Goal: Task Accomplishment & Management: Manage account settings

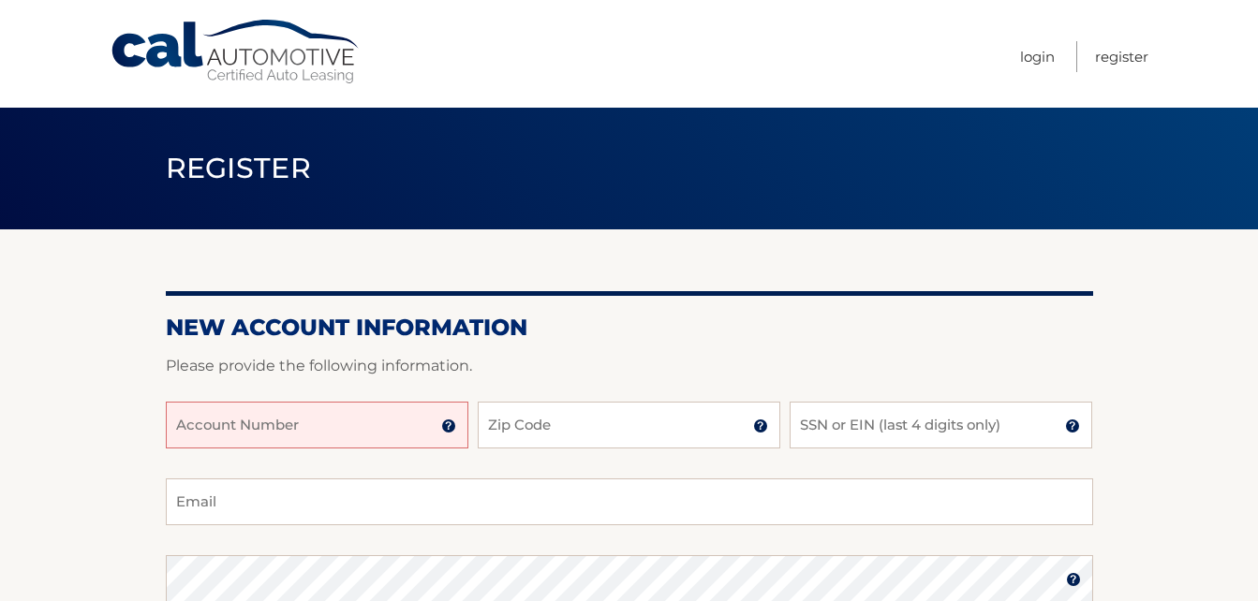
click at [266, 421] on input "Account Number" at bounding box center [317, 425] width 303 height 47
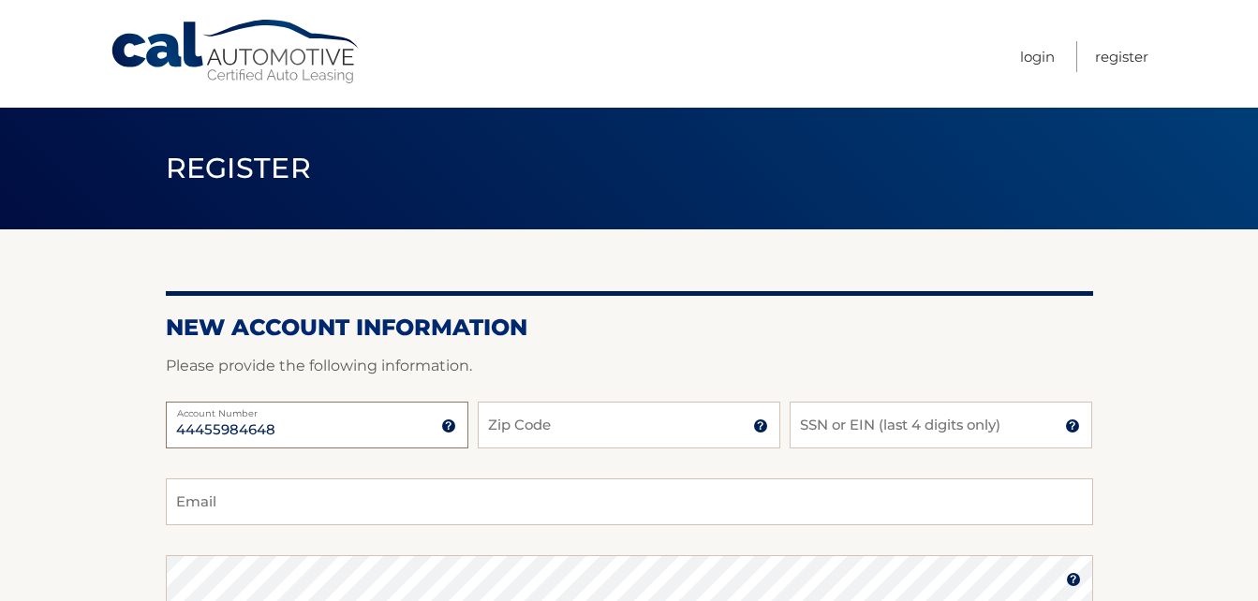
type input "44455984648"
click at [570, 424] on input "Zip Code" at bounding box center [629, 425] width 303 height 47
type input "33312"
click at [831, 425] on input "SSN or EIN (last 4 digits only)" at bounding box center [941, 425] width 303 height 47
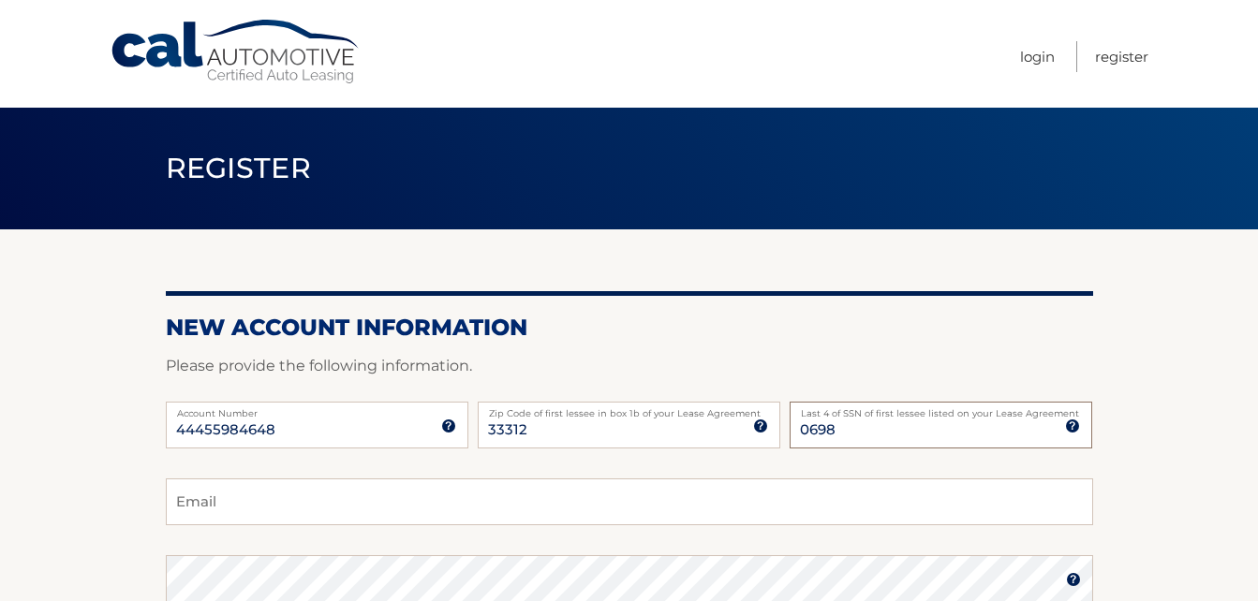
type input "0698"
click at [369, 511] on input "Email" at bounding box center [629, 502] width 927 height 47
type input "tlariva@bellsouth.net"
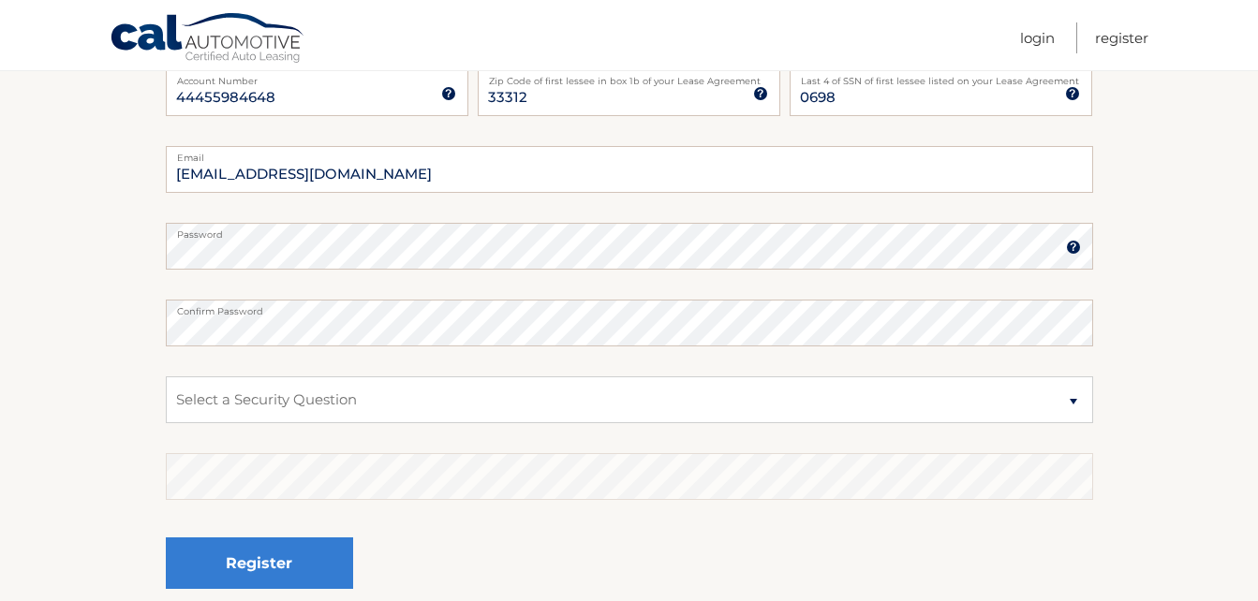
scroll to position [375, 0]
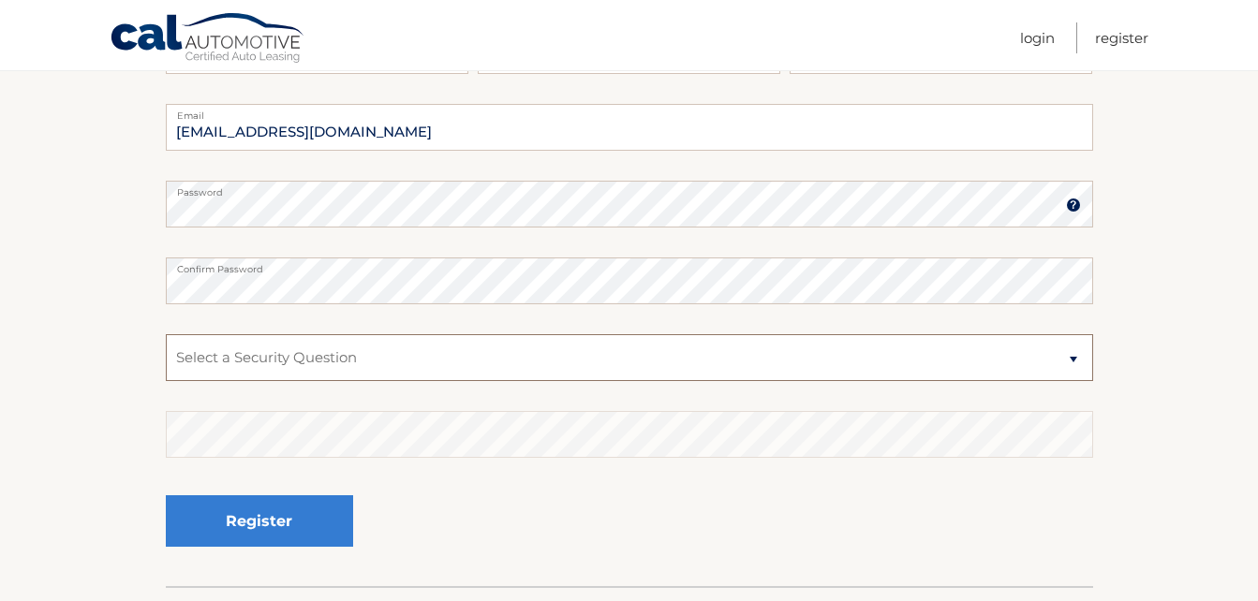
click at [282, 350] on select "Select a Security Question What was the name of your elementary school? What is…" at bounding box center [629, 357] width 927 height 47
click at [392, 354] on select "Select a Security Question What was the name of your elementary school? What is…" at bounding box center [629, 357] width 927 height 47
click at [204, 345] on select "Select a Security Question What was the name of your elementary school? What is…" at bounding box center [629, 357] width 927 height 47
select select "2"
click at [166, 334] on select "Select a Security Question What was the name of your elementary school? What is…" at bounding box center [629, 357] width 927 height 47
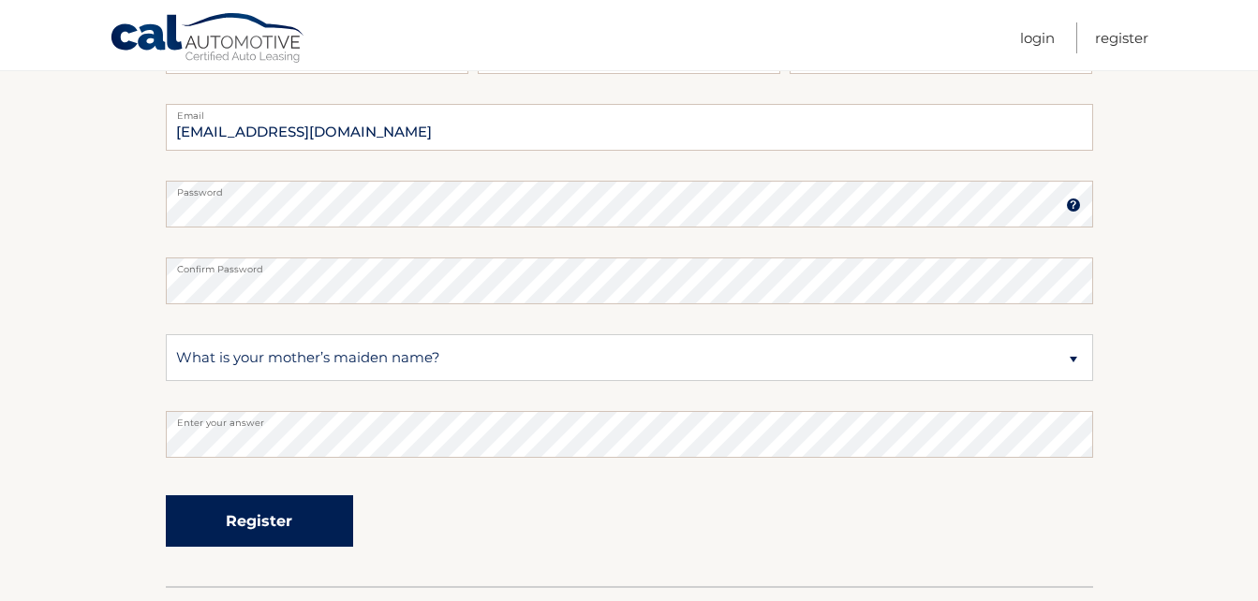
click at [277, 531] on button "Register" at bounding box center [259, 521] width 187 height 52
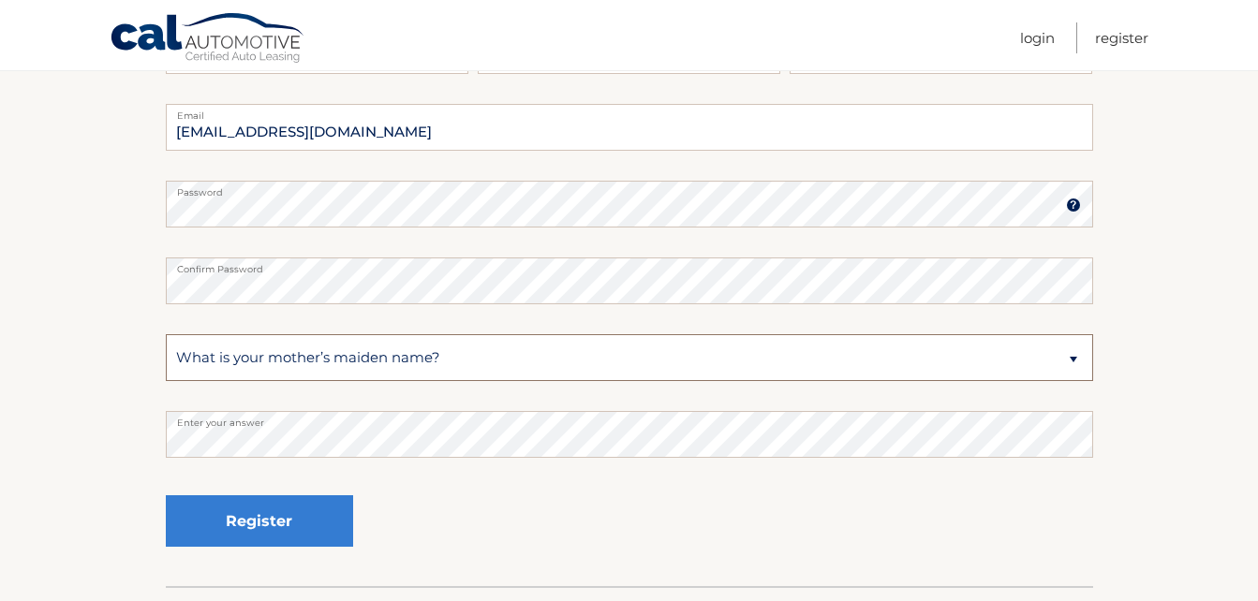
drag, startPoint x: 452, startPoint y: 353, endPoint x: 250, endPoint y: 346, distance: 202.4
click at [250, 346] on select "Select a Security Question What was the name of your elementary school? What is…" at bounding box center [629, 357] width 927 height 47
click at [166, 334] on select "Select a Security Question What was the name of your elementary school? What is…" at bounding box center [629, 357] width 927 height 47
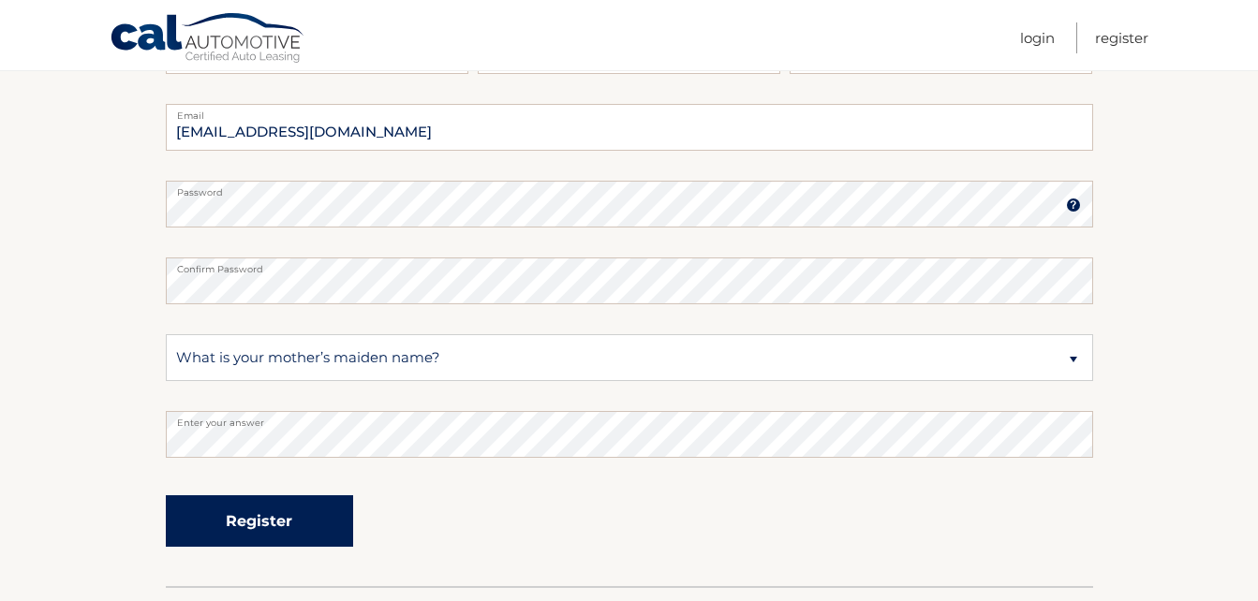
click at [272, 515] on button "Register" at bounding box center [259, 521] width 187 height 52
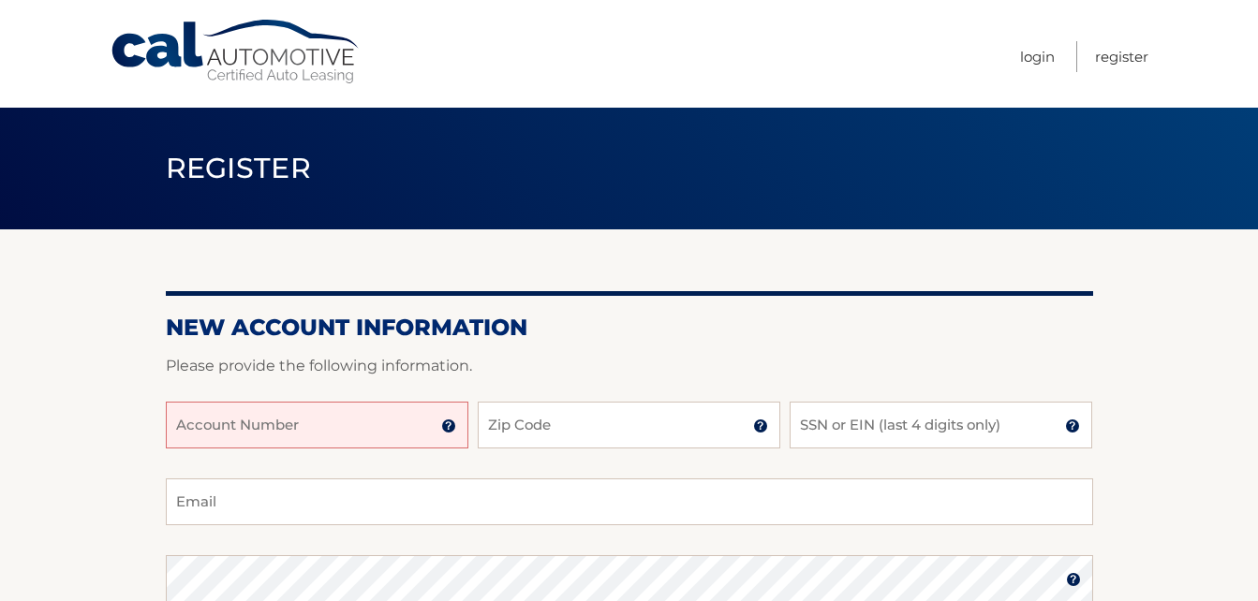
click at [357, 425] on input "Account Number" at bounding box center [317, 425] width 303 height 47
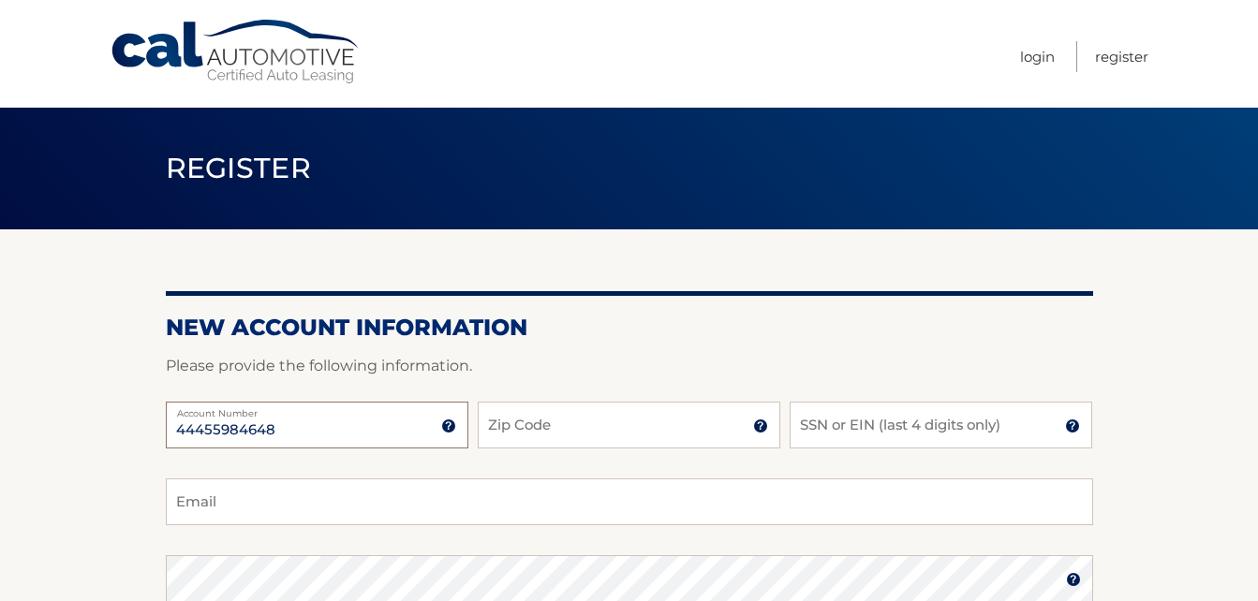
type input "44455984648"
click at [524, 422] on input "Zip Code" at bounding box center [629, 425] width 303 height 47
type input "33312"
click at [835, 424] on input "SSN or EIN (last 4 digits only)" at bounding box center [941, 425] width 303 height 47
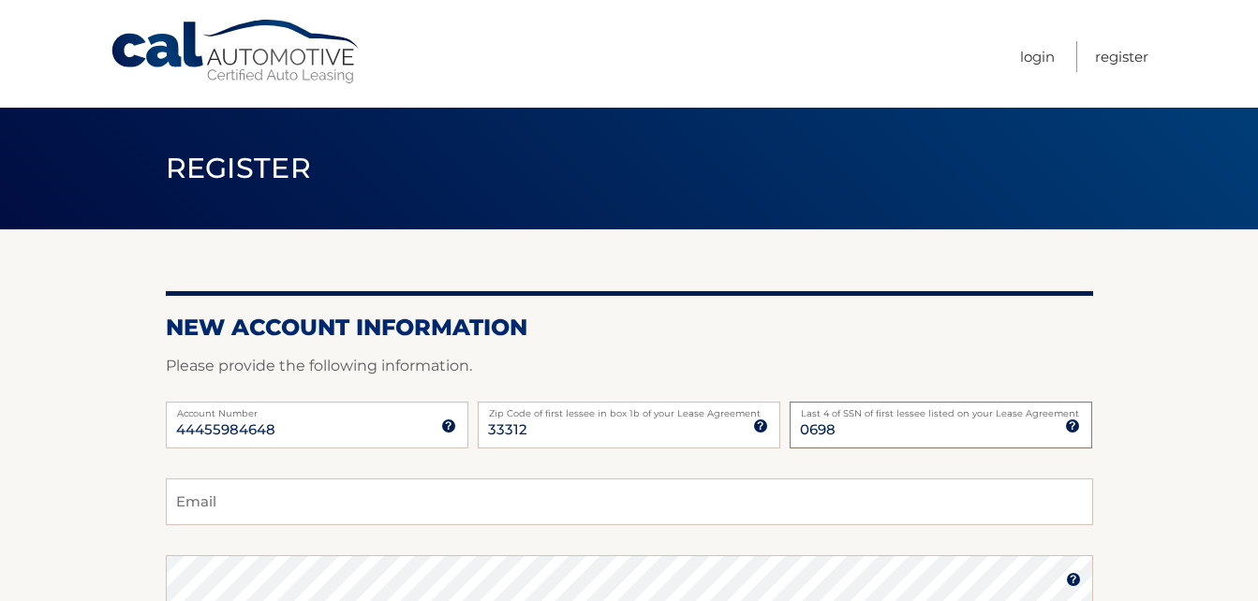
type input "0698"
click at [280, 505] on input "Email" at bounding box center [629, 502] width 927 height 47
type input "tlariva@bellsouth.net"
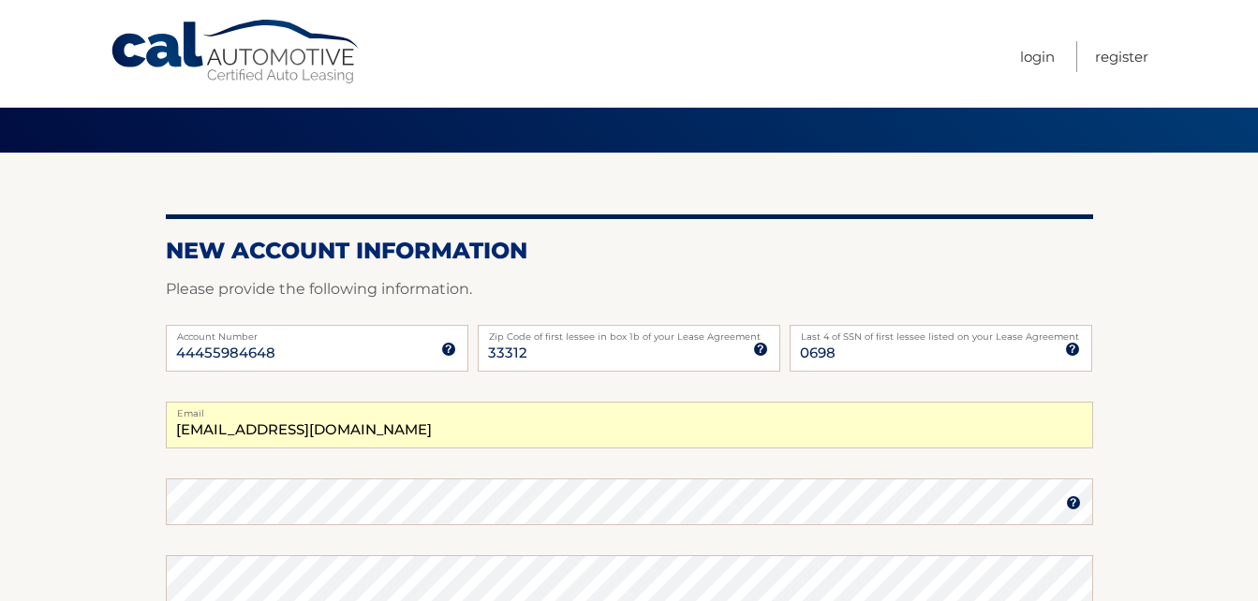
scroll to position [187, 0]
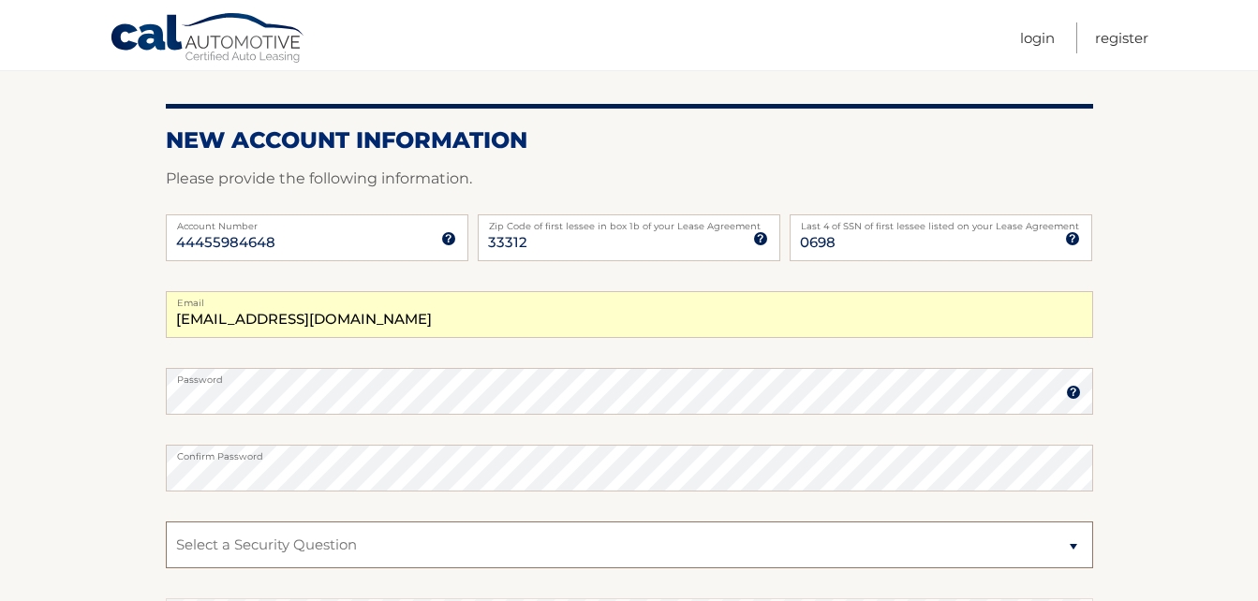
click at [245, 544] on select "Select a Security Question What was the name of your elementary school? What is…" at bounding box center [629, 545] width 927 height 47
select select "2"
click at [166, 522] on select "Select a Security Question What was the name of your elementary school? What is…" at bounding box center [629, 545] width 927 height 47
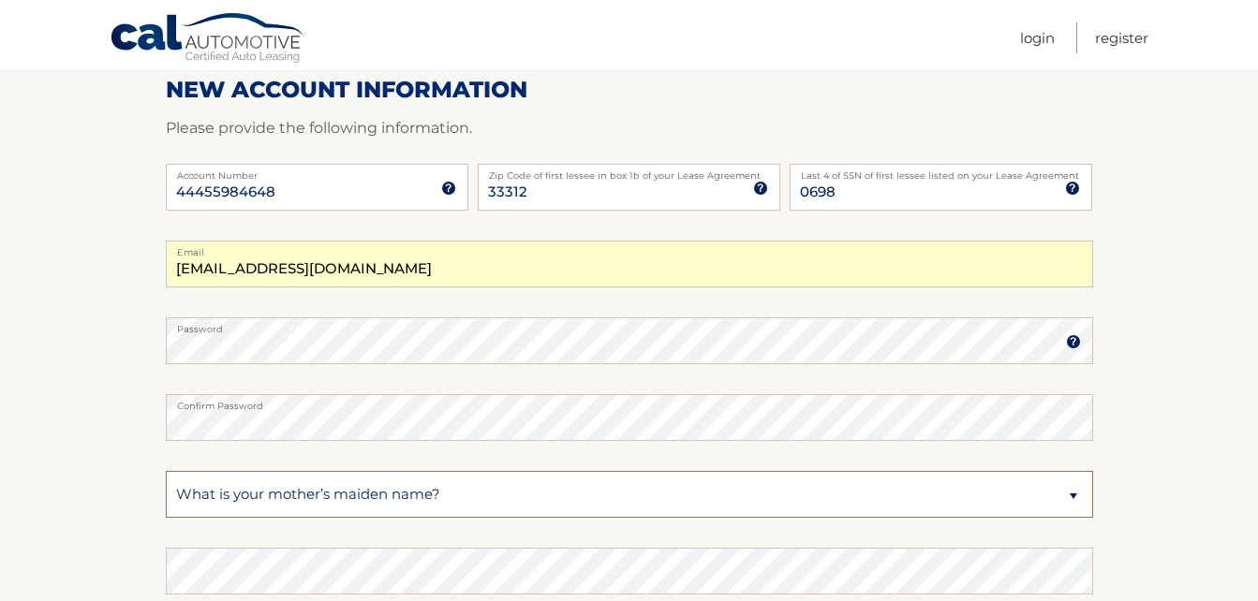
scroll to position [375, 0]
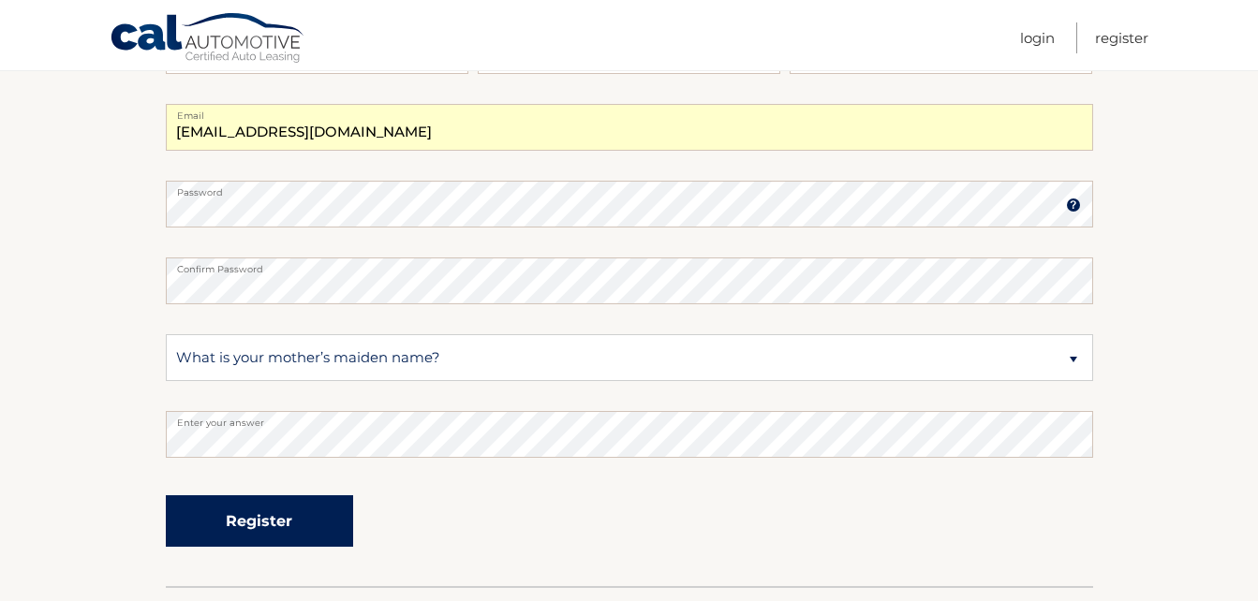
click at [225, 527] on button "Register" at bounding box center [259, 521] width 187 height 52
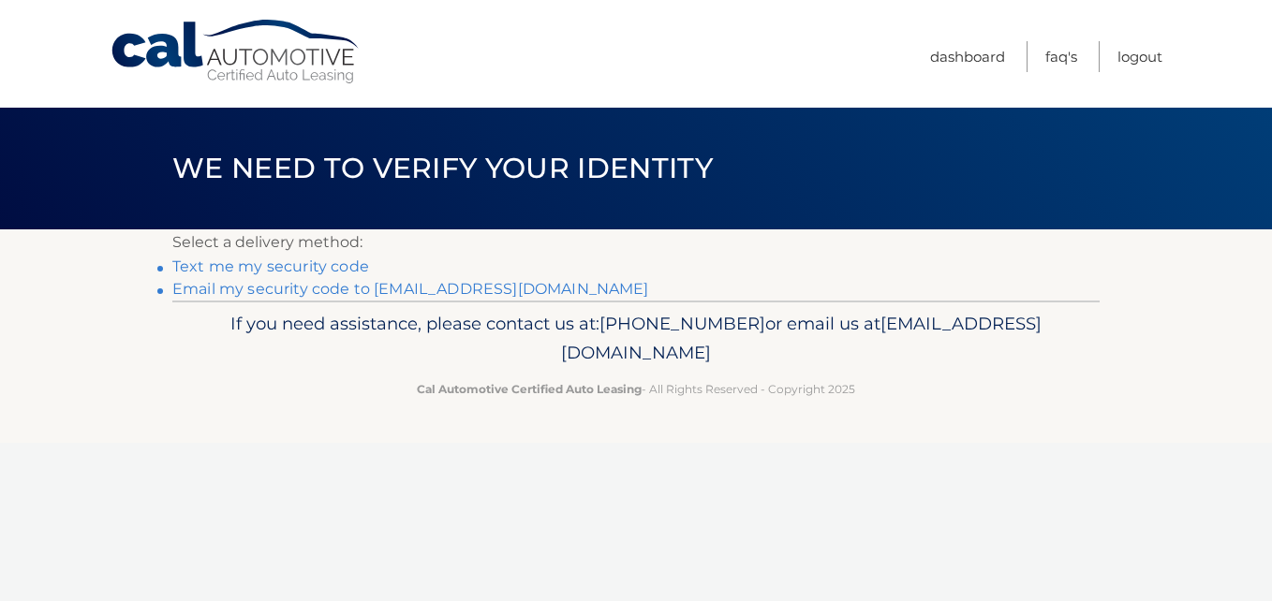
click at [314, 268] on link "Text me my security code" at bounding box center [270, 267] width 197 height 18
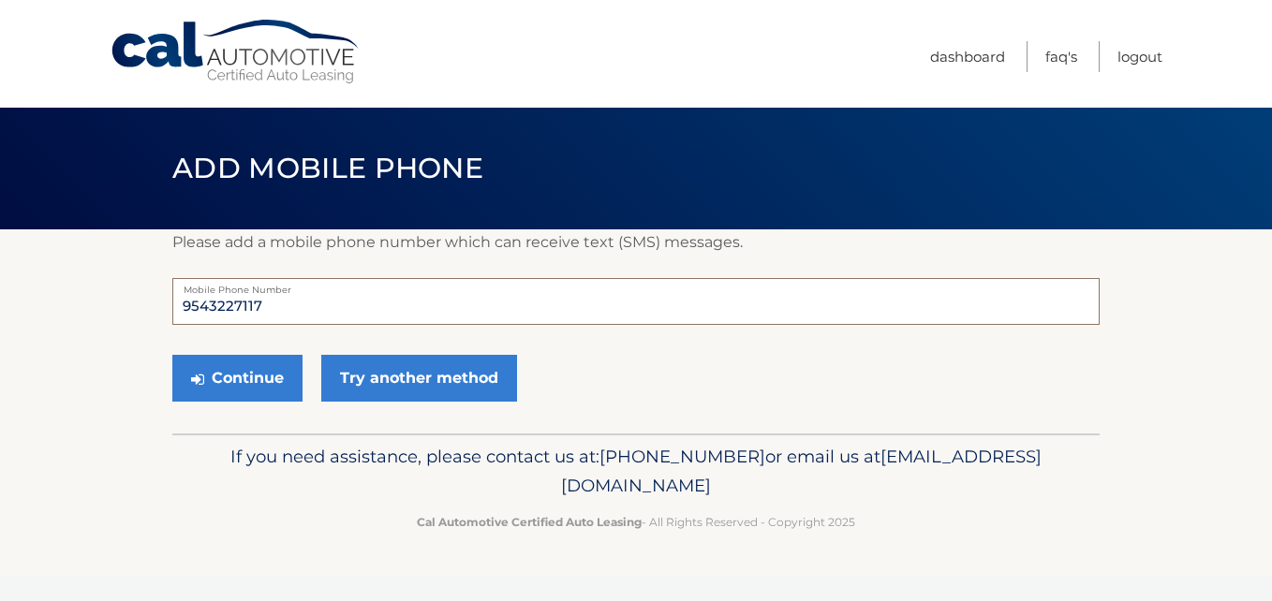
click at [285, 307] on input "9543227117" at bounding box center [635, 301] width 927 height 47
type input "9548512458"
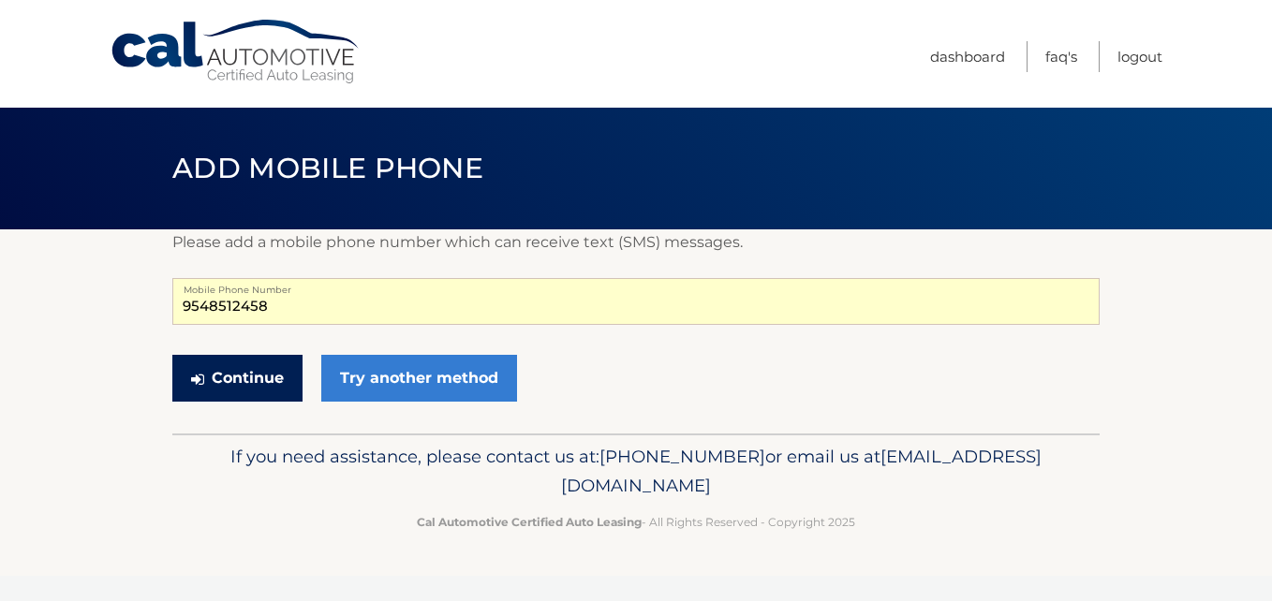
click at [280, 383] on button "Continue" at bounding box center [237, 378] width 130 height 47
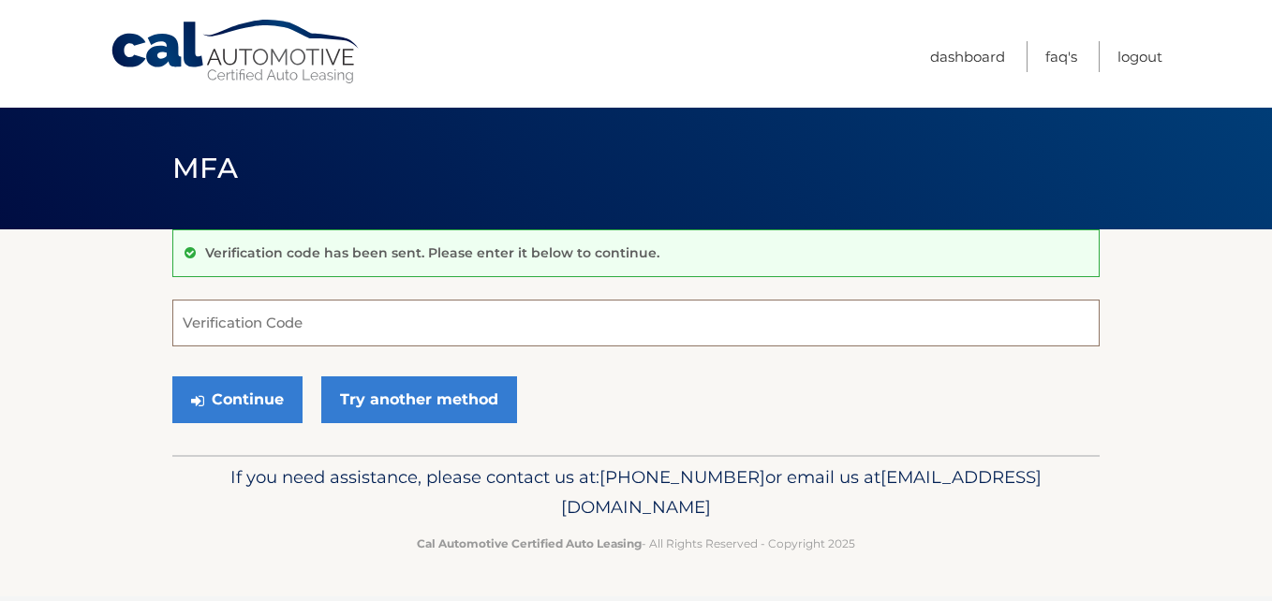
click at [341, 319] on input "Verification Code" at bounding box center [635, 323] width 927 height 47
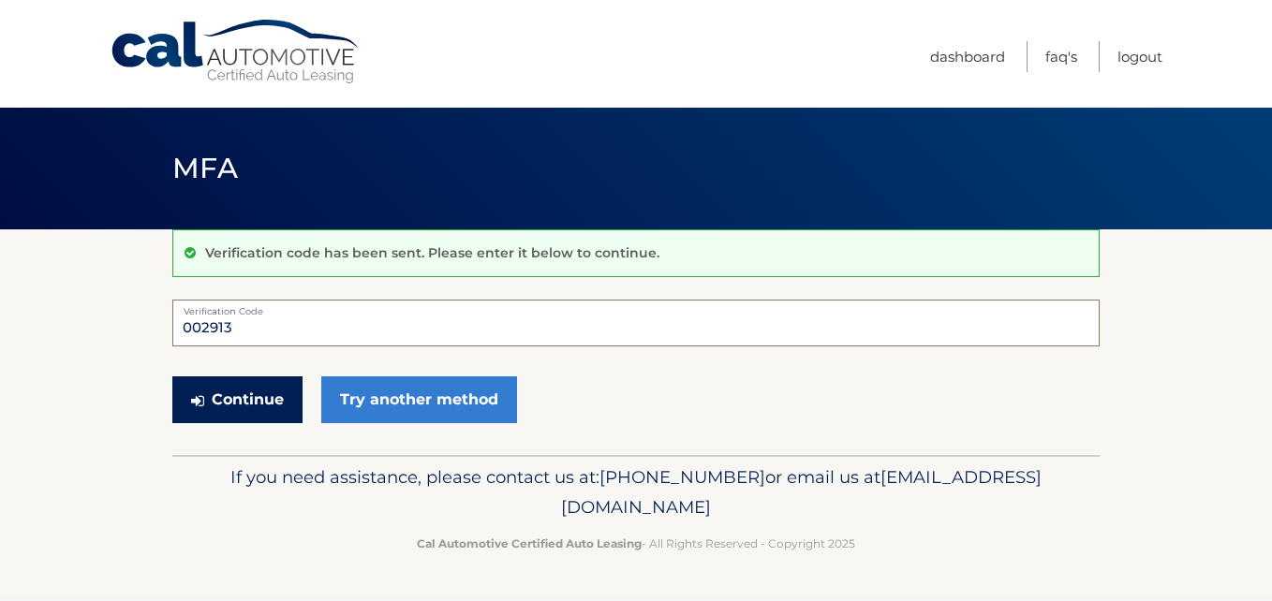
type input "002913"
click at [269, 401] on button "Continue" at bounding box center [237, 399] width 130 height 47
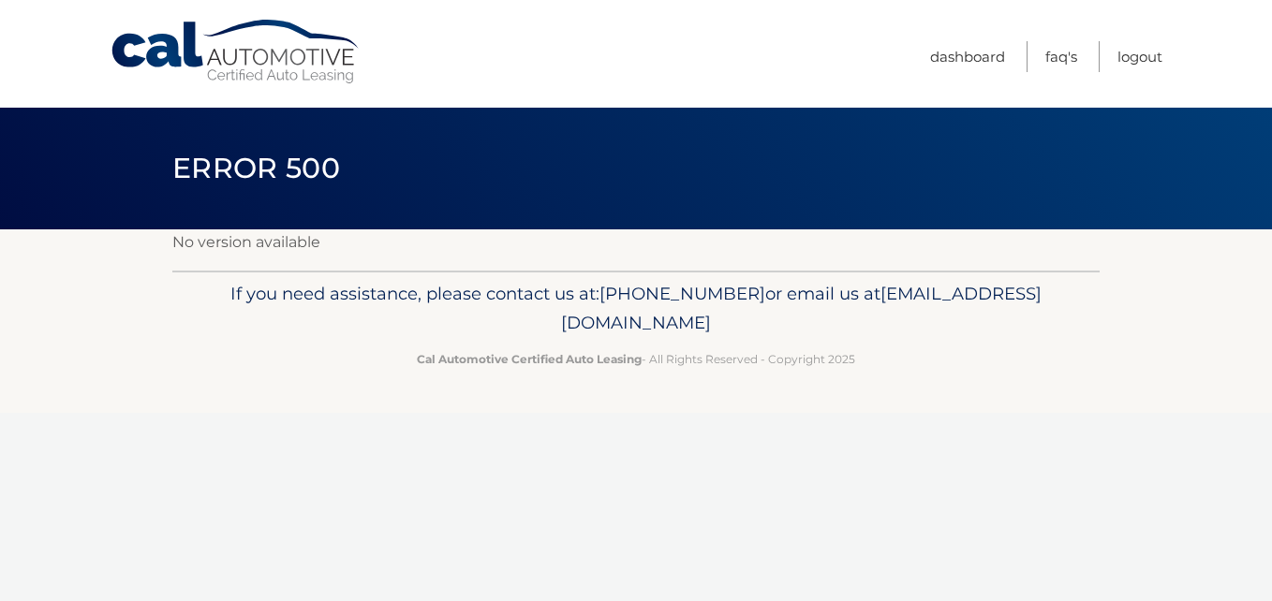
drag, startPoint x: 817, startPoint y: 322, endPoint x: 323, endPoint y: 296, distance: 494.3
click at [323, 296] on p "If you need assistance, please contact us at: [PHONE_NUMBER] or email us at [EM…" at bounding box center [635, 309] width 903 height 60
drag, startPoint x: 323, startPoint y: 296, endPoint x: 526, endPoint y: 294, distance: 203.2
copy p "If you need assistance, please contact us at: [PHONE_NUMBER] or email us at [EM…"
click at [1153, 60] on link "Logout" at bounding box center [1139, 56] width 45 height 31
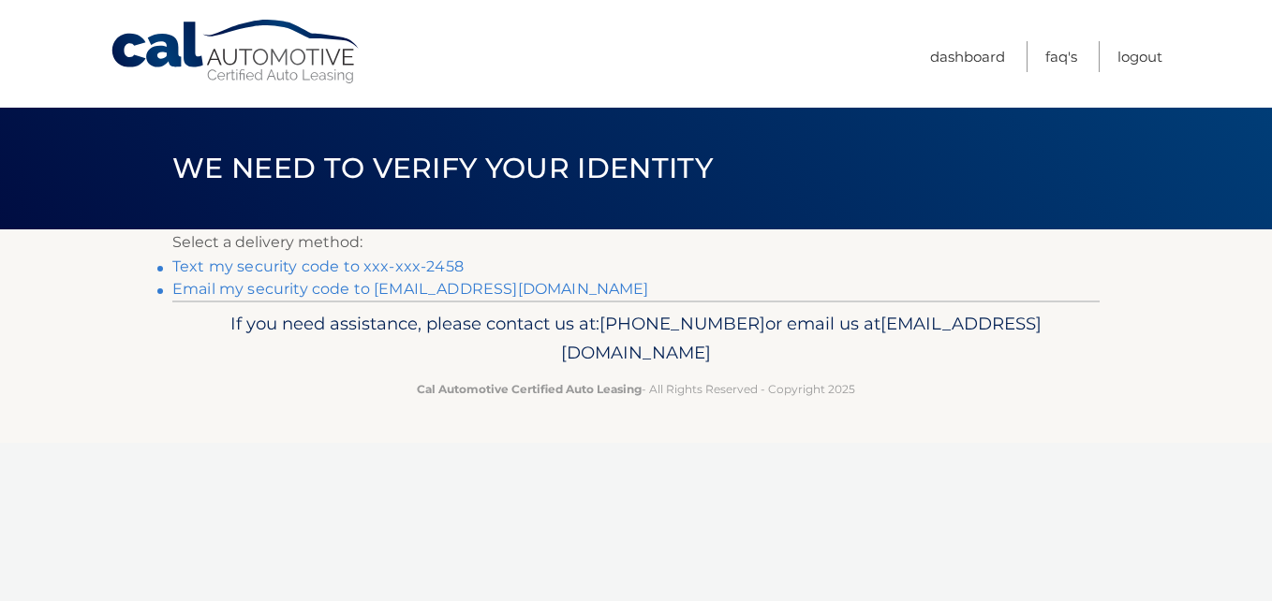
click at [369, 265] on link "Text my security code to xxx-xxx-2458" at bounding box center [317, 267] width 291 height 18
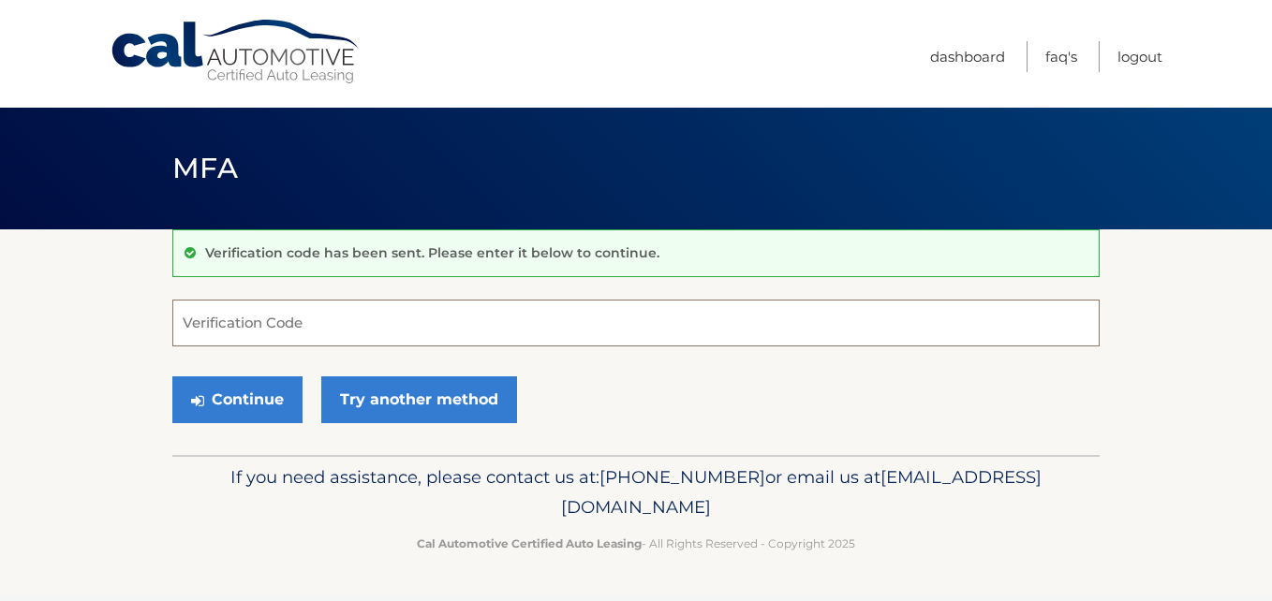
click at [263, 327] on input "Verification Code" at bounding box center [635, 323] width 927 height 47
click at [316, 328] on input "Verification Code" at bounding box center [635, 323] width 927 height 47
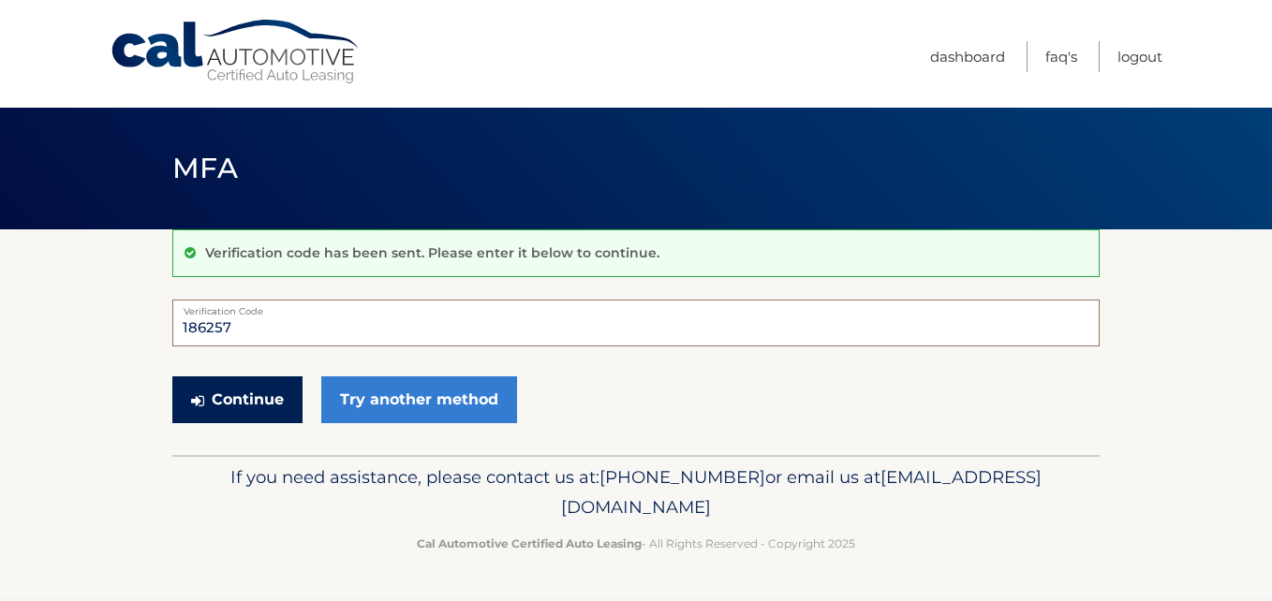
type input "186257"
click at [242, 393] on button "Continue" at bounding box center [237, 399] width 130 height 47
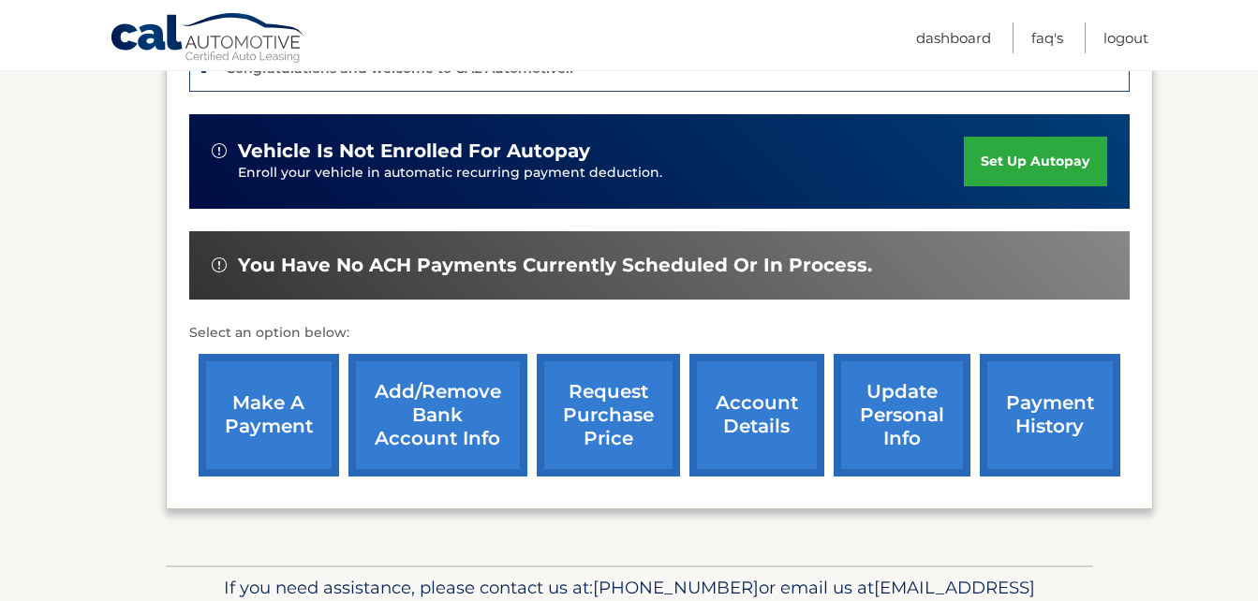
scroll to position [562, 0]
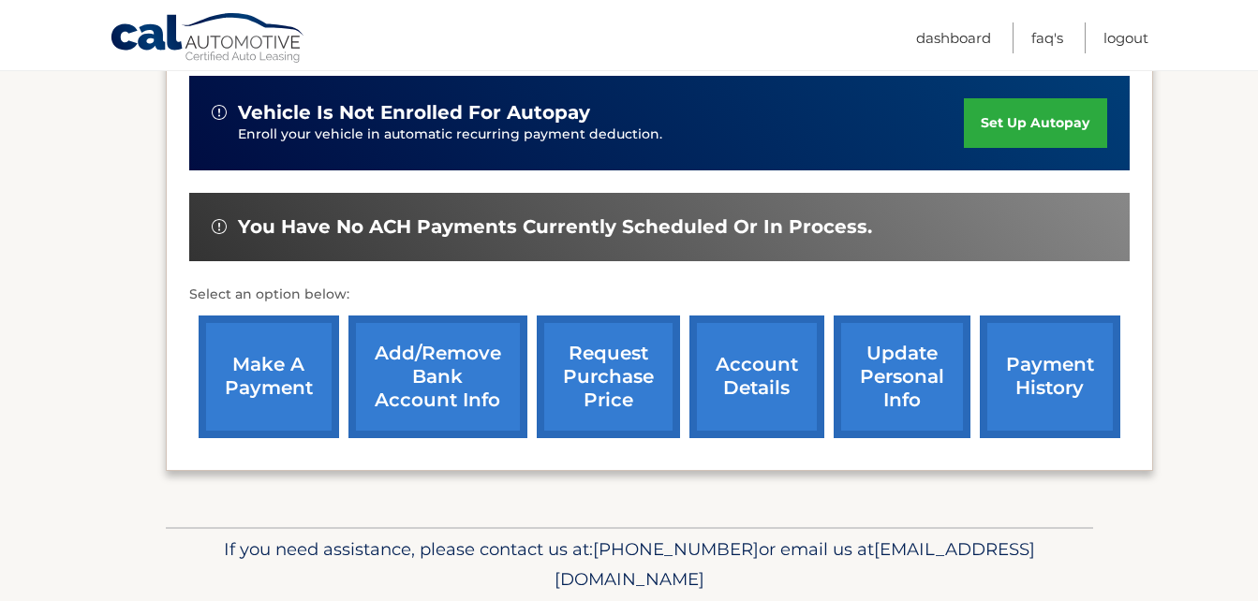
click at [438, 354] on link "Add/Remove bank account info" at bounding box center [437, 377] width 179 height 123
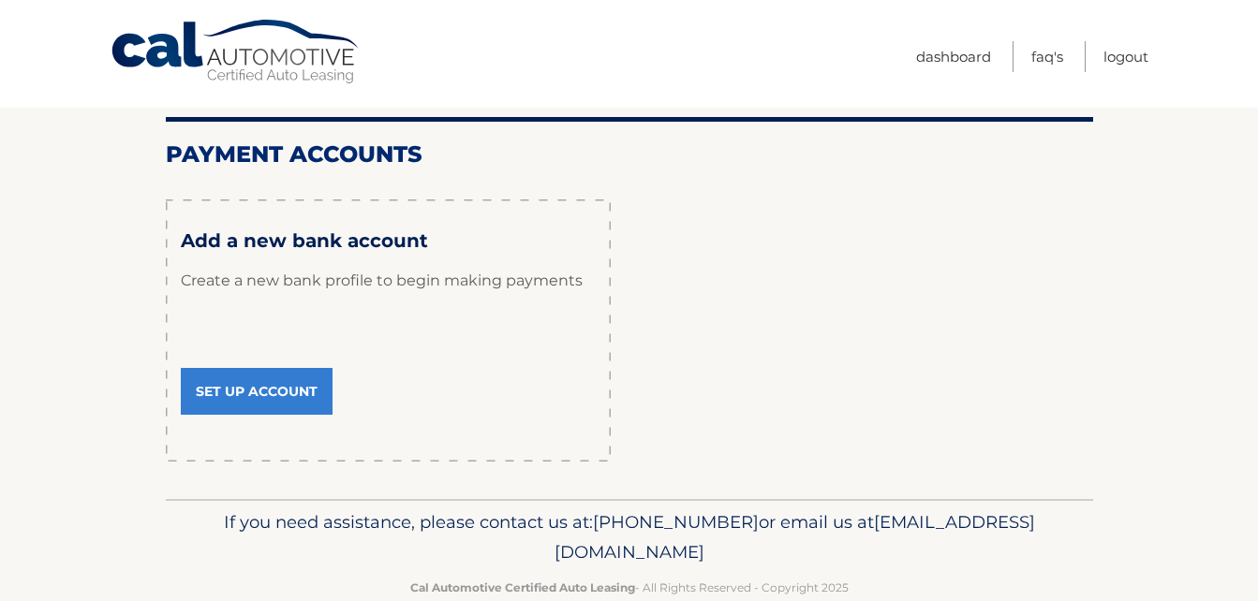
scroll to position [187, 0]
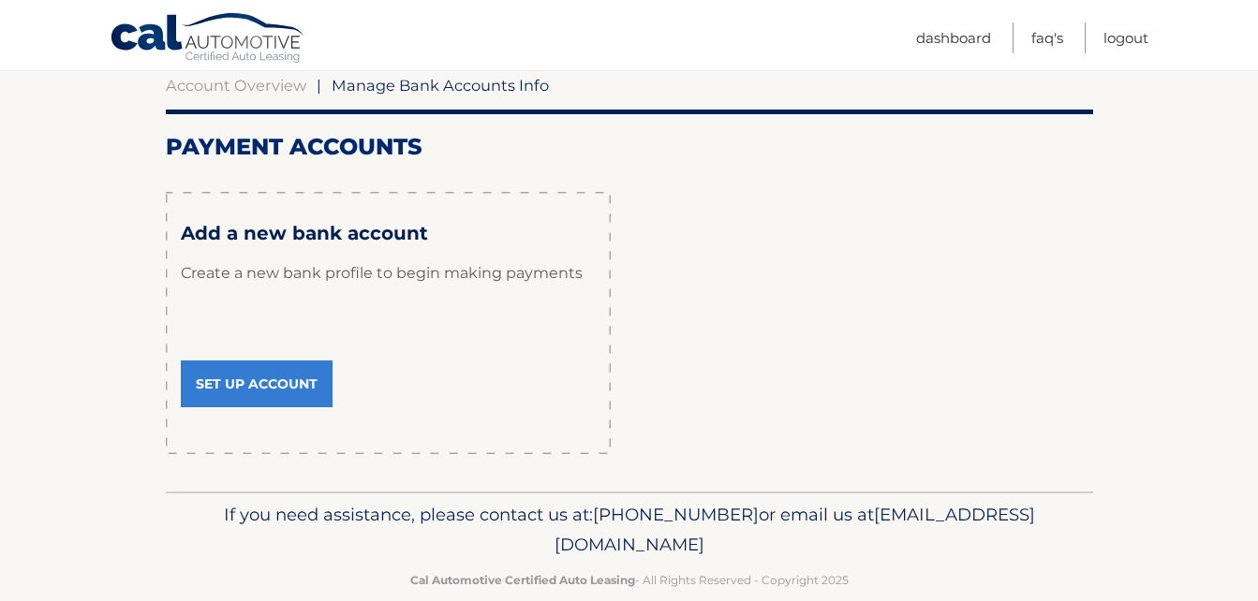
click at [240, 378] on link "Set Up Account" at bounding box center [257, 384] width 152 height 47
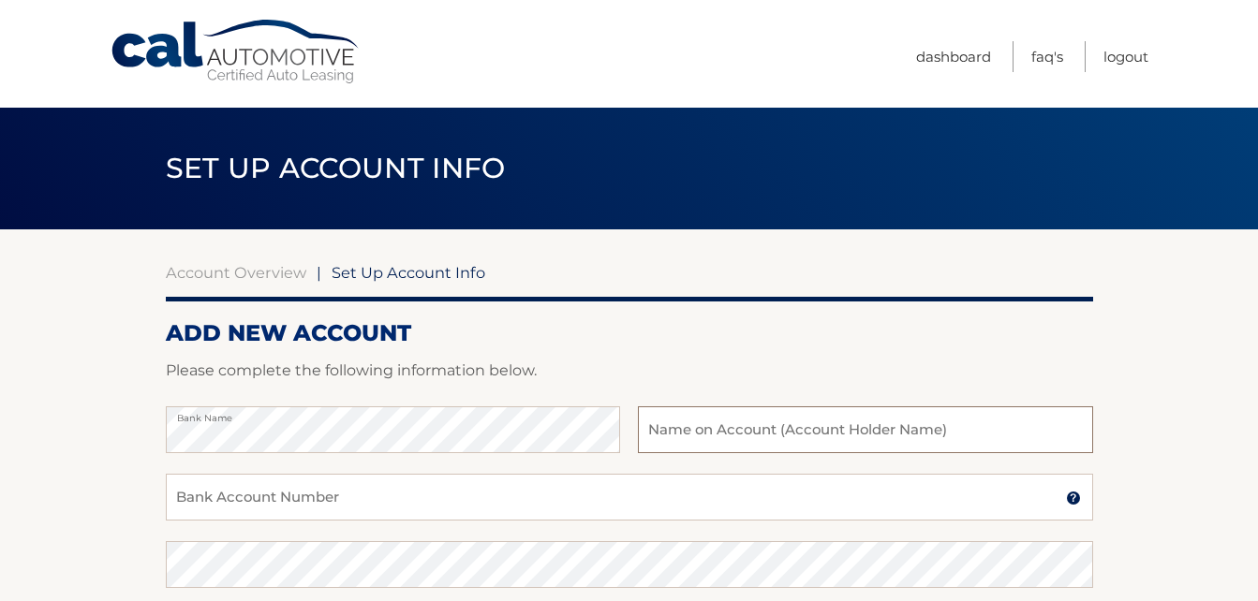
click at [696, 440] on input "text" at bounding box center [865, 429] width 454 height 47
type input "1010224965321"
click at [346, 503] on input "Bank Account Number" at bounding box center [629, 497] width 927 height 47
click at [870, 421] on label "Name on Bank Account Holder" at bounding box center [865, 413] width 454 height 15
drag, startPoint x: 768, startPoint y: 437, endPoint x: 635, endPoint y: 437, distance: 133.0
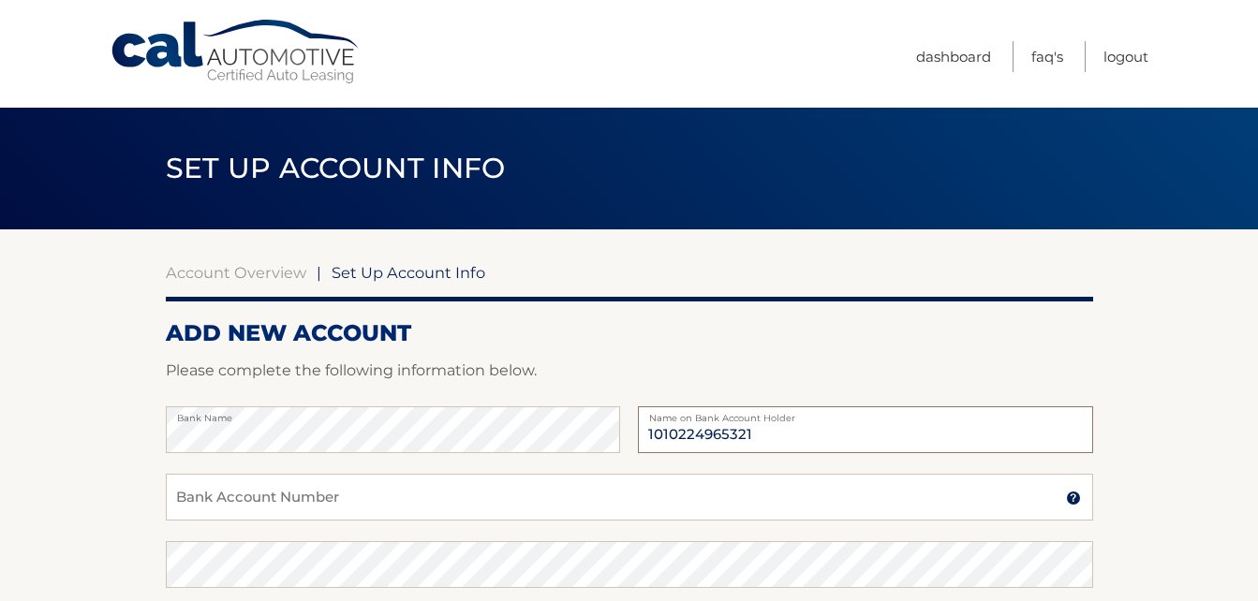
click at [635, 437] on div "Bank Name 1010224965321 Name on Bank Account Holder" at bounding box center [629, 439] width 927 height 67
click at [384, 506] on input "Bank Account Number" at bounding box center [629, 497] width 927 height 47
paste input "1010224965321"
type input "1010224965321"
drag, startPoint x: 748, startPoint y: 431, endPoint x: 624, endPoint y: 431, distance: 124.6
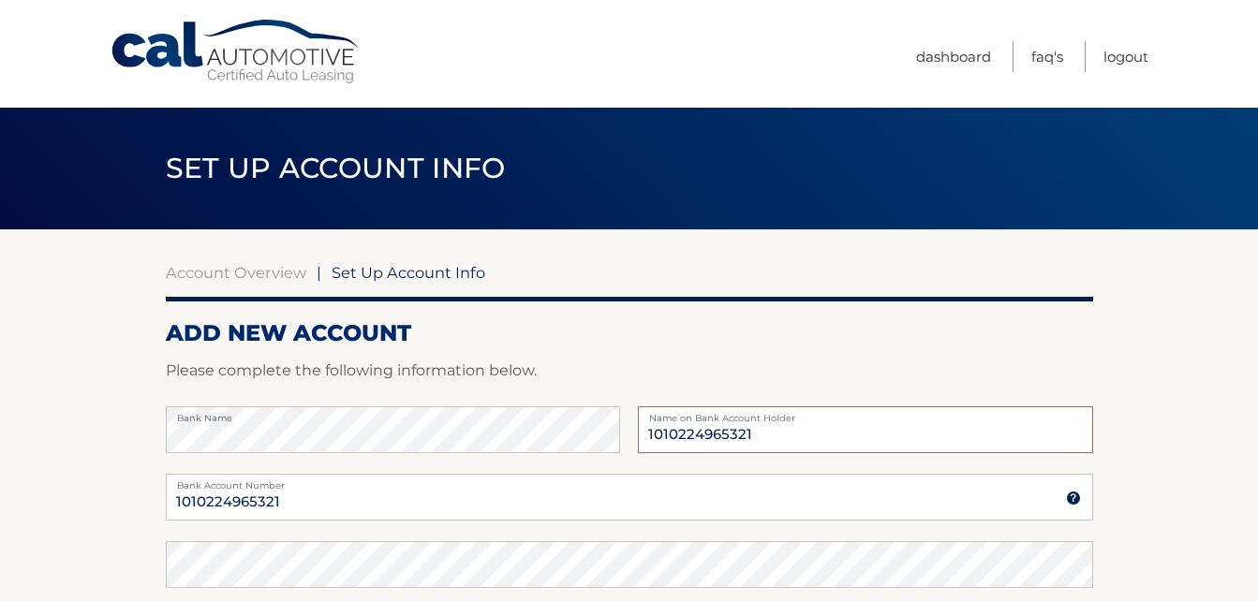
click at [624, 431] on div "Bank Name 1010224965321 Name on Bank Account Holder" at bounding box center [629, 439] width 927 height 67
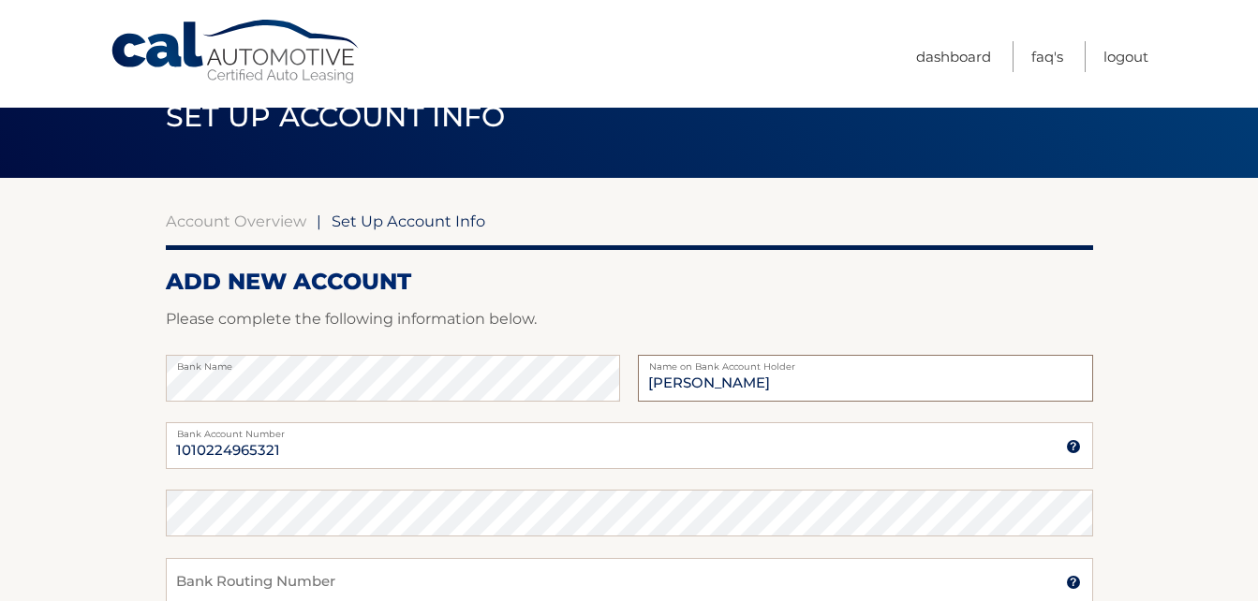
scroll to position [94, 0]
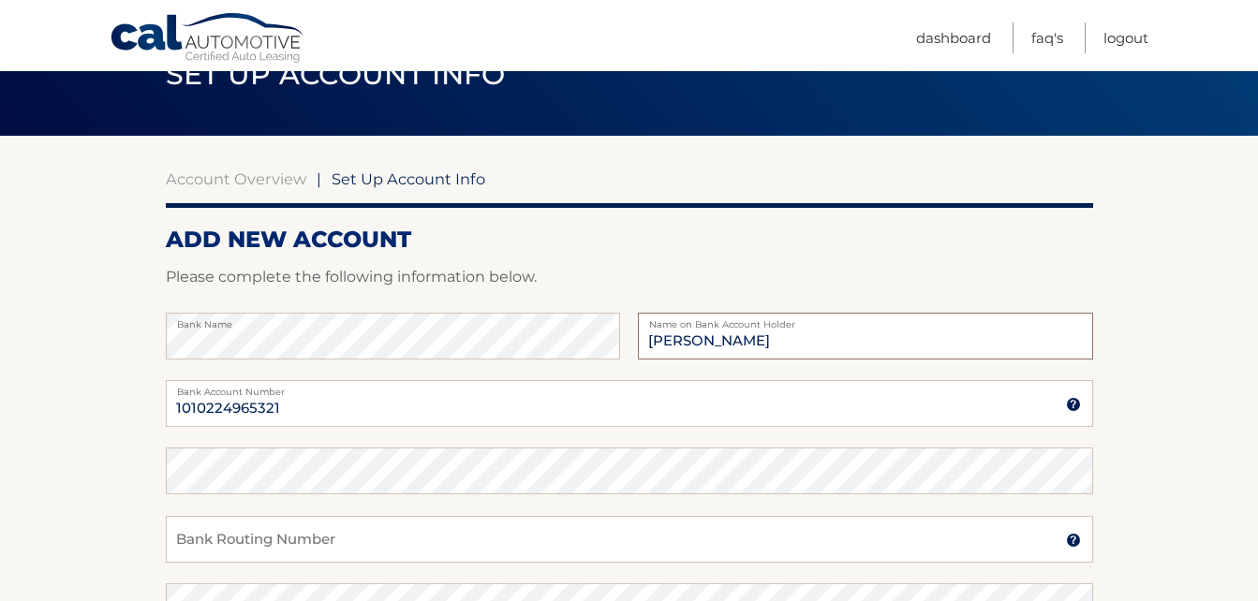
type input "Joseph Seroussi"
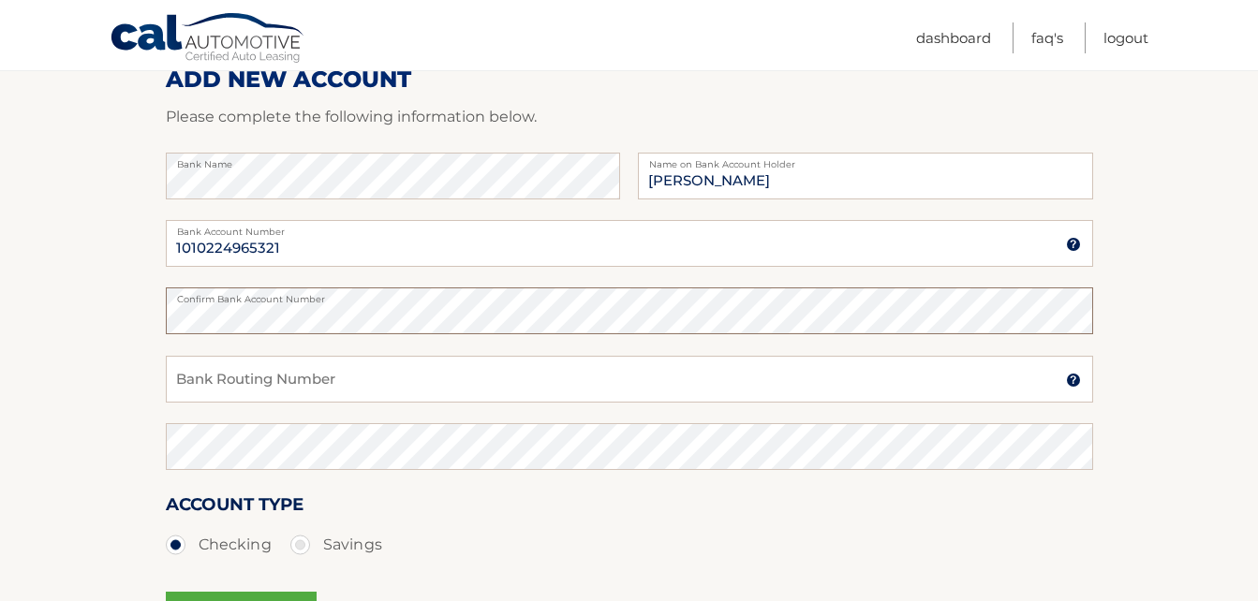
scroll to position [281, 0]
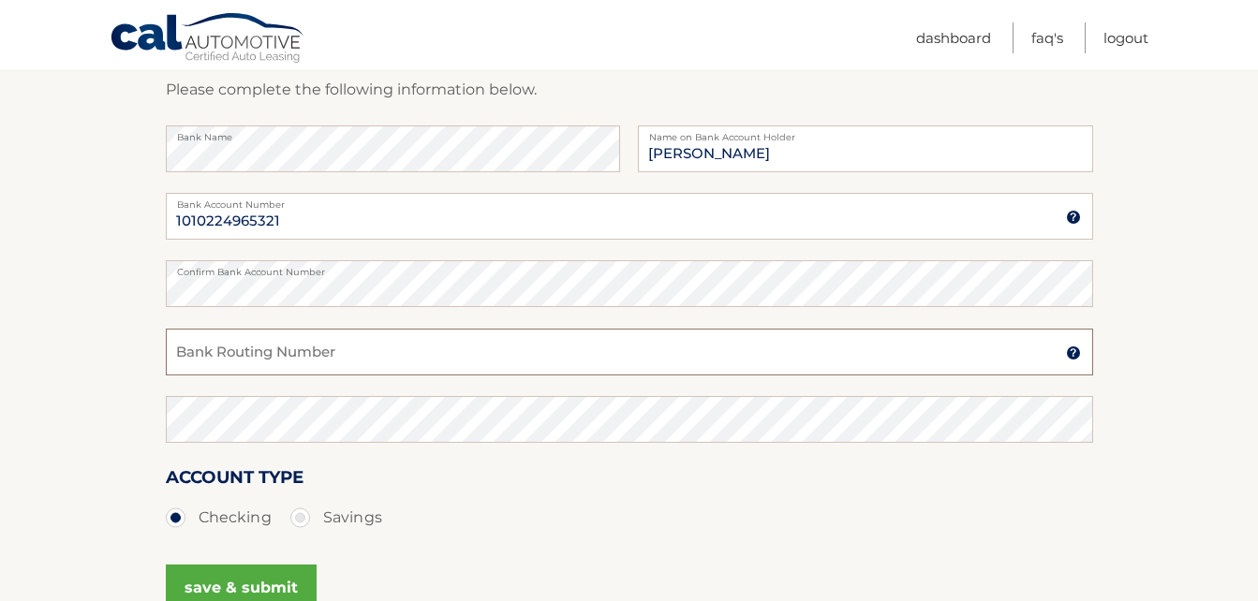
click at [279, 354] on input "Bank Routing Number" at bounding box center [629, 352] width 927 height 47
type input "063107513"
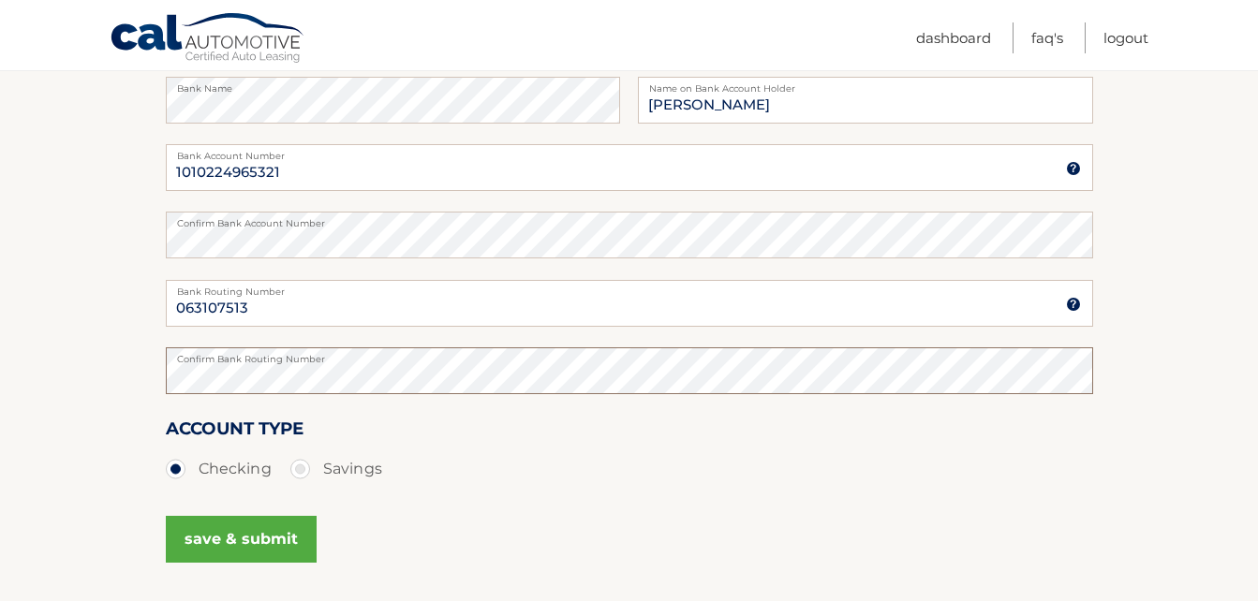
scroll to position [375, 0]
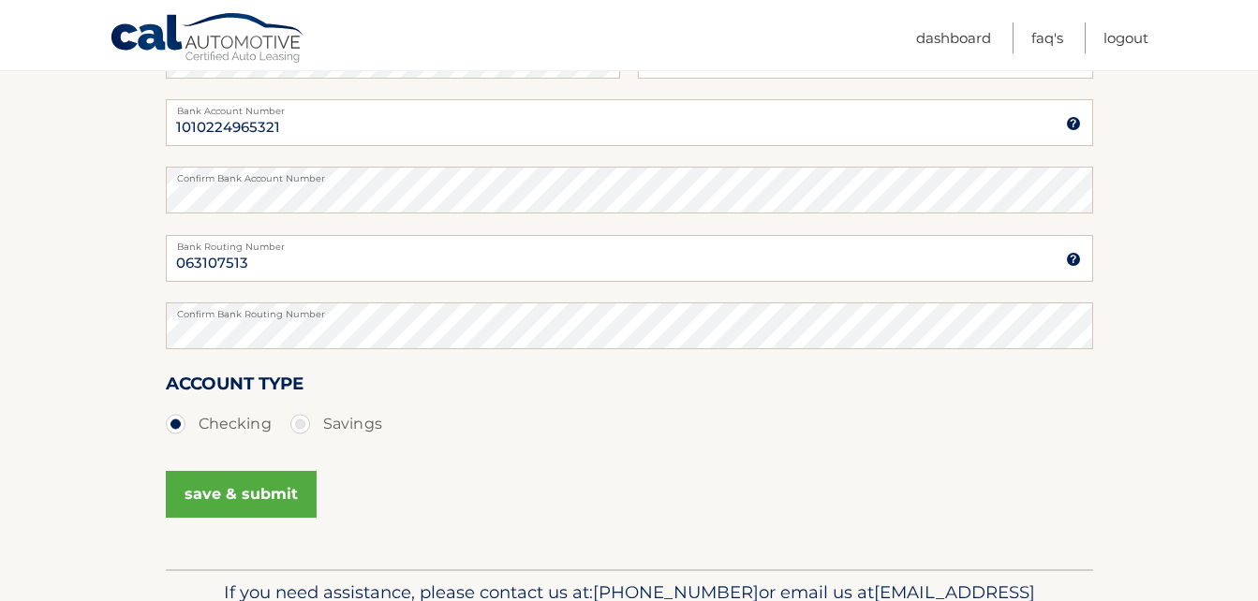
click at [252, 493] on button "save & submit" at bounding box center [241, 494] width 151 height 47
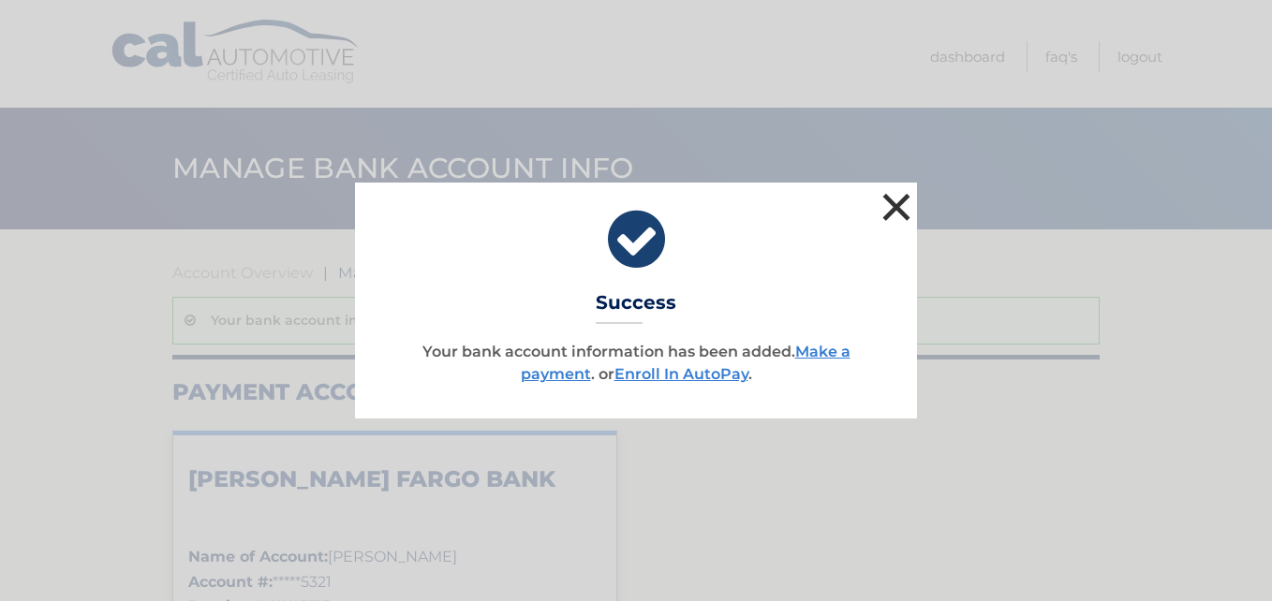
click at [891, 203] on button "×" at bounding box center [896, 206] width 37 height 37
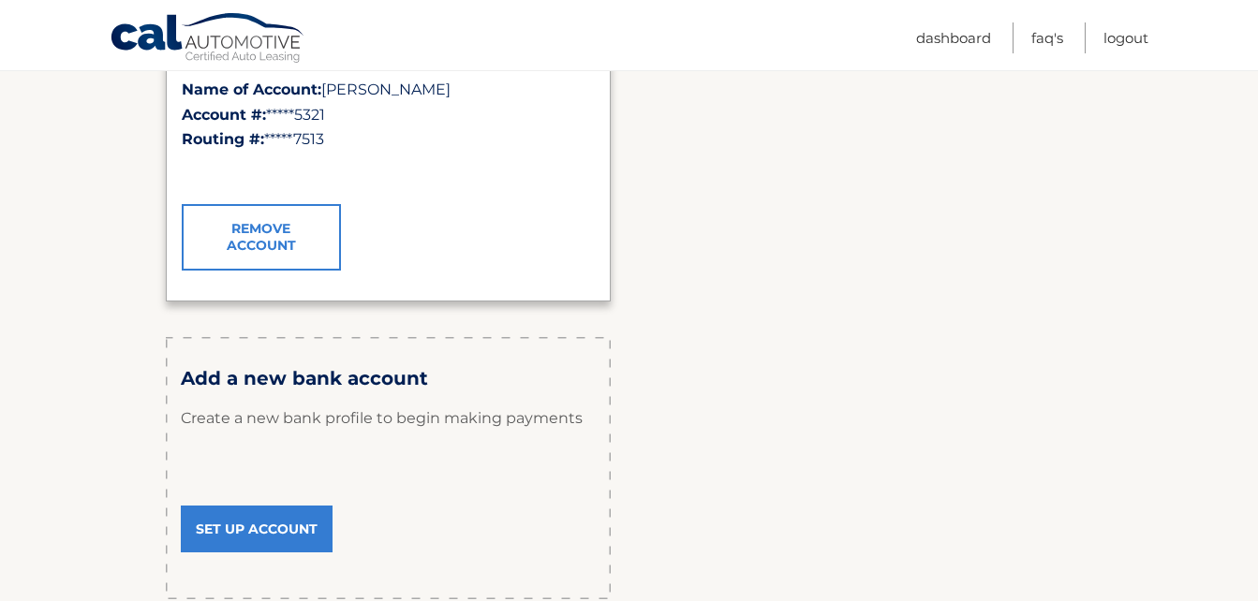
scroll to position [468, 0]
click at [263, 530] on link "Set Up Account" at bounding box center [257, 528] width 152 height 47
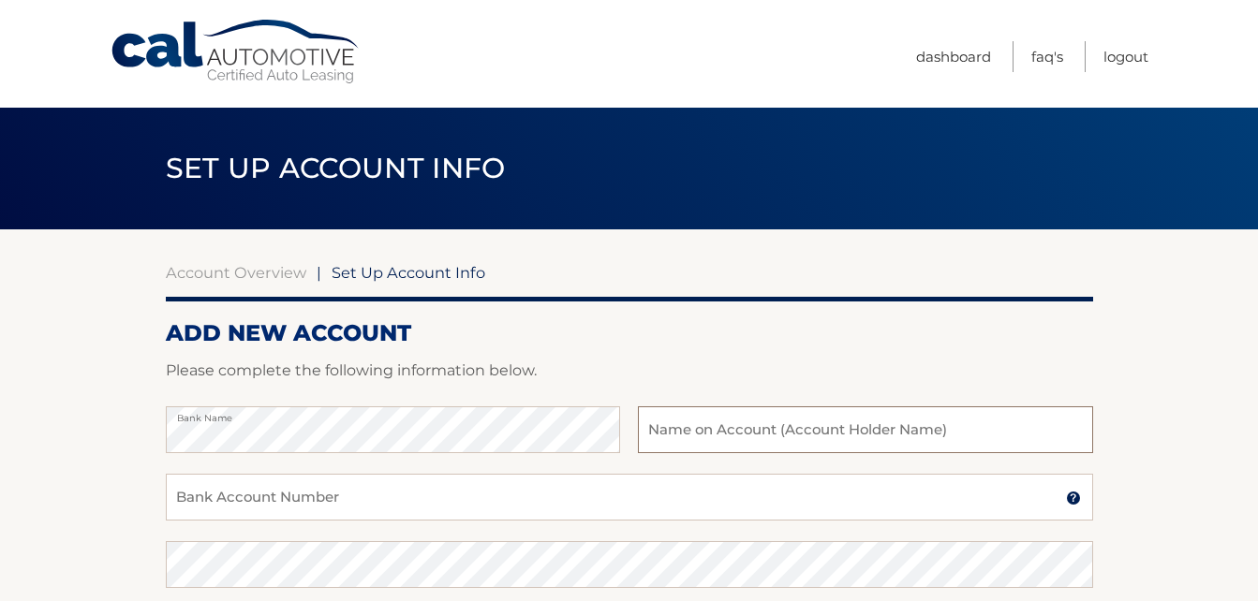
click at [709, 419] on input "text" at bounding box center [865, 429] width 454 height 47
type input "[DEMOGRAPHIC_DATA][PERSON_NAME]"
click at [202, 500] on input "Bank Account Number" at bounding box center [629, 497] width 927 height 47
type input "3497706089"
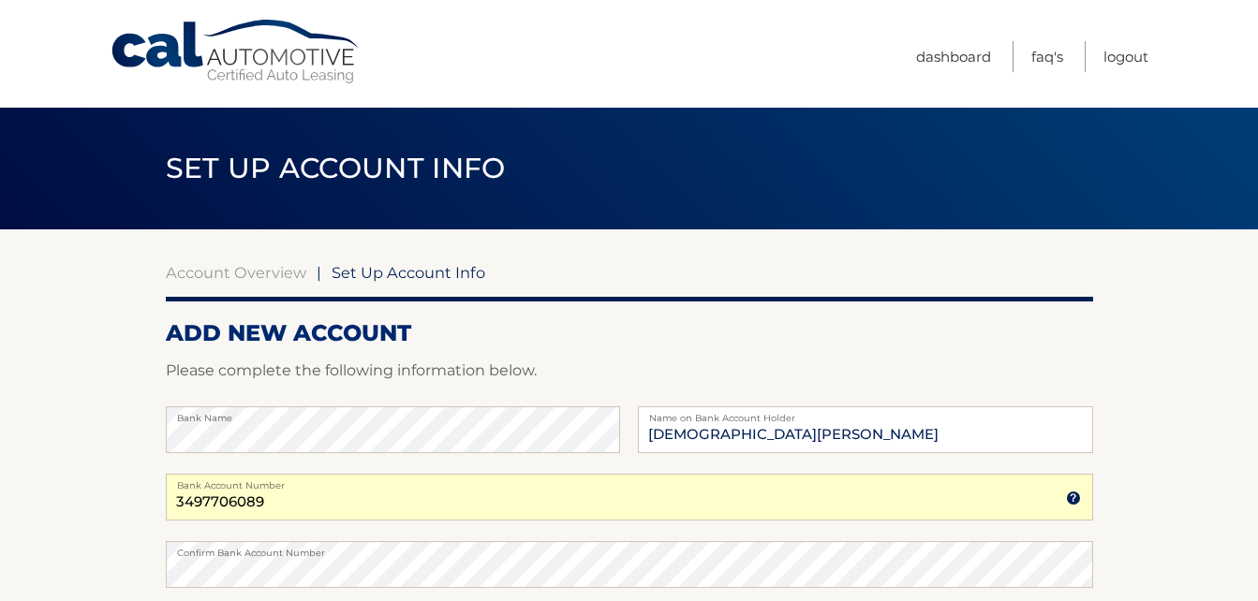
scroll to position [94, 0]
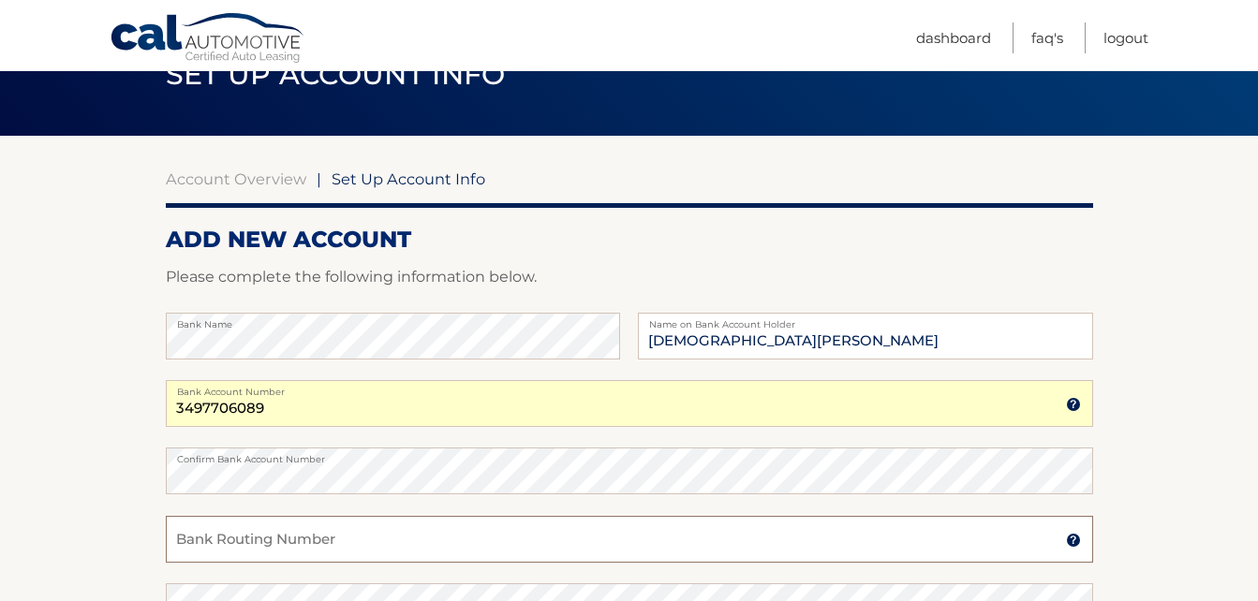
click at [296, 544] on input "Bank Routing Number" at bounding box center [629, 539] width 927 height 47
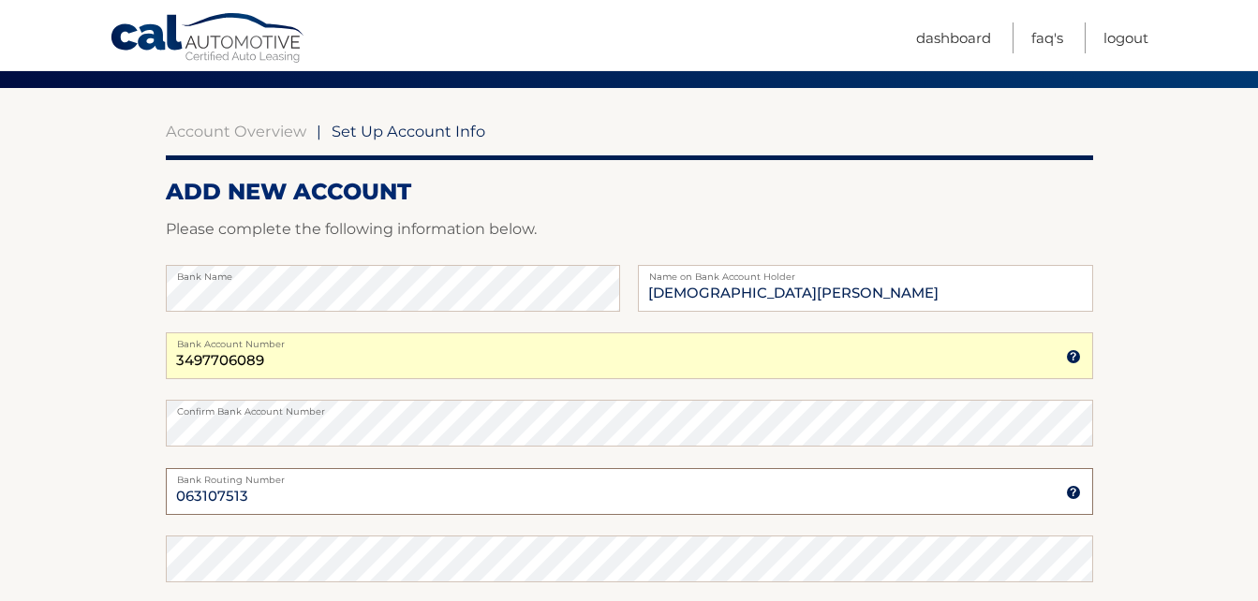
scroll to position [187, 0]
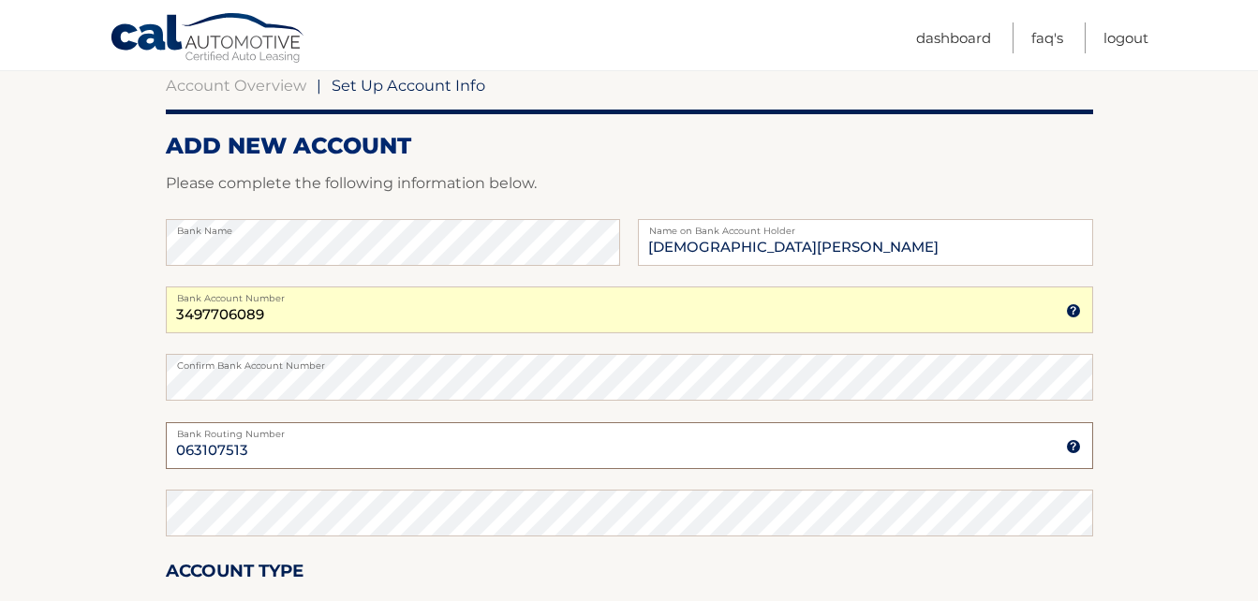
type input "063107513"
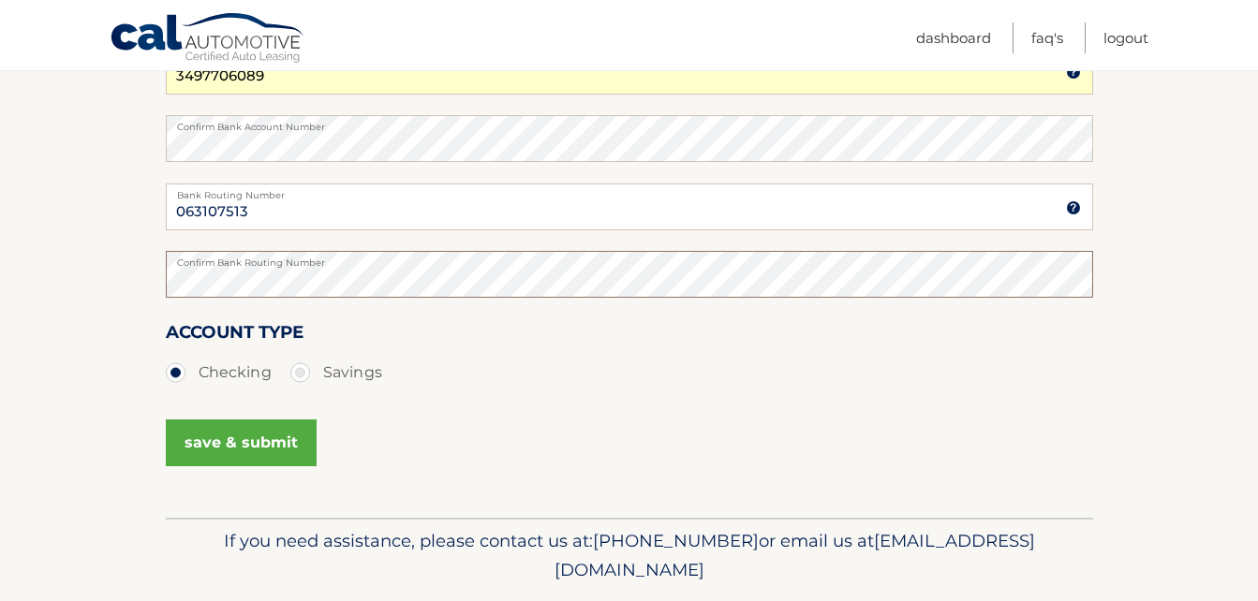
scroll to position [468, 0]
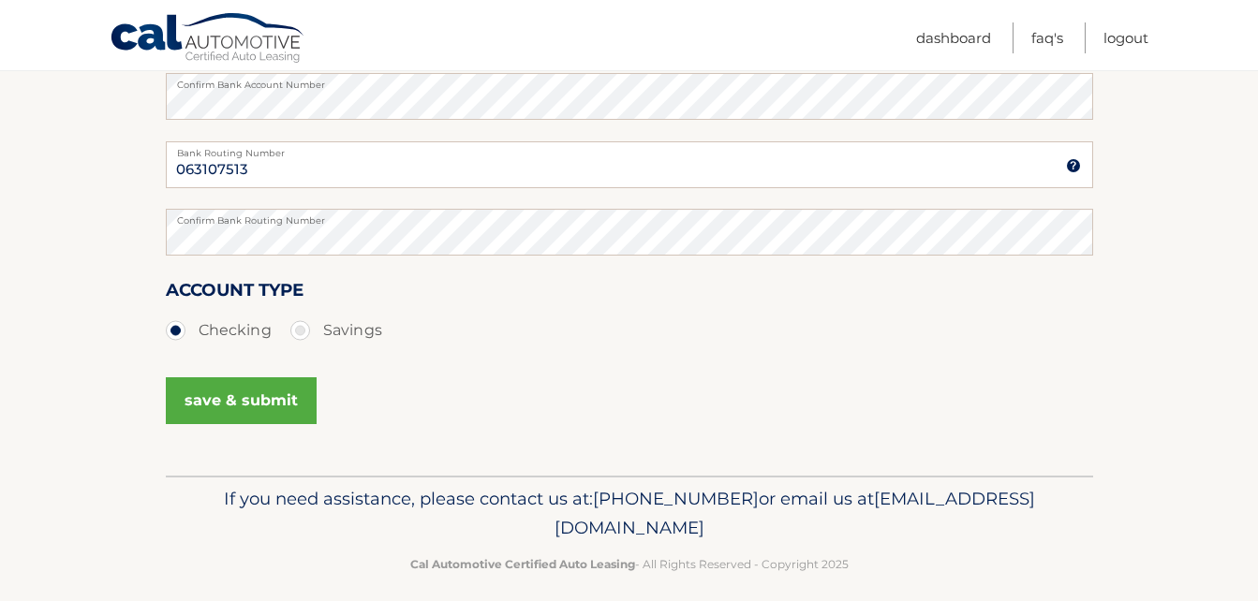
click at [273, 399] on button "save & submit" at bounding box center [241, 400] width 151 height 47
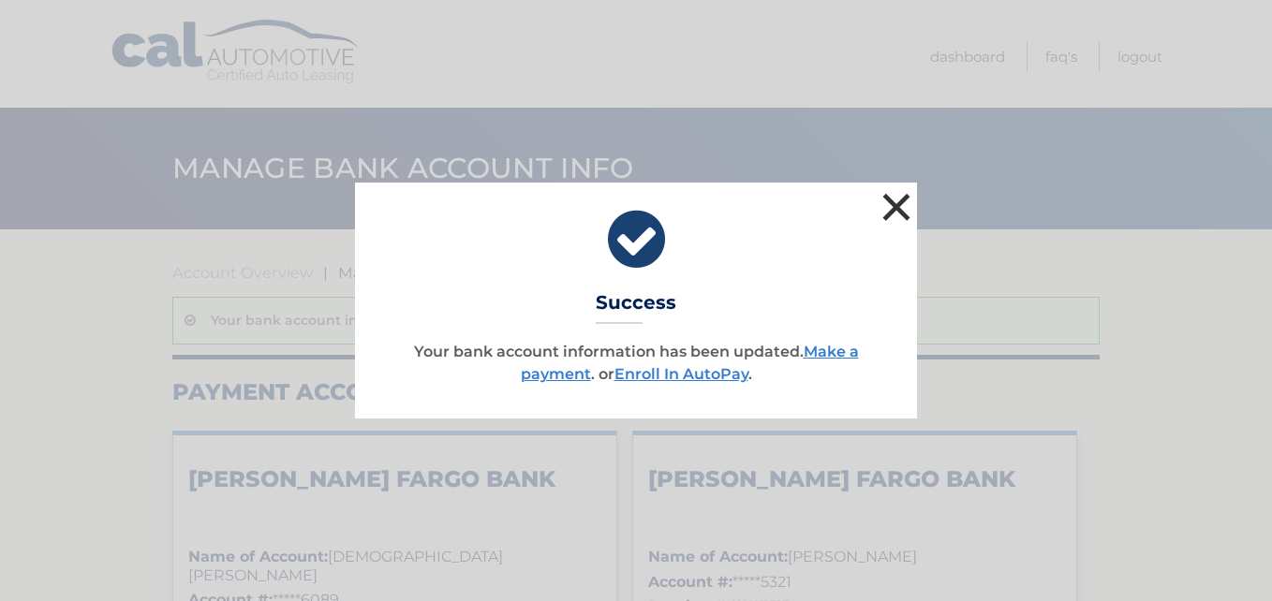
click at [900, 210] on button "×" at bounding box center [896, 206] width 37 height 37
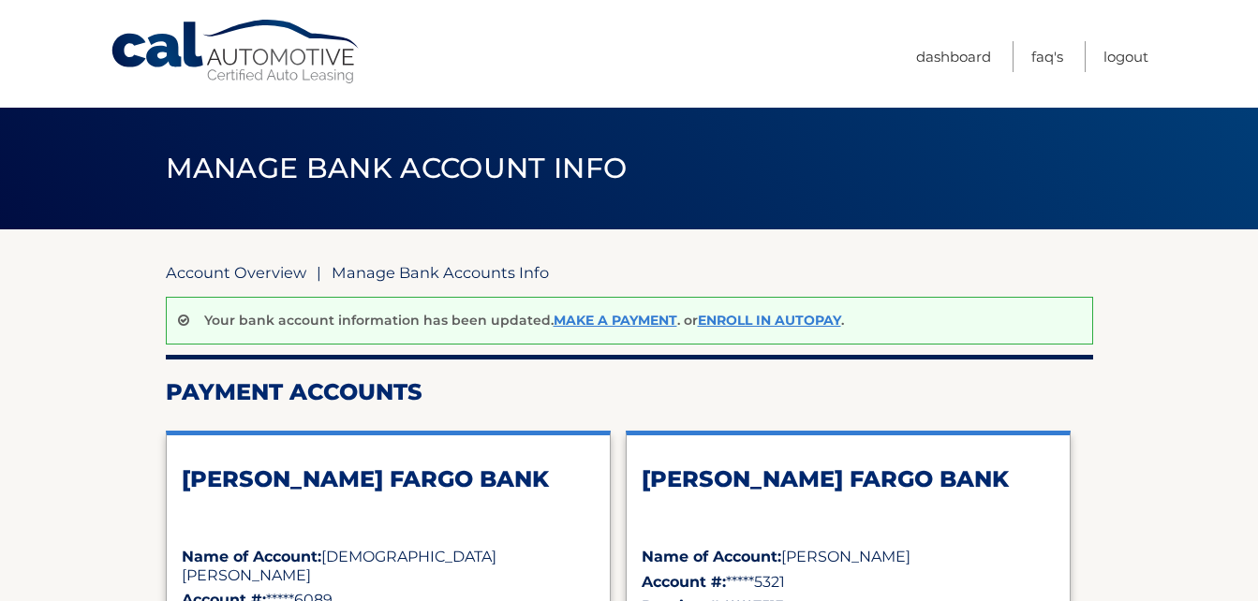
click at [257, 275] on link "Account Overview" at bounding box center [236, 272] width 140 height 19
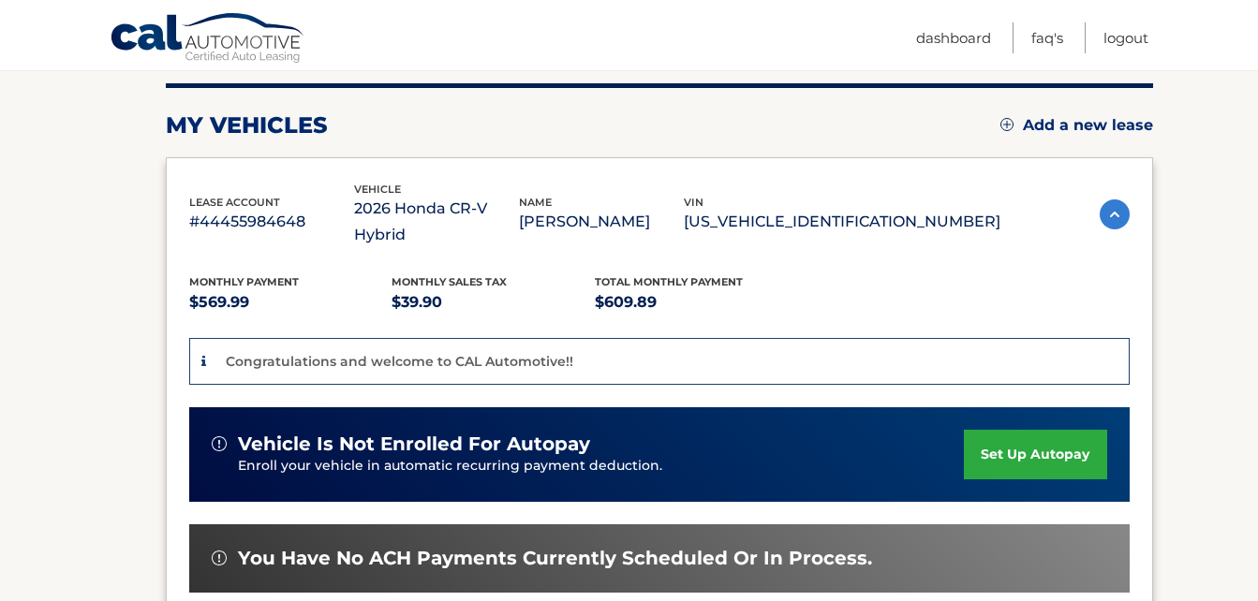
scroll to position [229, 0]
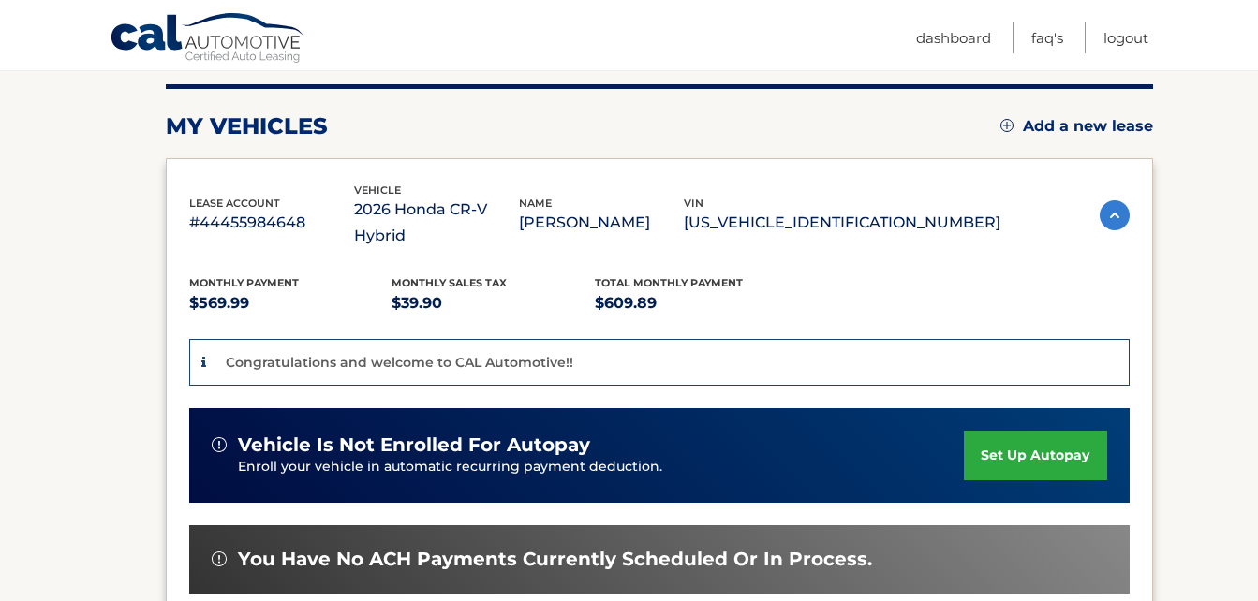
click at [1114, 200] on img at bounding box center [1115, 215] width 30 height 30
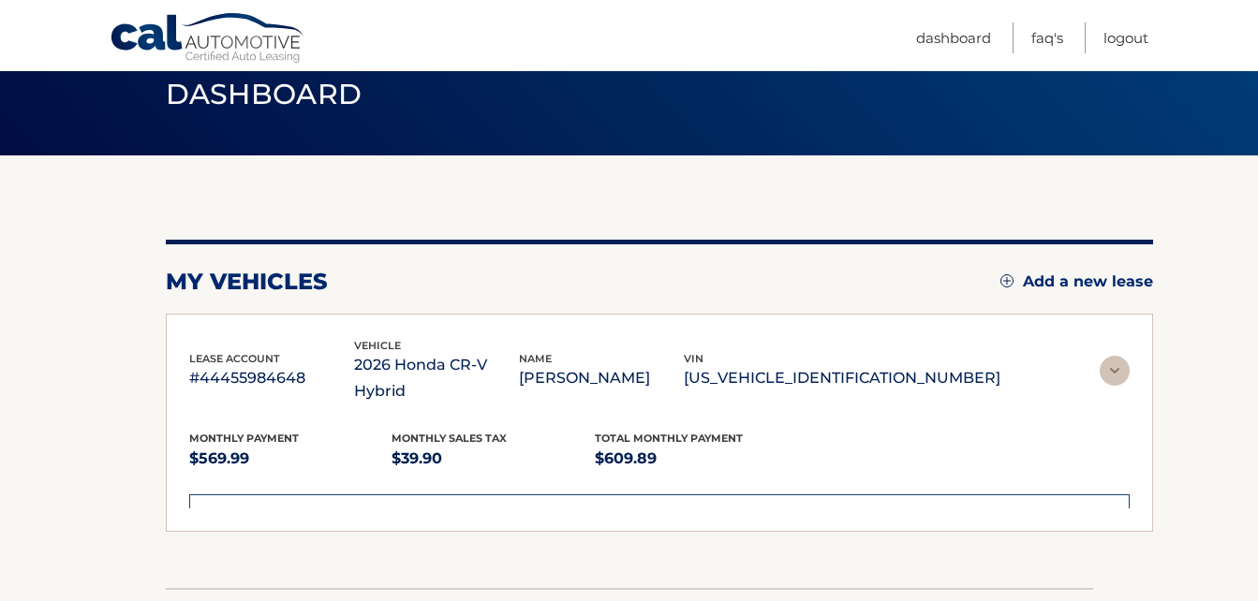
scroll to position [99, 0]
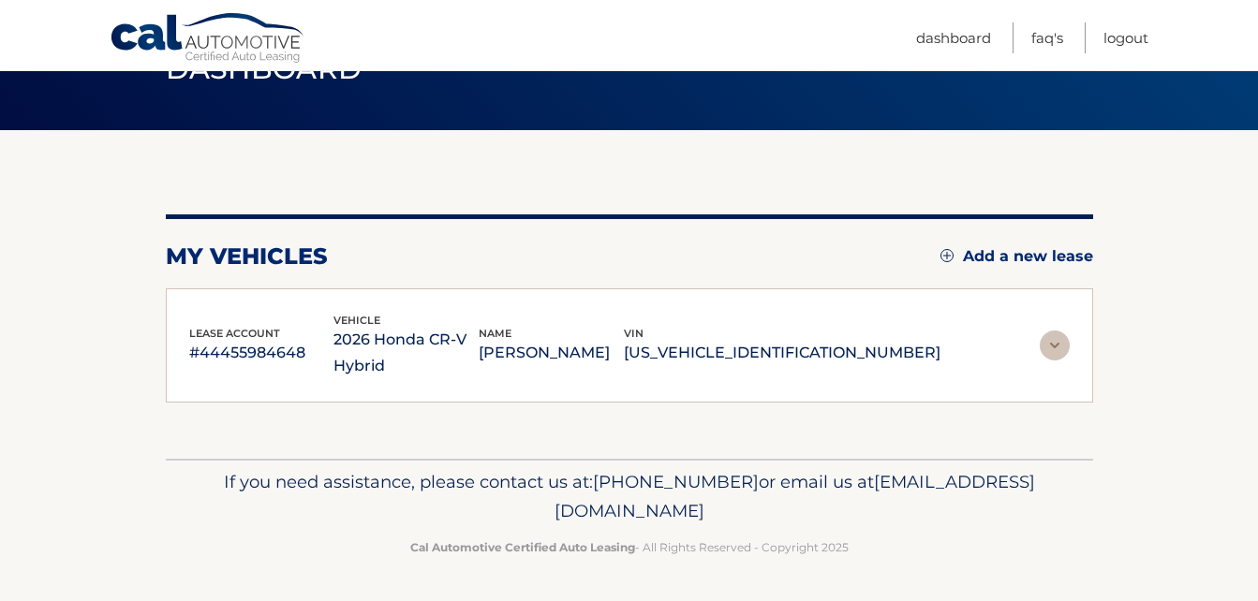
click at [1056, 345] on img at bounding box center [1055, 346] width 30 height 30
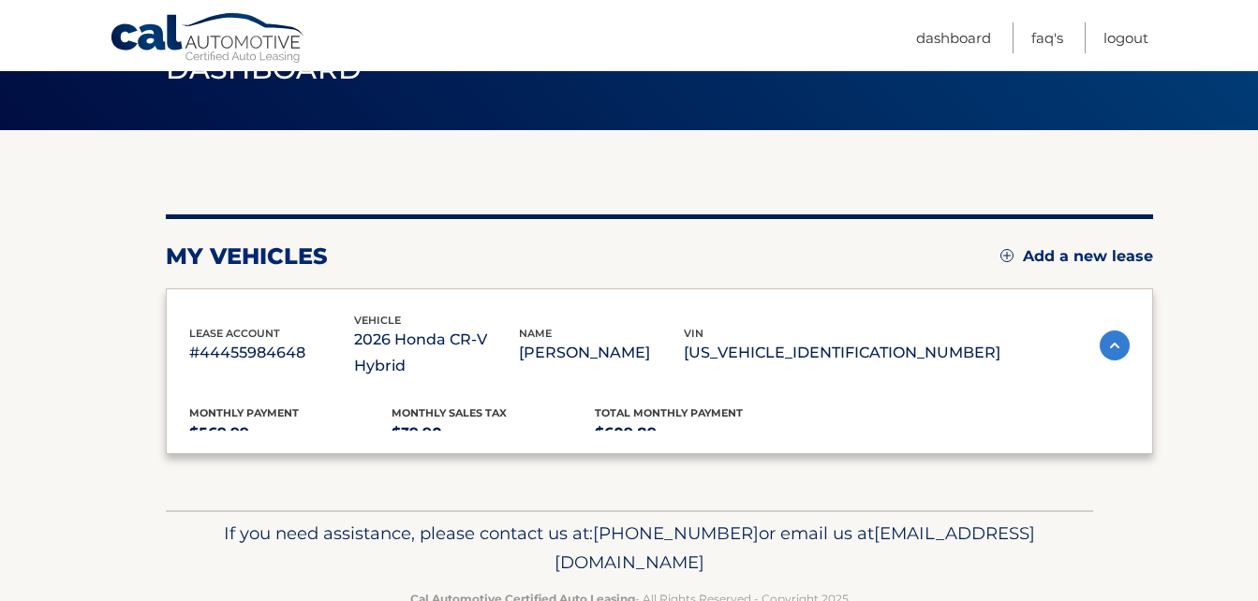
scroll to position [229, 0]
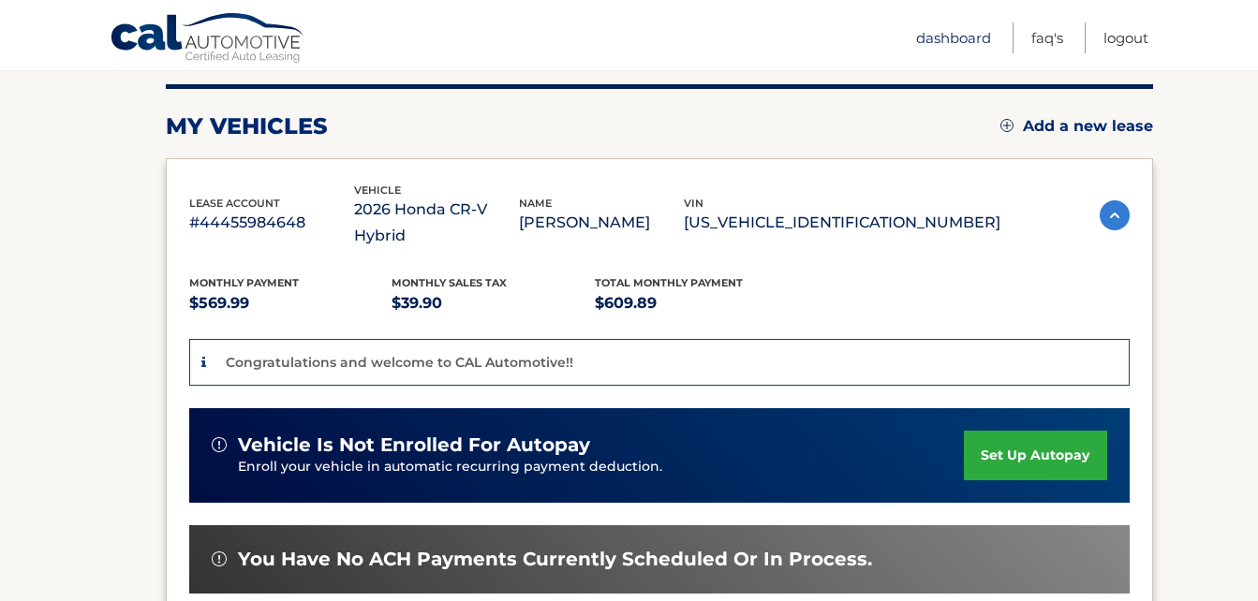
click at [953, 41] on link "Dashboard" at bounding box center [953, 37] width 75 height 31
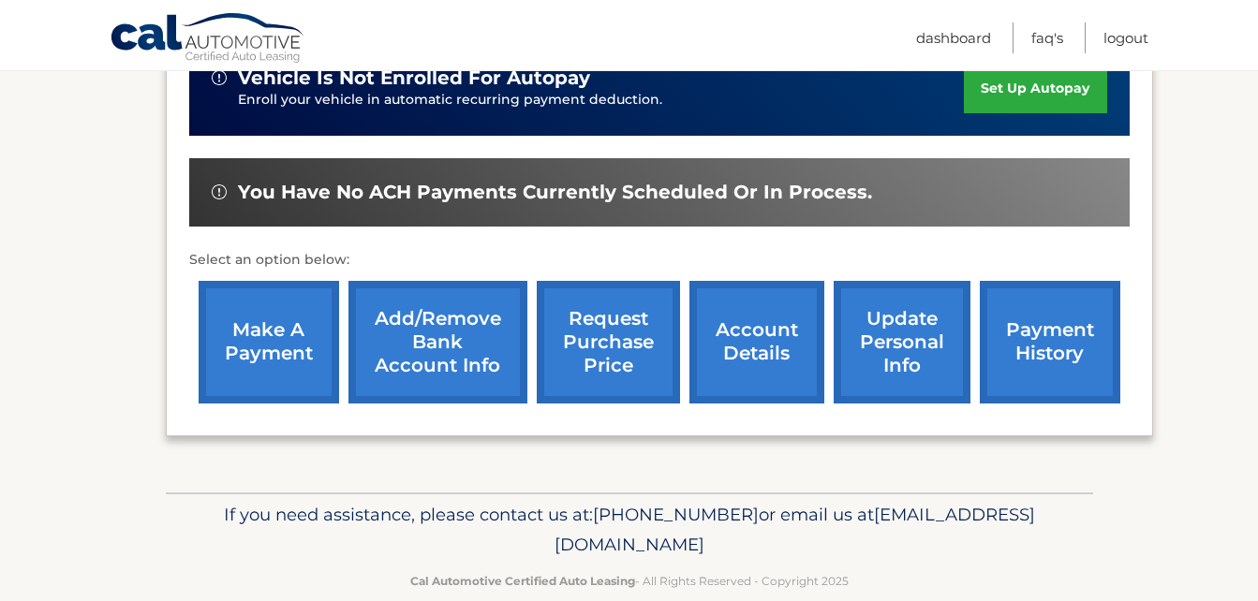
scroll to position [604, 0]
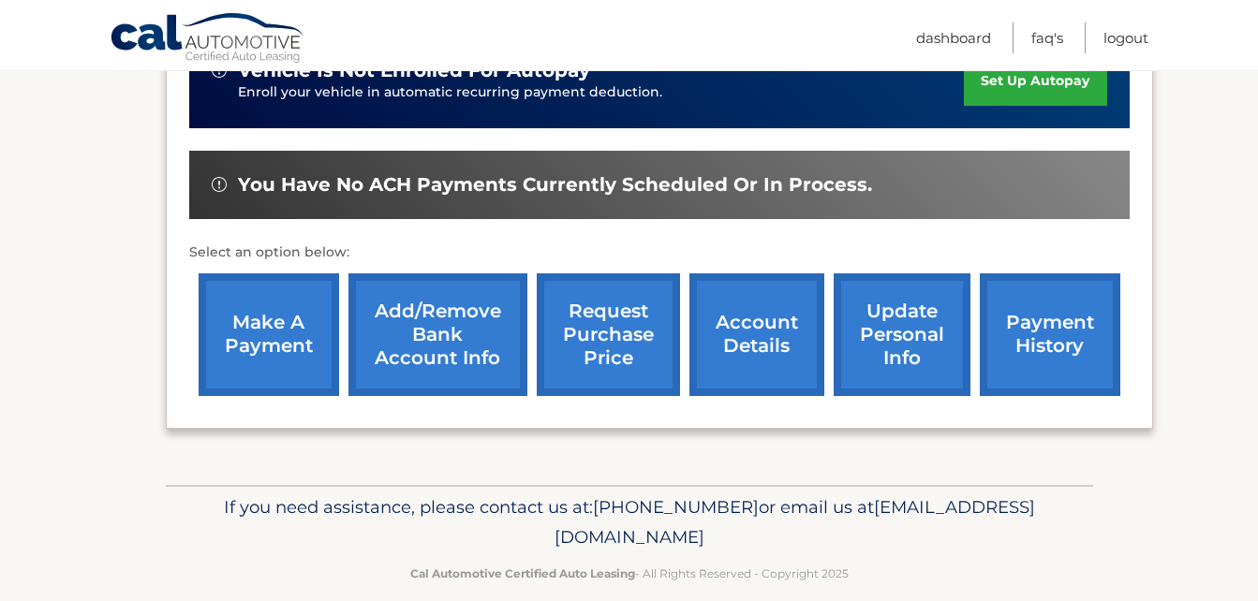
click at [773, 314] on link "account details" at bounding box center [756, 334] width 135 height 123
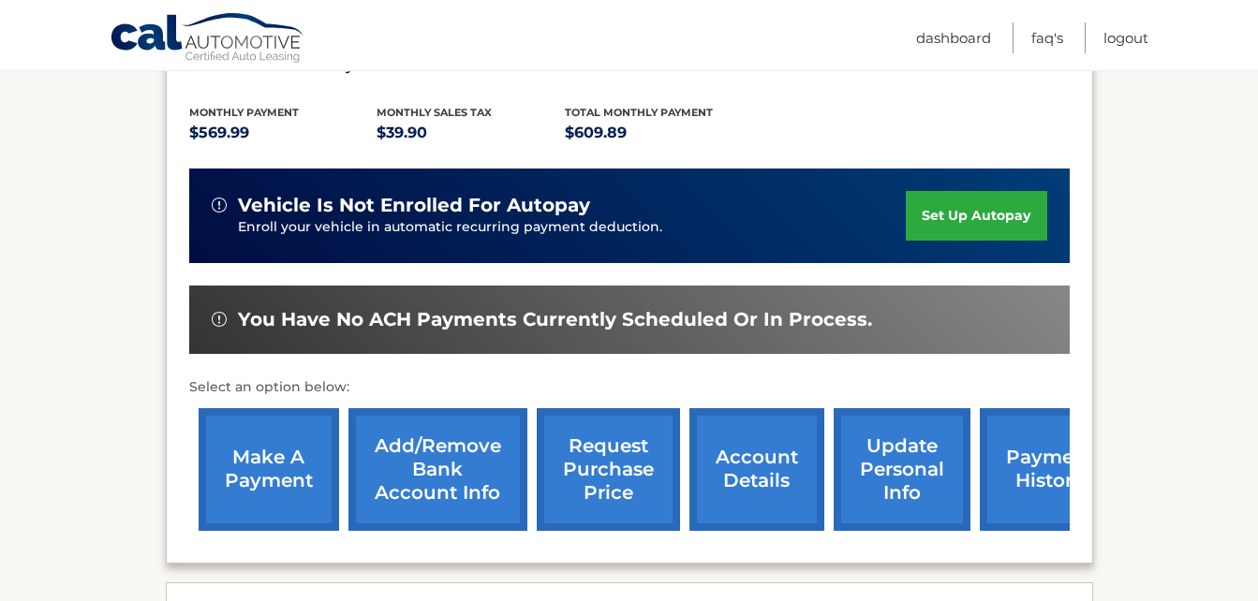
scroll to position [468, 0]
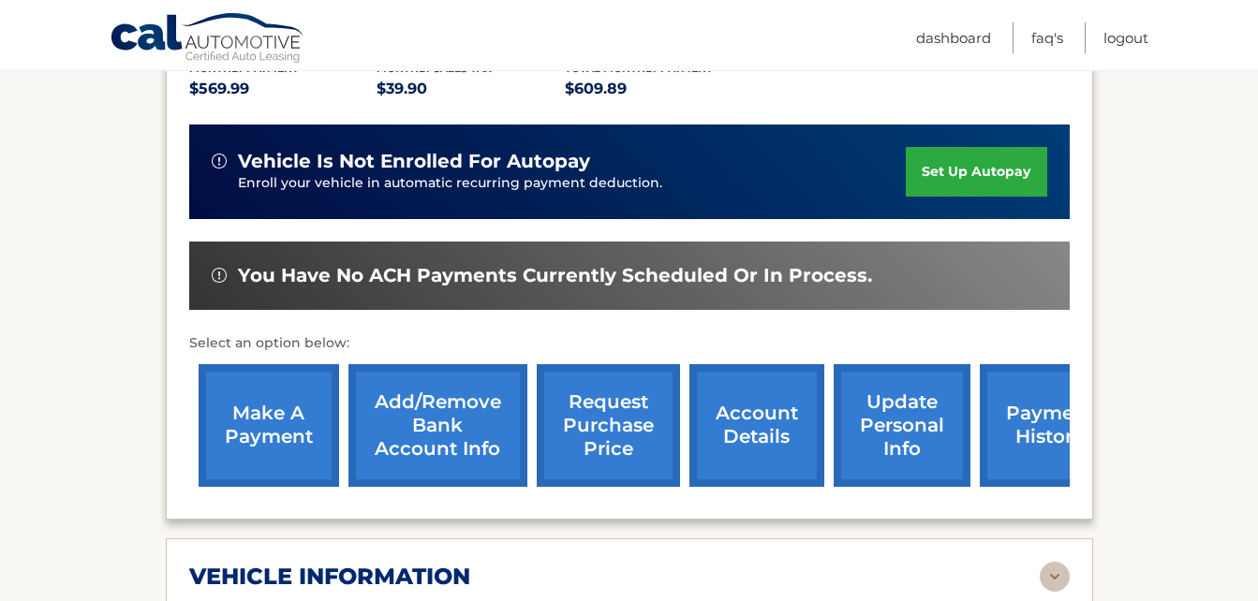
click at [879, 418] on link "update personal info" at bounding box center [902, 425] width 137 height 123
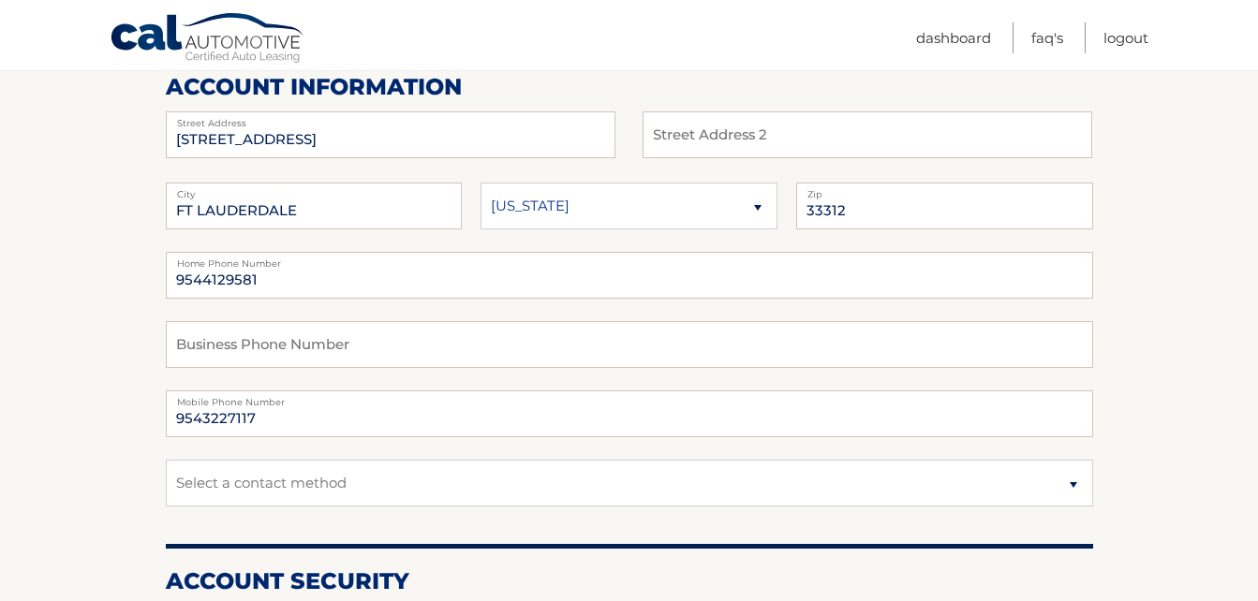
scroll to position [281, 0]
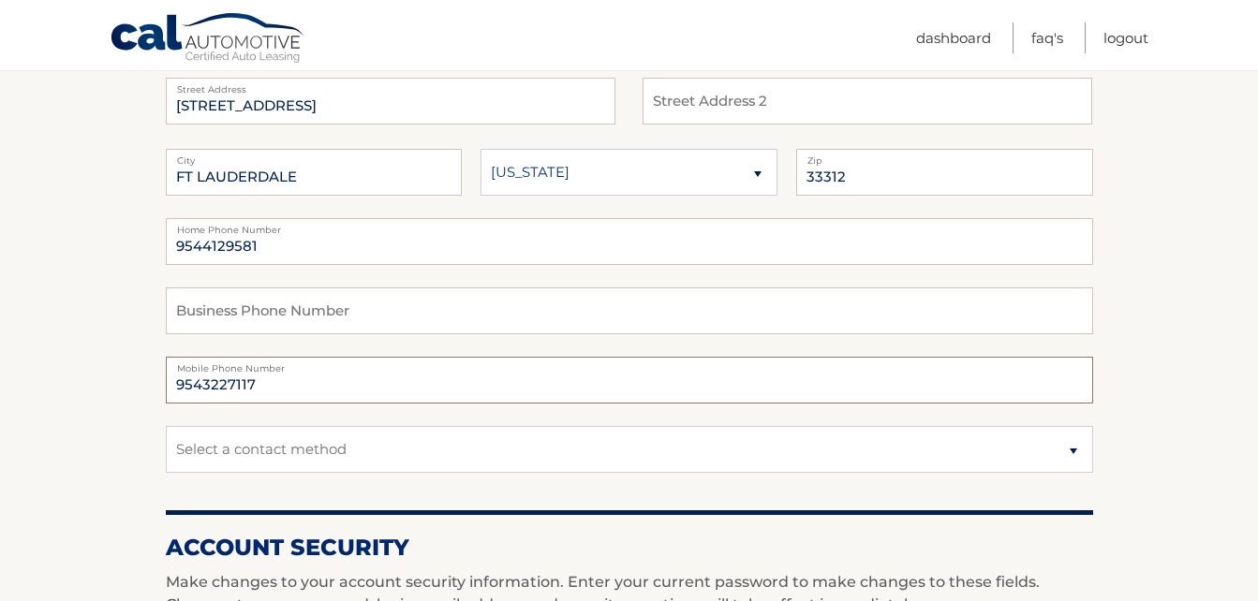
drag, startPoint x: 256, startPoint y: 380, endPoint x: 205, endPoint y: 382, distance: 50.6
click at [205, 382] on input "9543227117" at bounding box center [629, 380] width 927 height 47
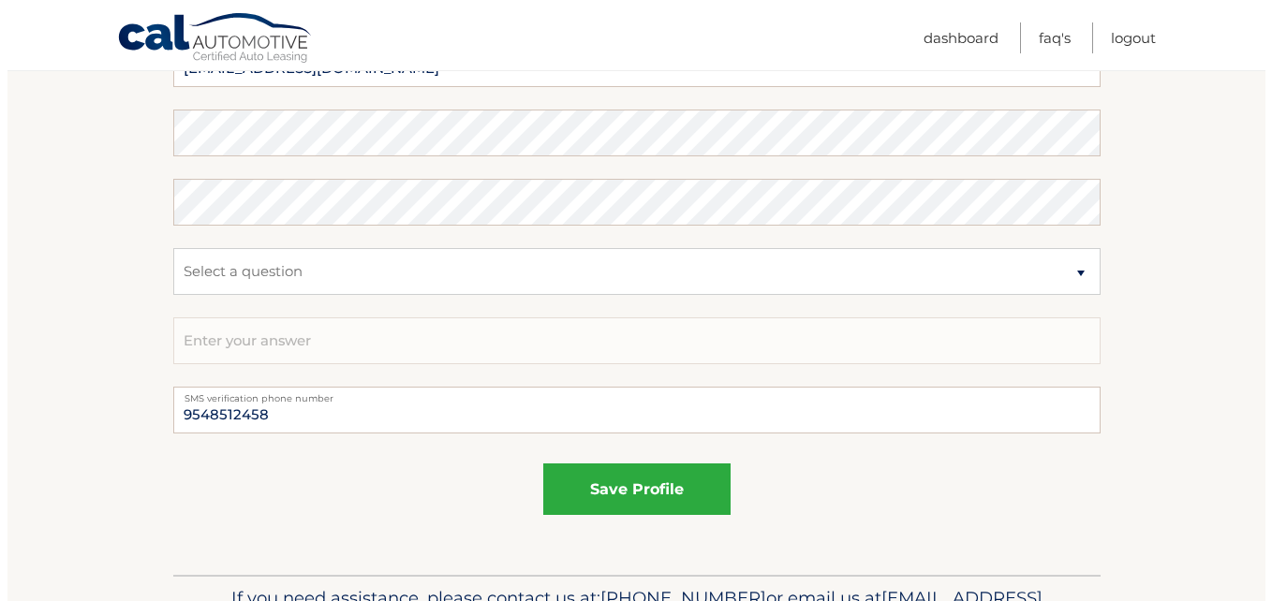
scroll to position [1030, 0]
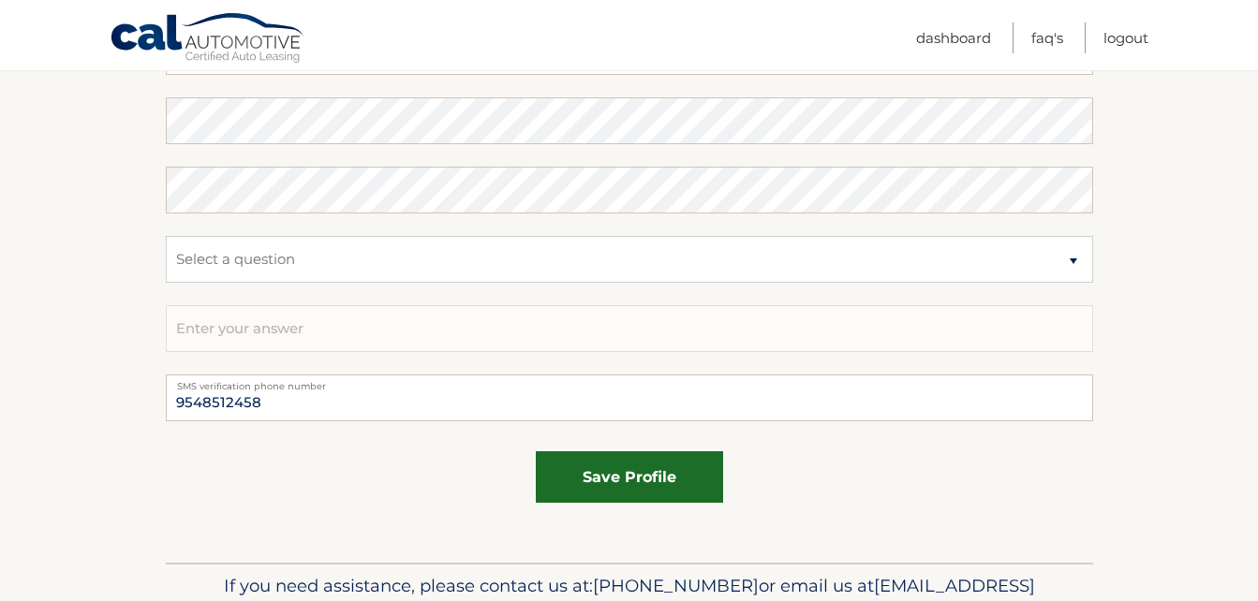
type input "9548512458"
click at [628, 484] on button "save profile" at bounding box center [629, 477] width 187 height 52
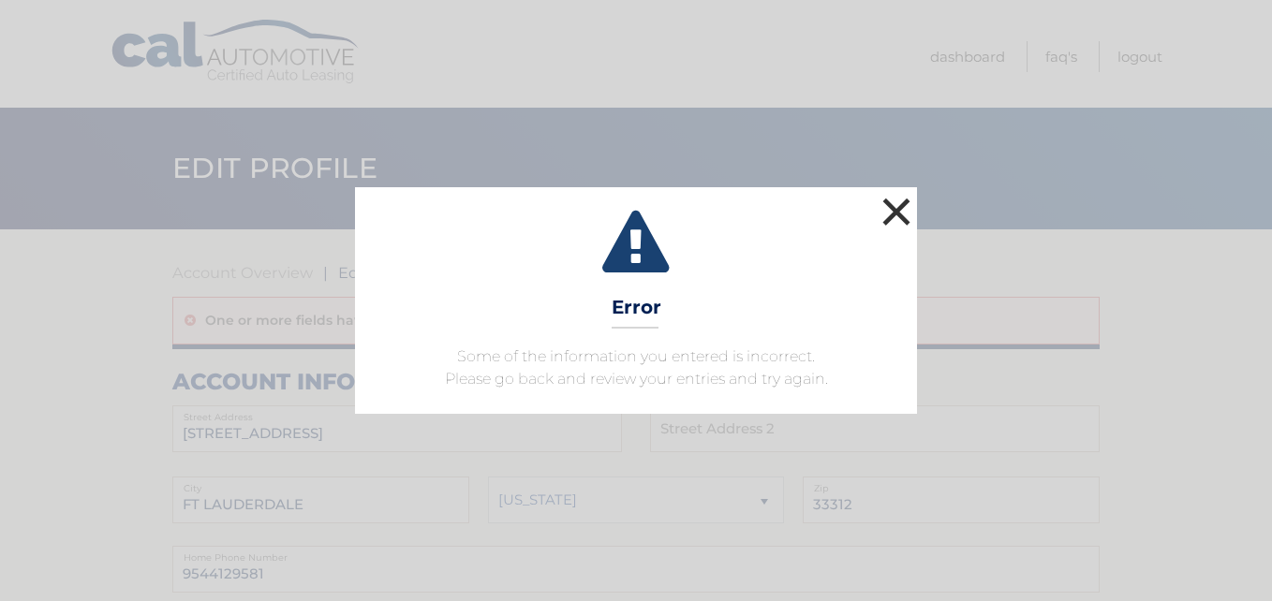
click at [895, 212] on button "×" at bounding box center [896, 211] width 37 height 37
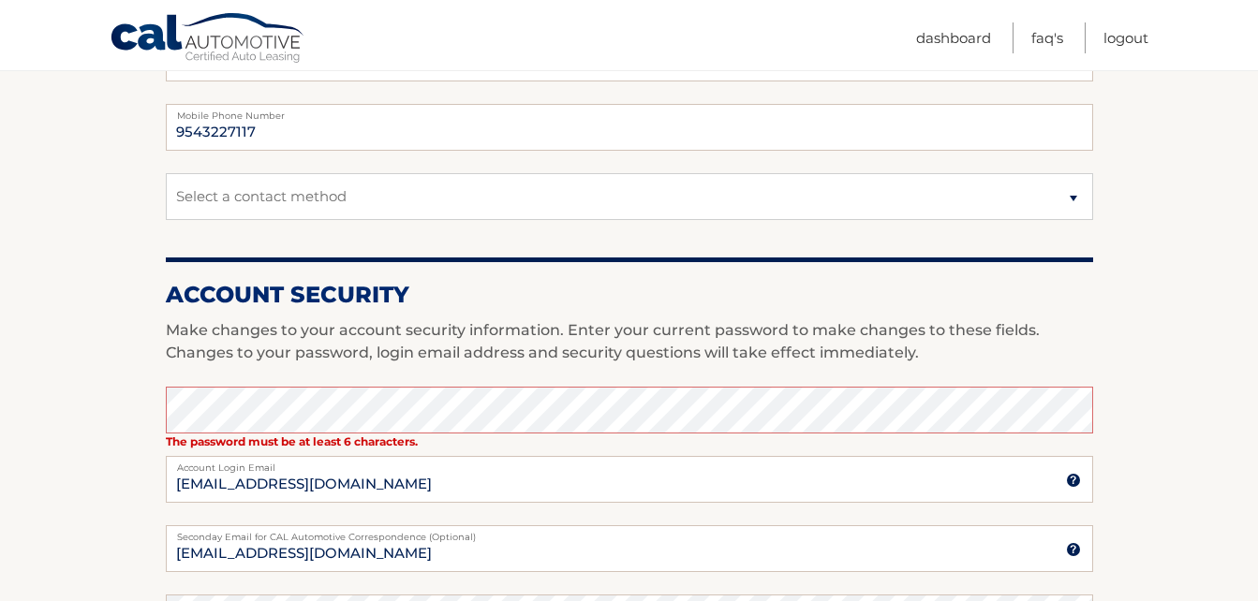
scroll to position [375, 0]
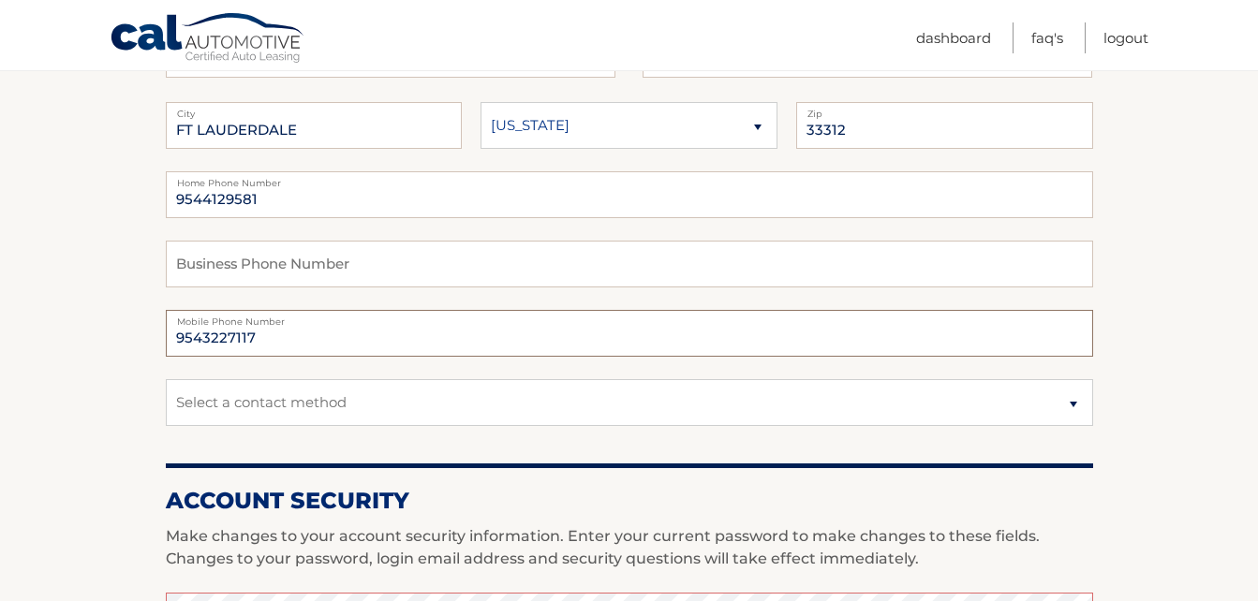
drag, startPoint x: 270, startPoint y: 335, endPoint x: 199, endPoint y: 335, distance: 70.2
click at [199, 335] on input "9543227117" at bounding box center [629, 333] width 927 height 47
type input "9548512458"
click at [598, 421] on select "Select a contact method Mobile Home" at bounding box center [629, 402] width 927 height 47
select select "1"
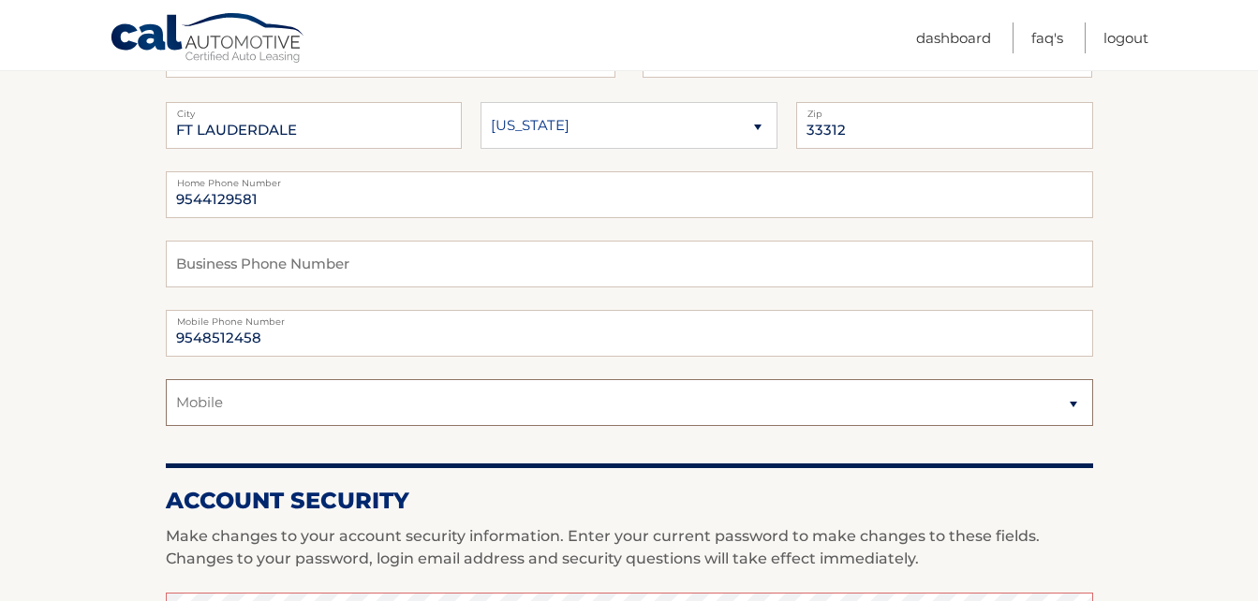
click at [166, 379] on select "Select a contact method Mobile Home" at bounding box center [629, 402] width 927 height 47
click at [75, 459] on section "Account Overview | Edit Profile One or more fields have an error. account infor…" at bounding box center [629, 560] width 1258 height 1411
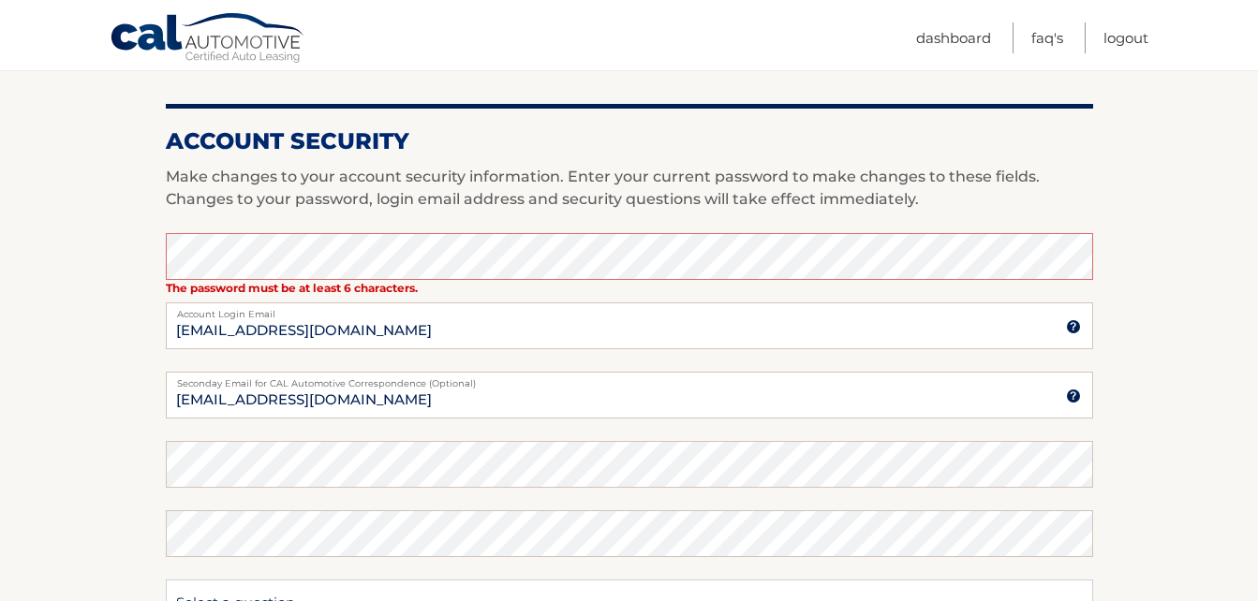
scroll to position [749, 0]
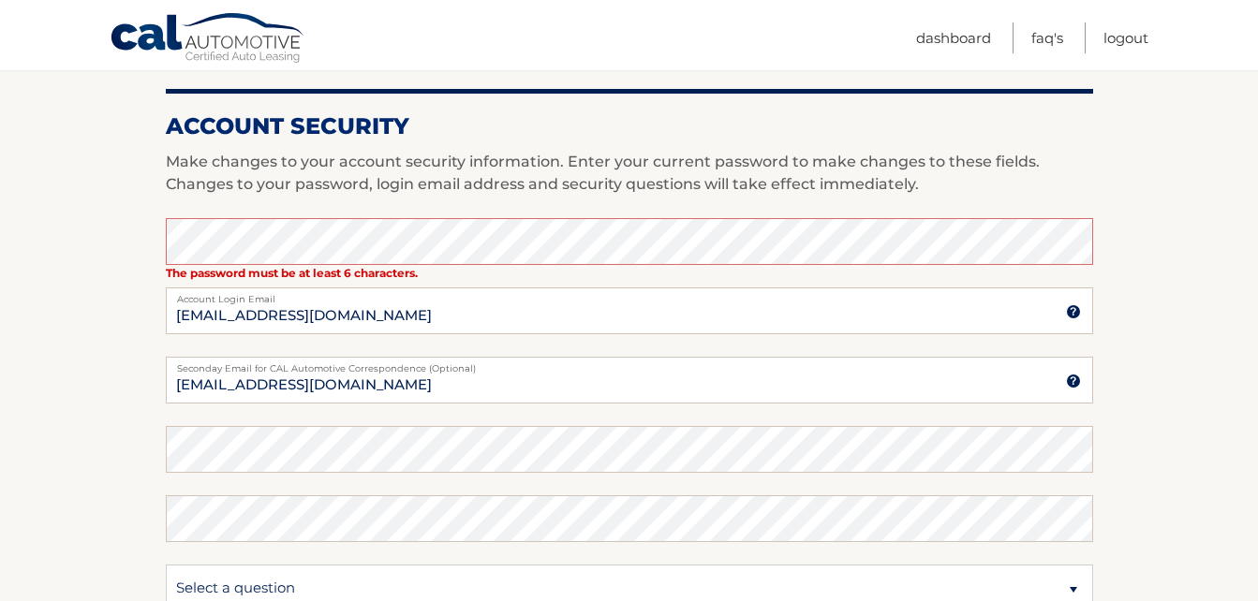
type input "Ft Lauderdale"
type input "9548512458"
type input "[EMAIL_ADDRESS][DOMAIN_NAME]"
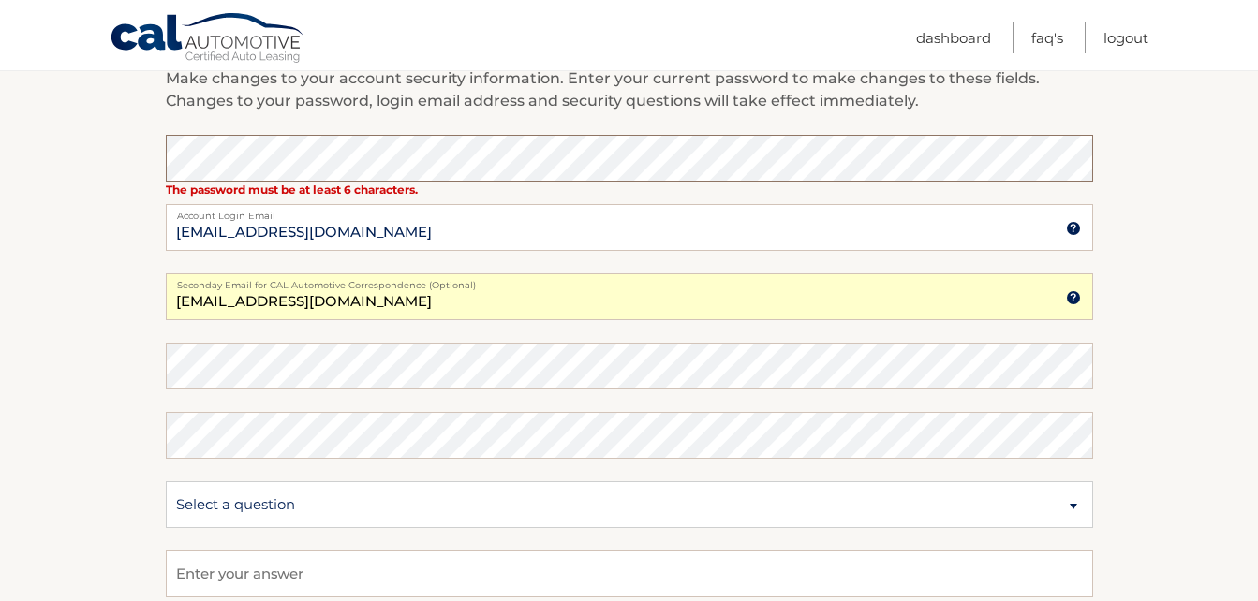
scroll to position [843, 0]
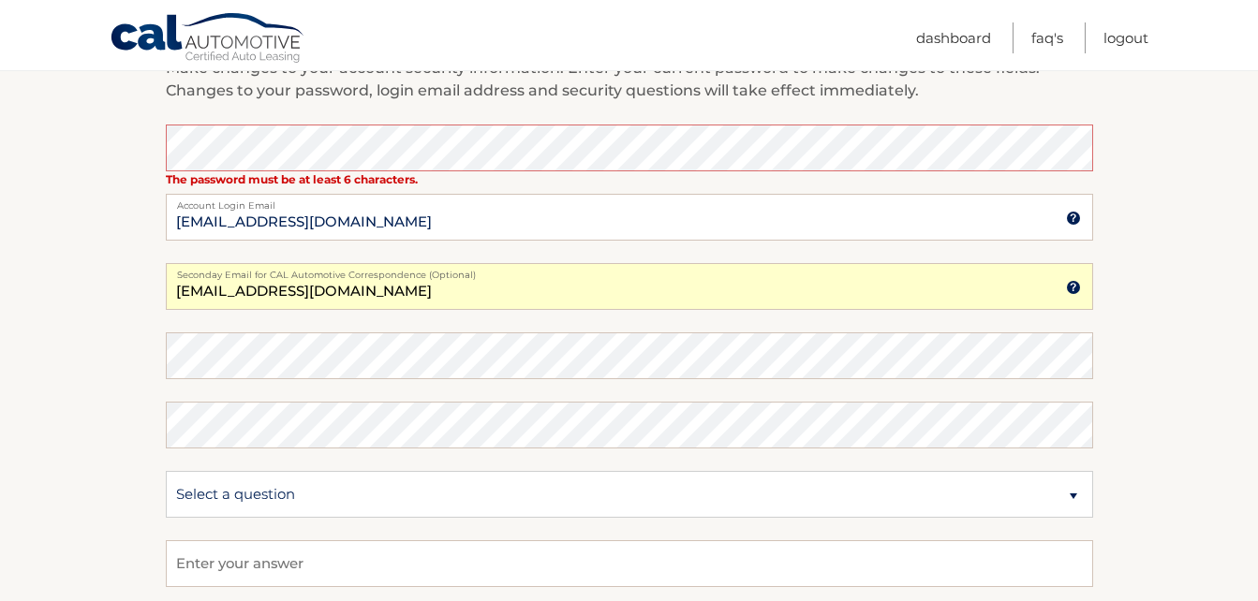
click at [96, 375] on section "Account Overview | Edit Profile One or more fields have an error. account infor…" at bounding box center [629, 92] width 1258 height 1411
click at [100, 368] on section "Account Overview | Edit Profile One or more fields have an error. account infor…" at bounding box center [629, 92] width 1258 height 1411
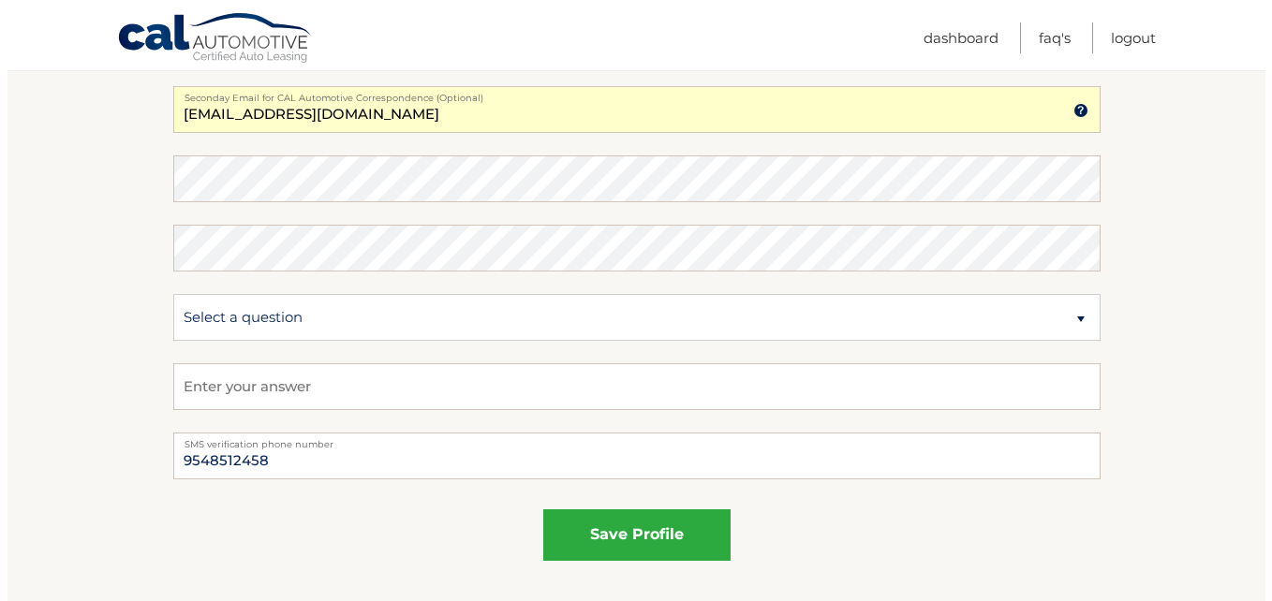
scroll to position [1030, 0]
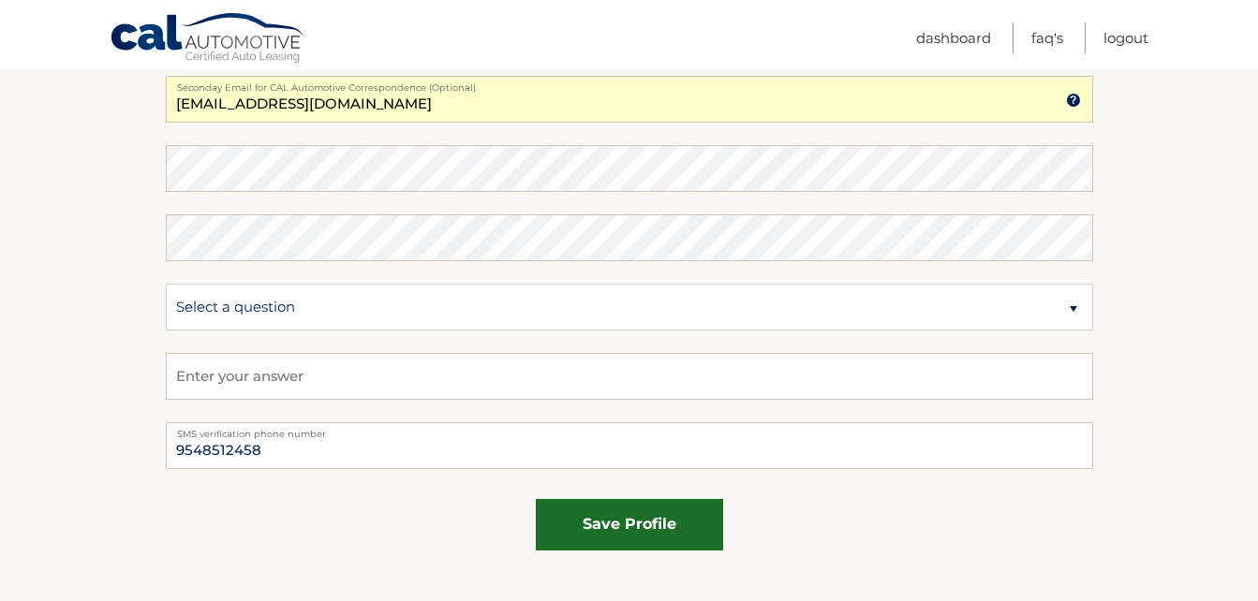
click at [618, 535] on button "save profile" at bounding box center [629, 525] width 187 height 52
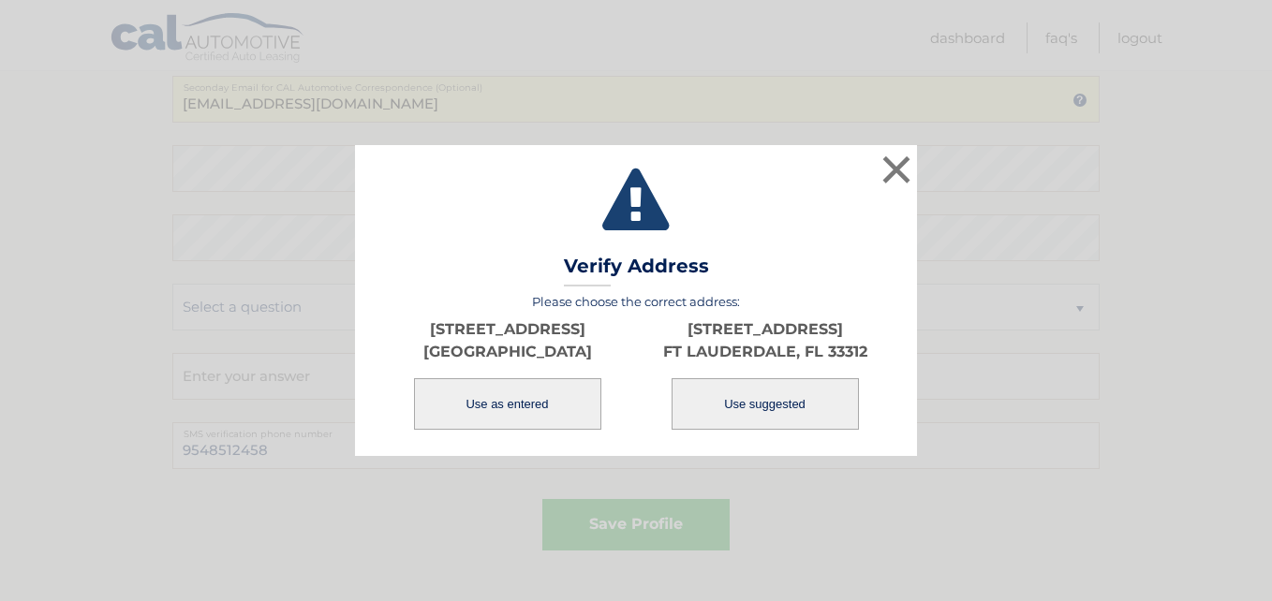
click at [785, 406] on button "Use suggested" at bounding box center [765, 404] width 187 height 52
type input "FT LAUDERDALE"
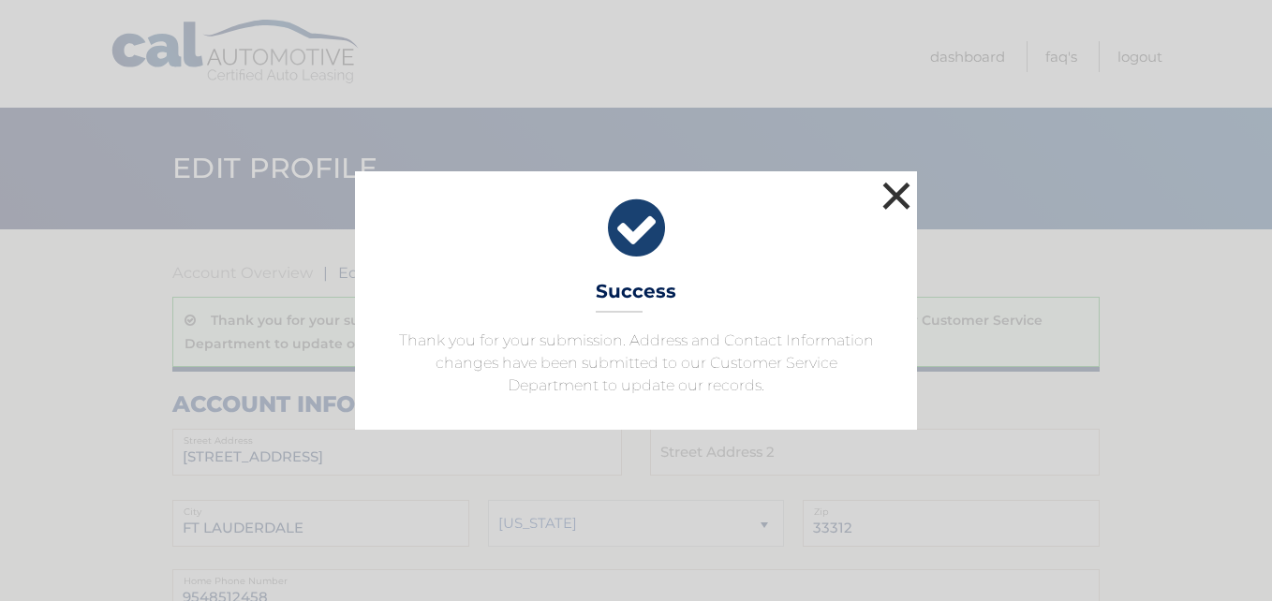
click at [895, 199] on button "×" at bounding box center [896, 195] width 37 height 37
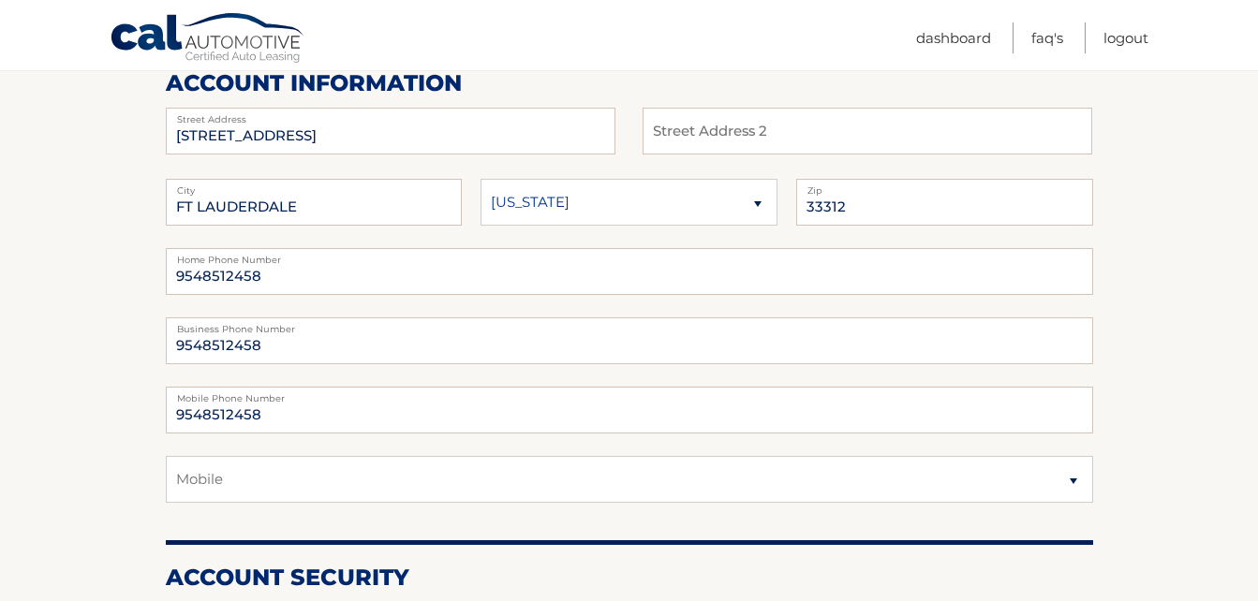
scroll to position [375, 0]
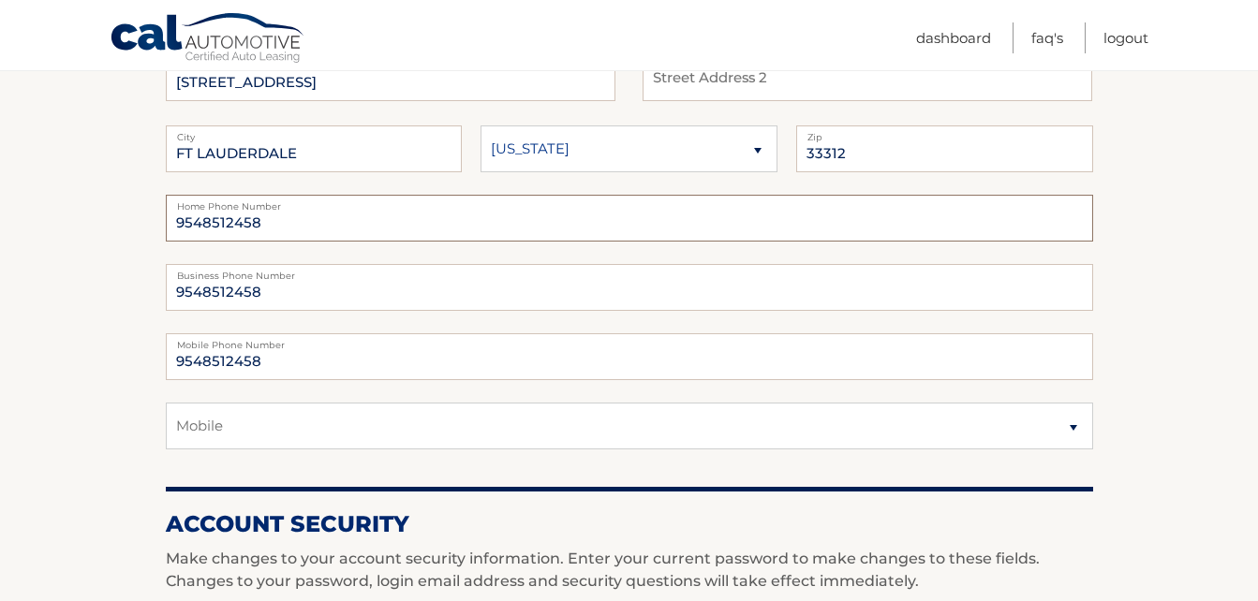
drag, startPoint x: 279, startPoint y: 218, endPoint x: 204, endPoint y: 221, distance: 75.0
click at [204, 221] on input "9548512458" at bounding box center [629, 218] width 927 height 47
type input "9544129581"
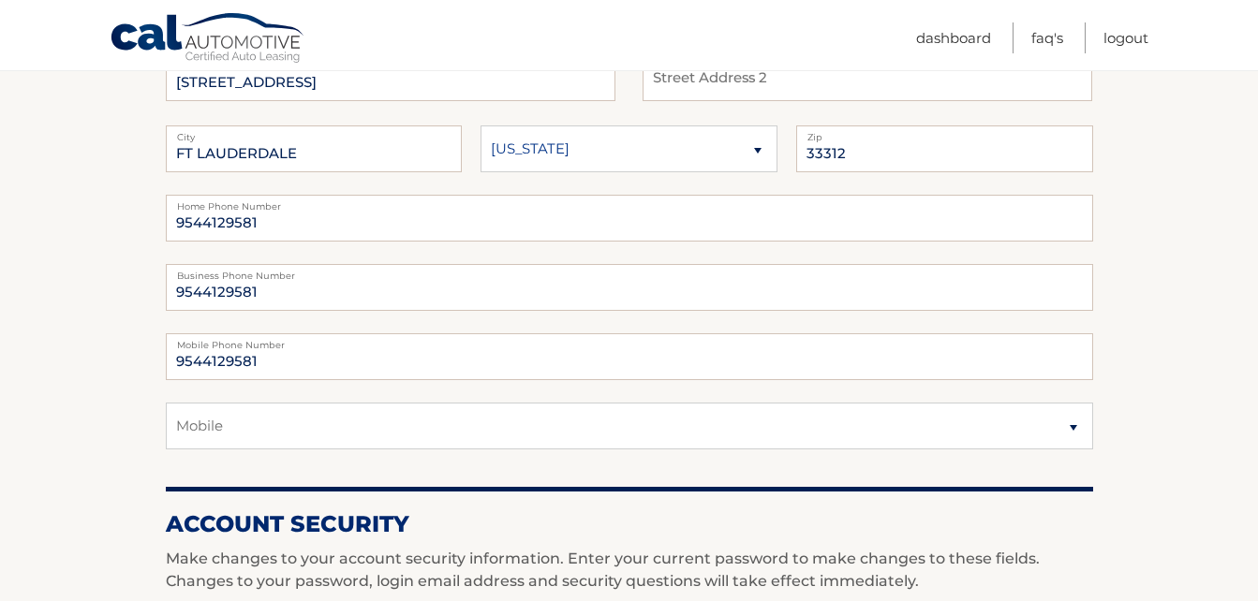
type input "9544129581"
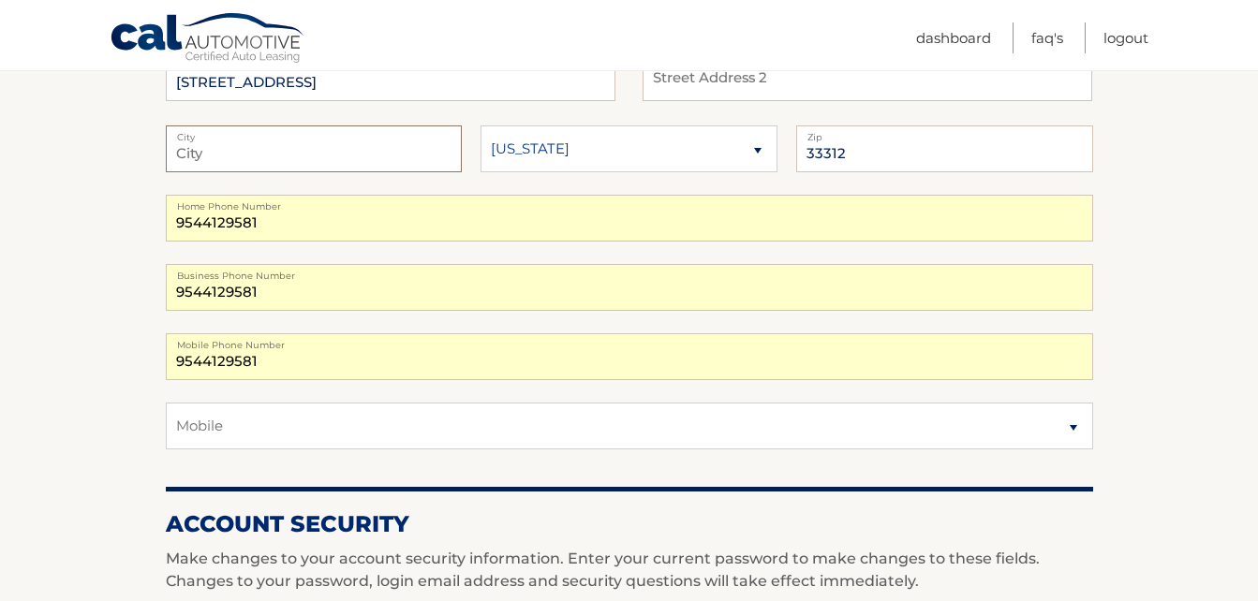
type input "Ft Lauderdale"
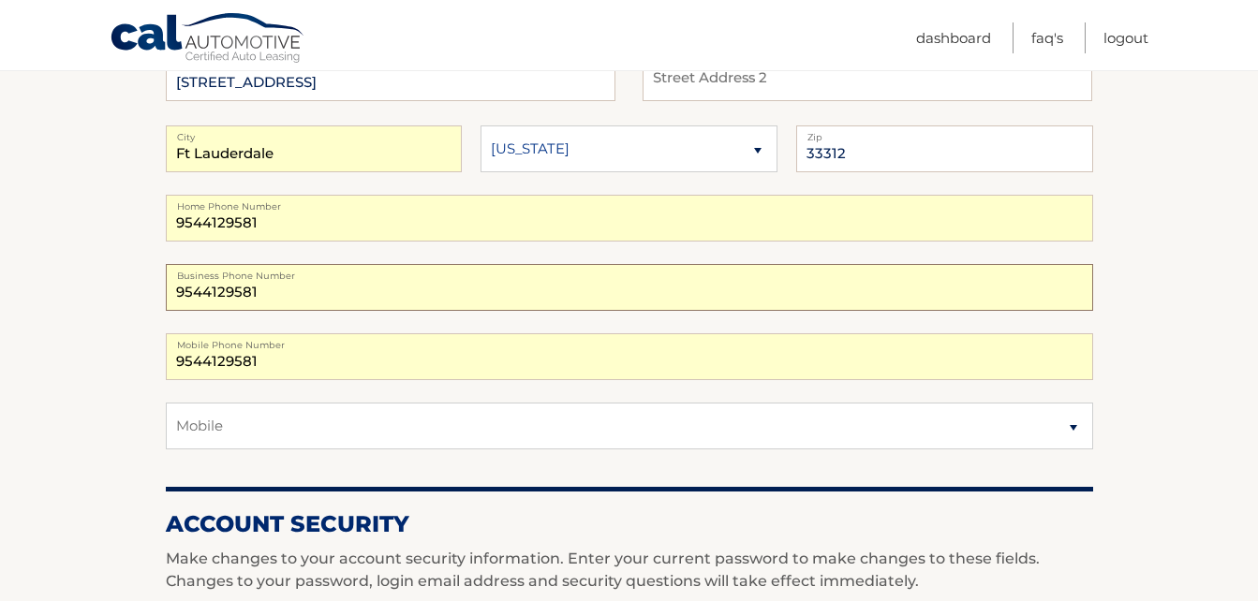
click at [273, 294] on input "9544129581" at bounding box center [629, 287] width 927 height 47
drag, startPoint x: 273, startPoint y: 294, endPoint x: 168, endPoint y: 296, distance: 104.9
click at [168, 296] on input "9544129581" at bounding box center [629, 287] width 927 height 47
click at [121, 318] on section "Account Overview | Edit Profile Thank you for your submission. Address and Cont…" at bounding box center [629, 572] width 1258 height 1434
drag, startPoint x: 260, startPoint y: 359, endPoint x: 205, endPoint y: 358, distance: 55.3
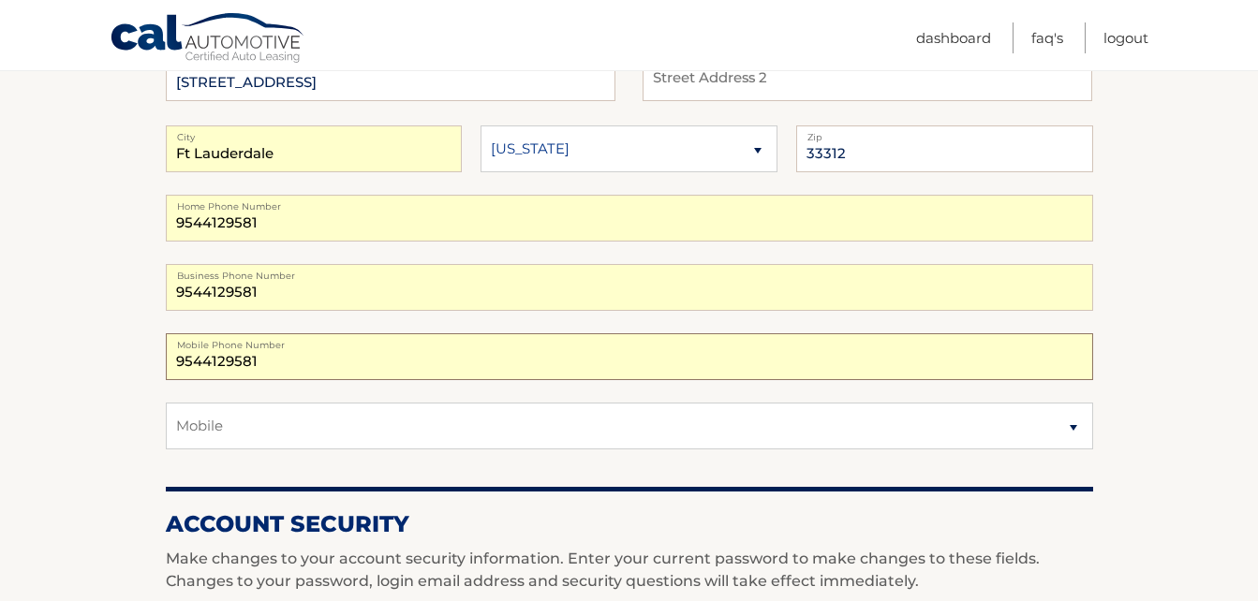
click at [205, 358] on input "9544129581" at bounding box center [629, 356] width 927 height 47
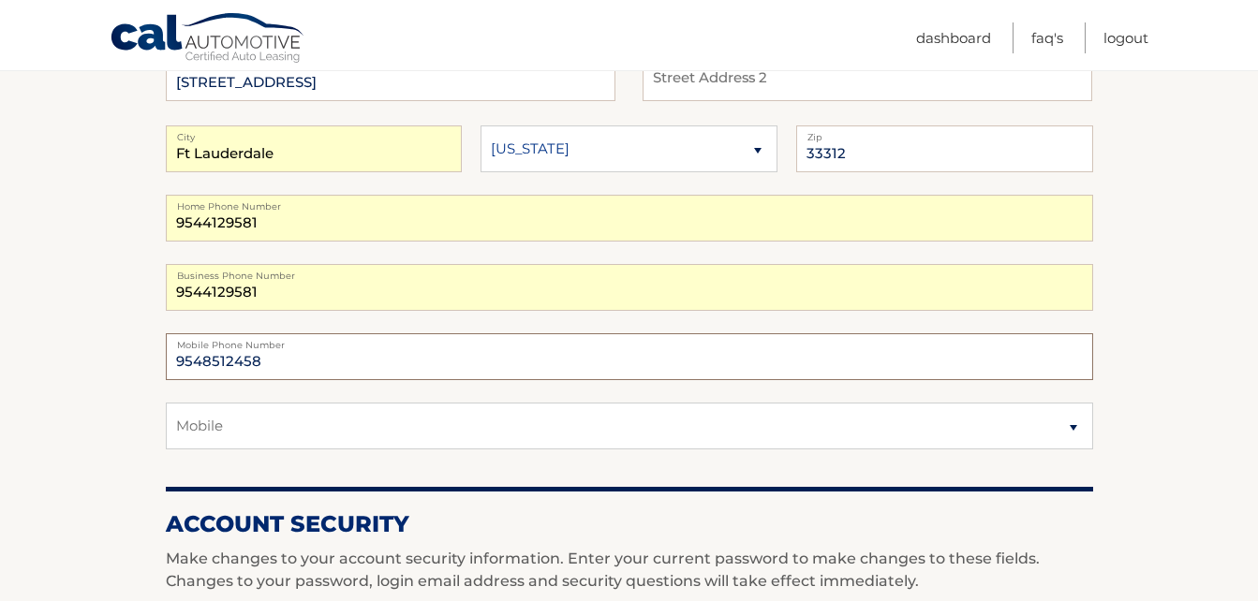
type input "9548512458"
click at [94, 436] on section "Account Overview | Edit Profile Thank you for your submission. Address and Cont…" at bounding box center [629, 572] width 1258 height 1434
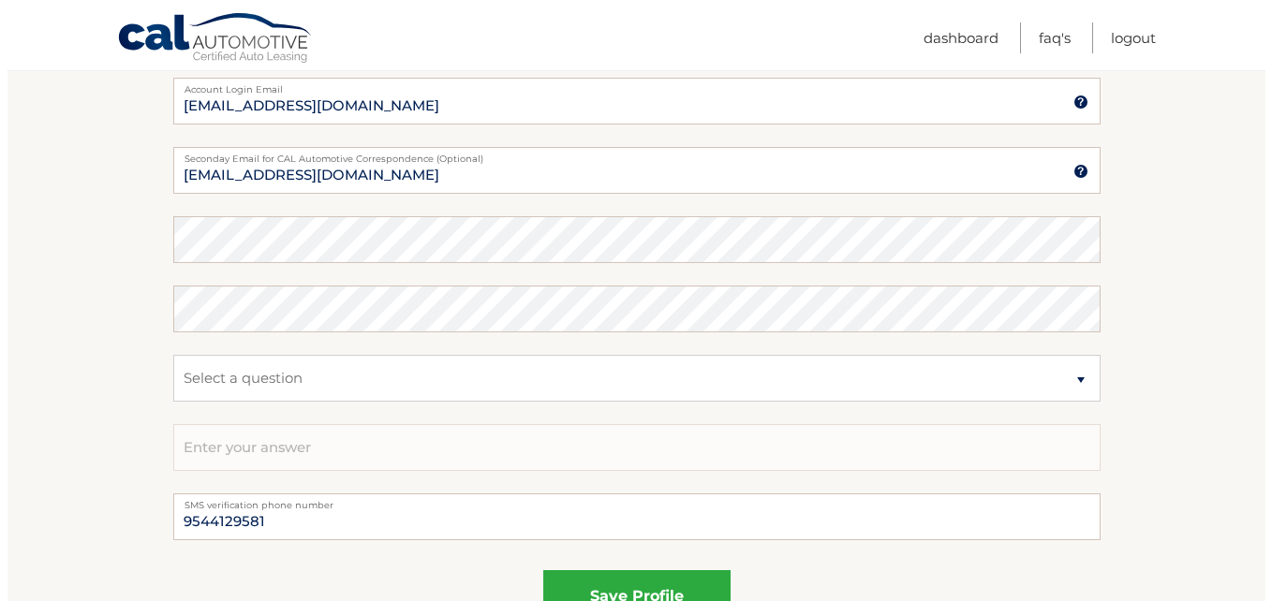
scroll to position [1030, 0]
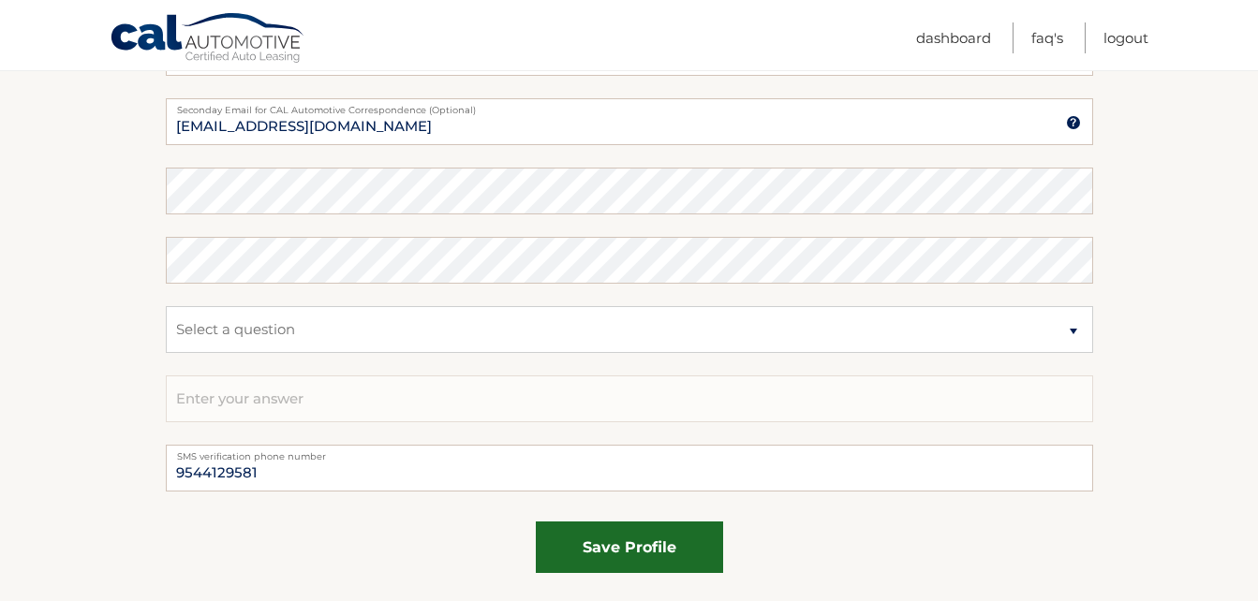
click at [608, 553] on button "save profile" at bounding box center [629, 548] width 187 height 52
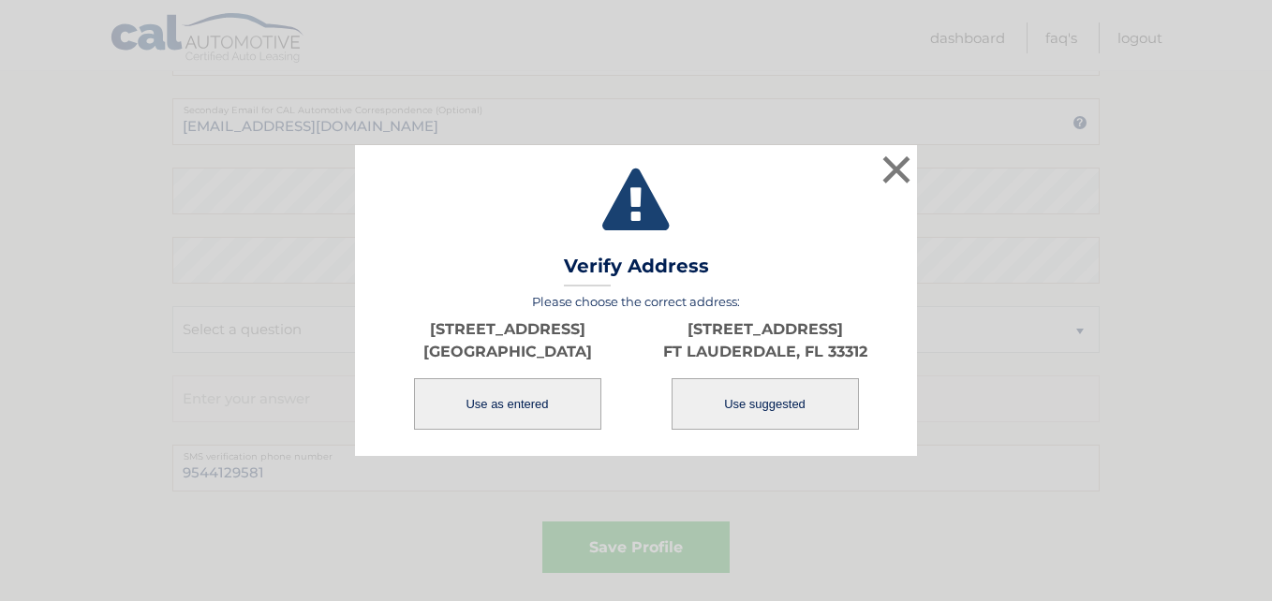
click at [759, 405] on button "Use suggested" at bounding box center [765, 404] width 187 height 52
type input "FT LAUDERDALE"
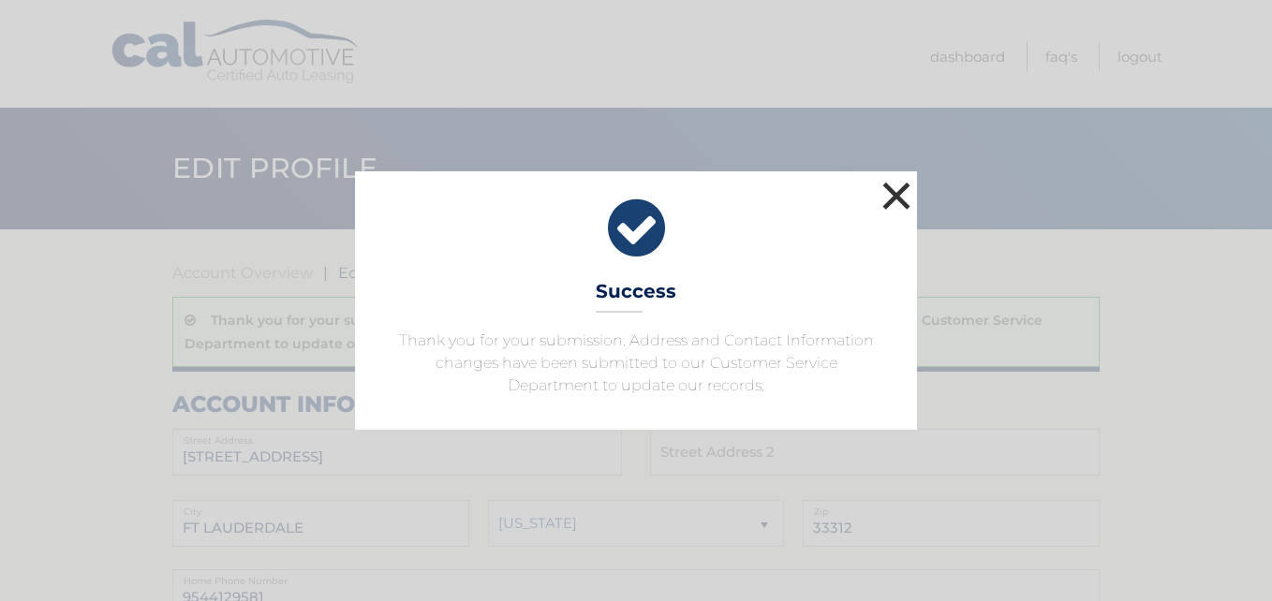
click at [893, 196] on button "×" at bounding box center [896, 195] width 37 height 37
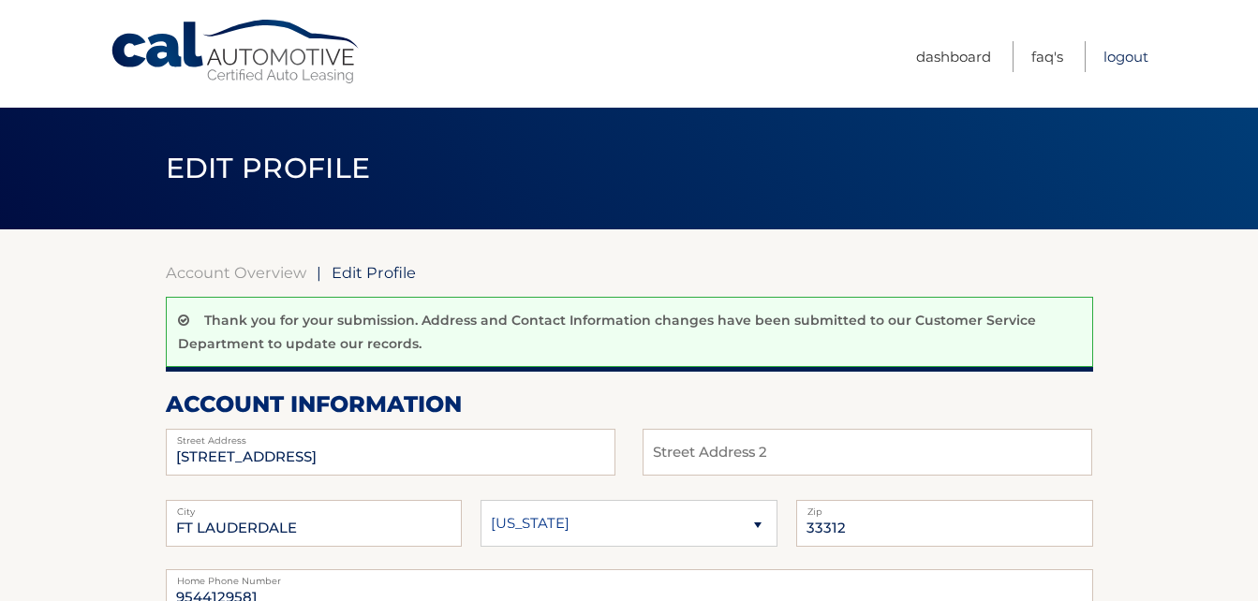
click at [1117, 56] on link "Logout" at bounding box center [1125, 56] width 45 height 31
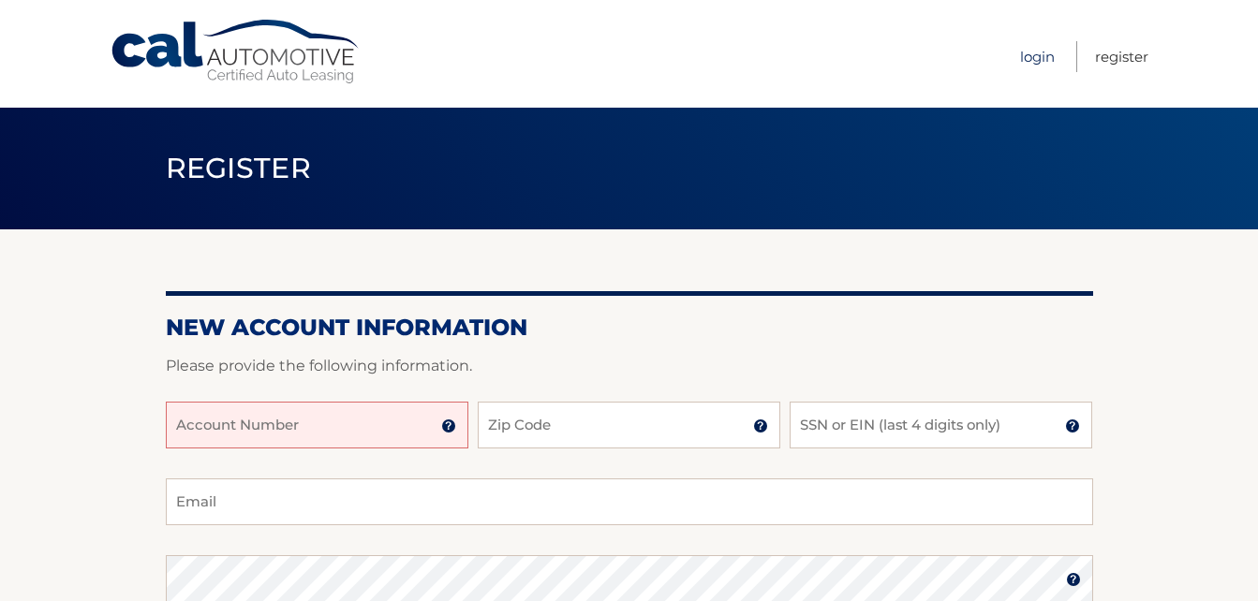
click at [1030, 57] on link "Login" at bounding box center [1037, 56] width 35 height 31
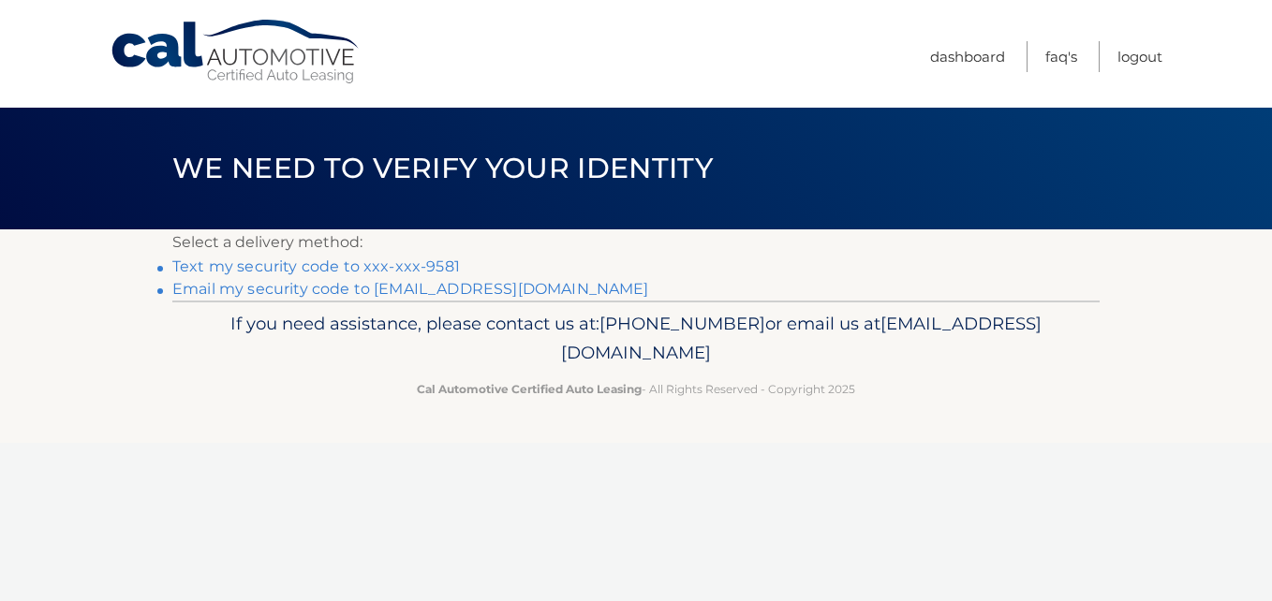
click at [283, 267] on link "Text my security code to xxx-xxx-9581" at bounding box center [316, 267] width 288 height 18
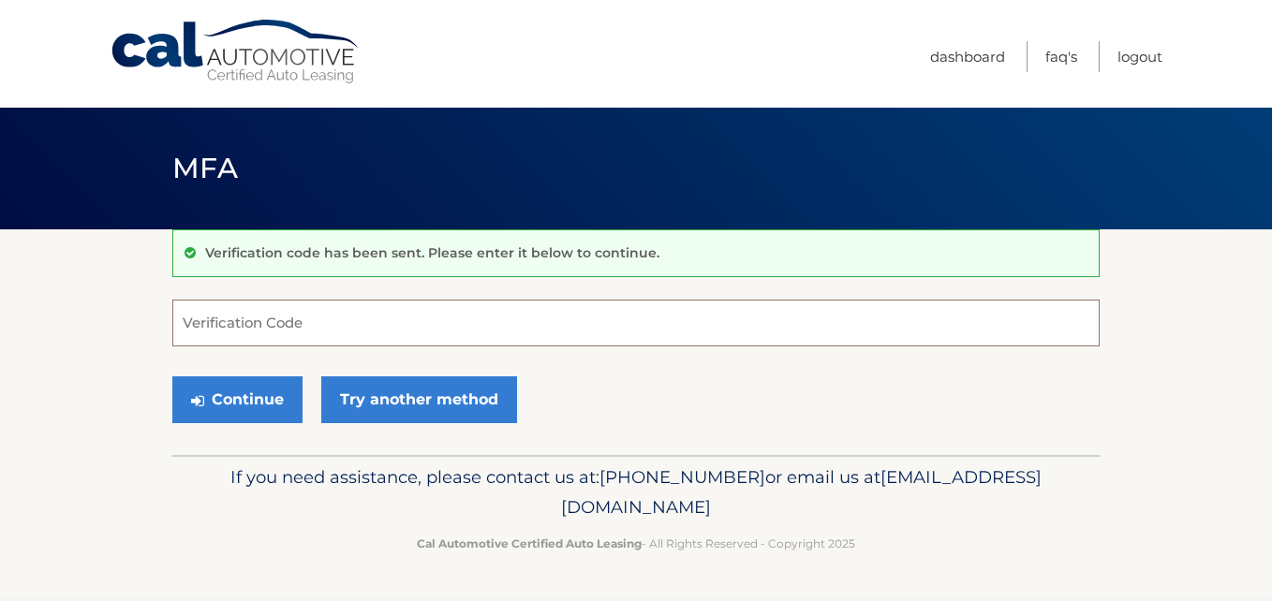
click at [279, 326] on input "Verification Code" at bounding box center [635, 323] width 927 height 47
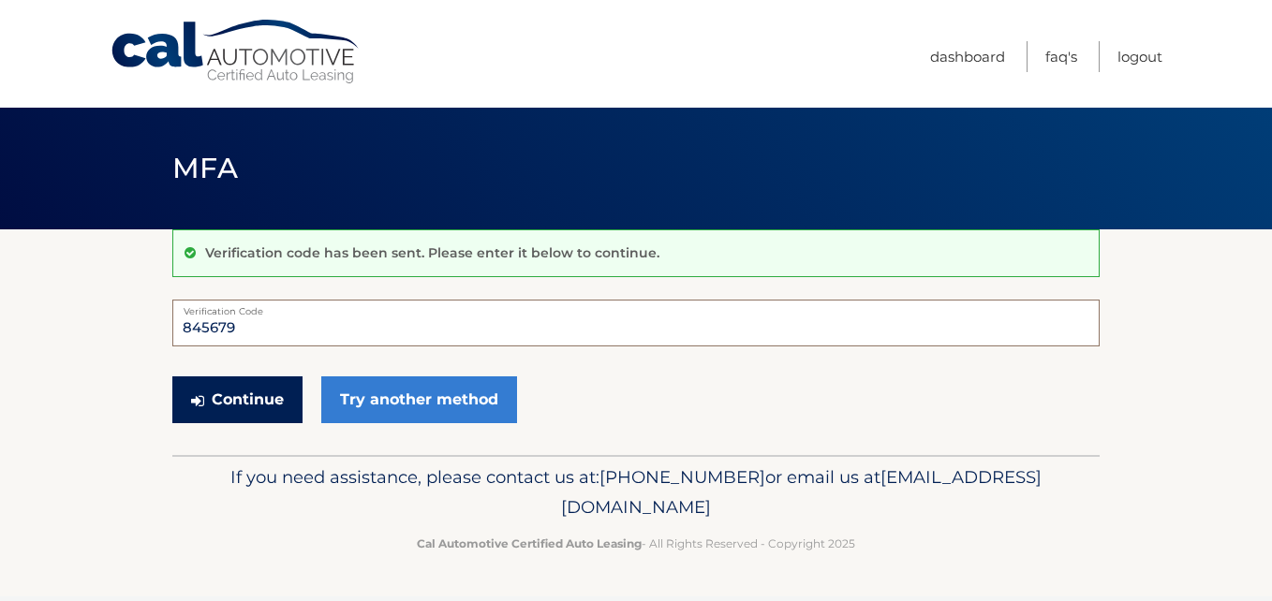
type input "845679"
click at [267, 400] on button "Continue" at bounding box center [237, 399] width 130 height 47
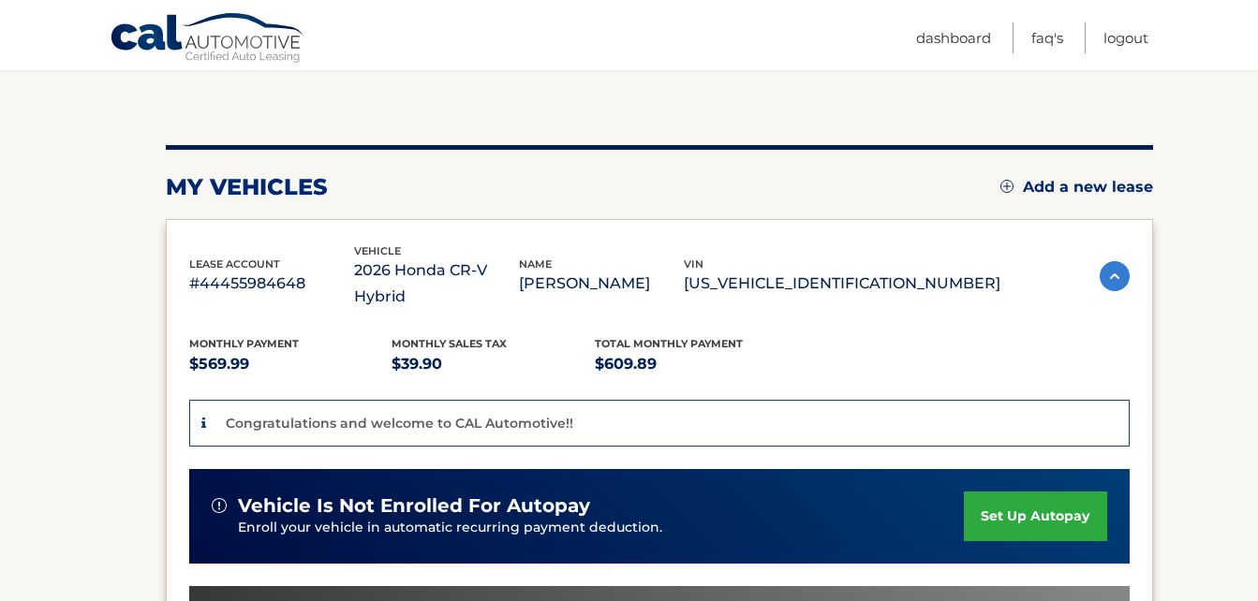
scroll to position [187, 0]
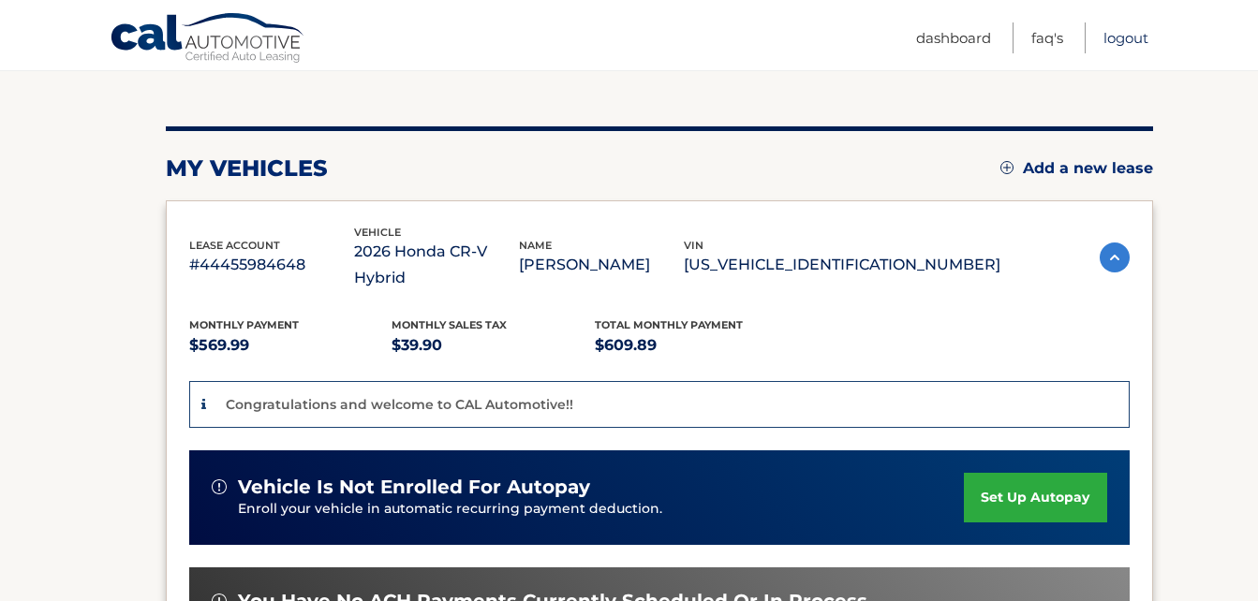
click at [1115, 42] on link "Logout" at bounding box center [1125, 37] width 45 height 31
